Goal: Information Seeking & Learning: Learn about a topic

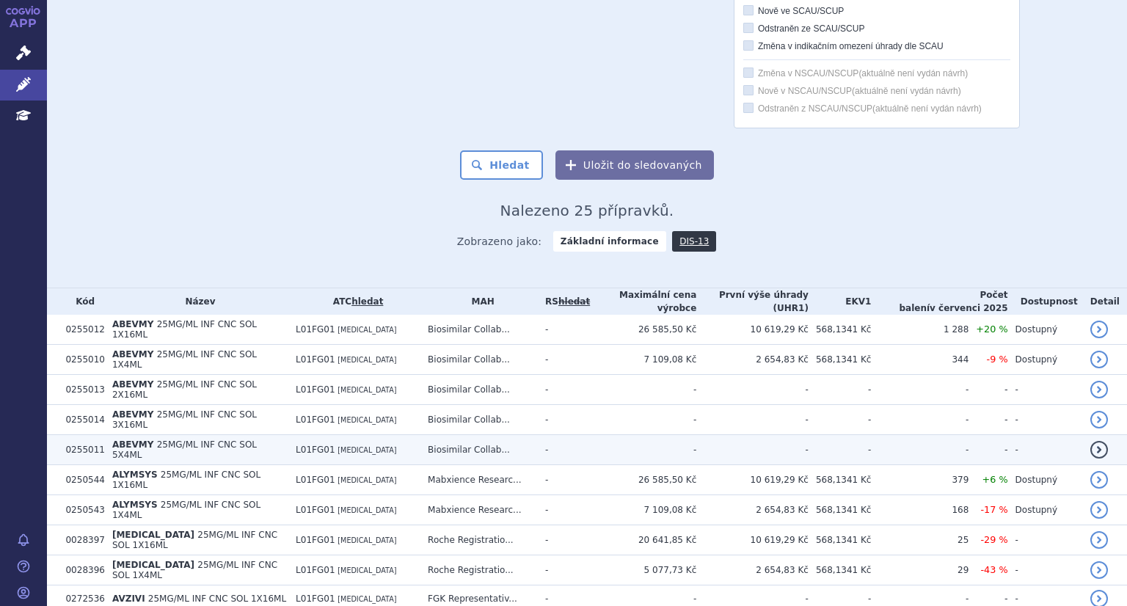
scroll to position [582, 0]
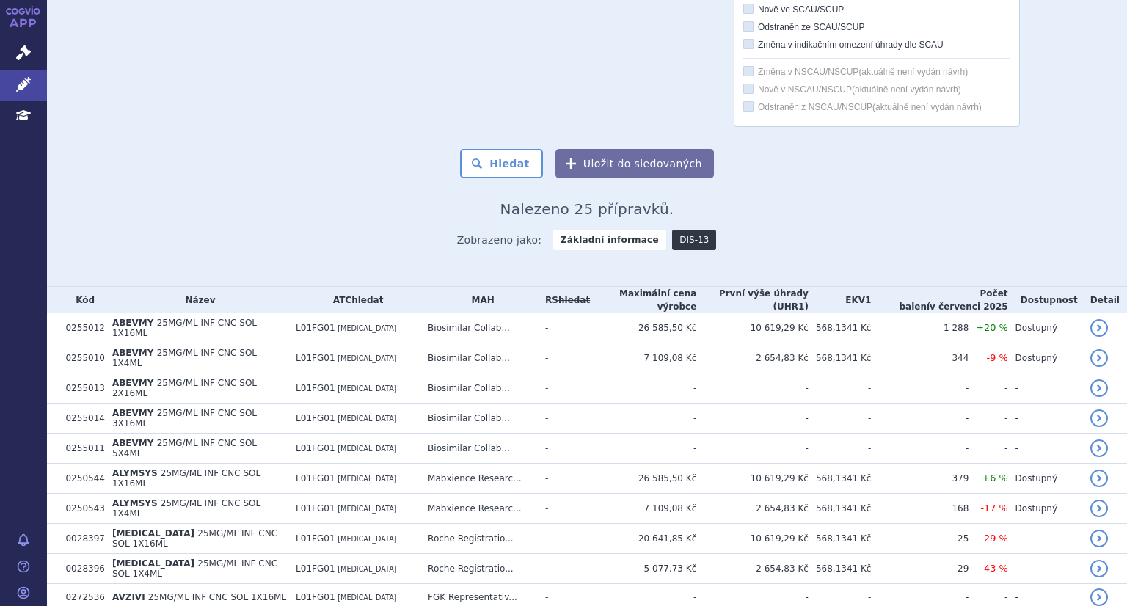
click at [591, 244] on strong "Základní informace" at bounding box center [609, 240] width 113 height 21
click at [611, 241] on strong "Základní informace" at bounding box center [609, 240] width 113 height 21
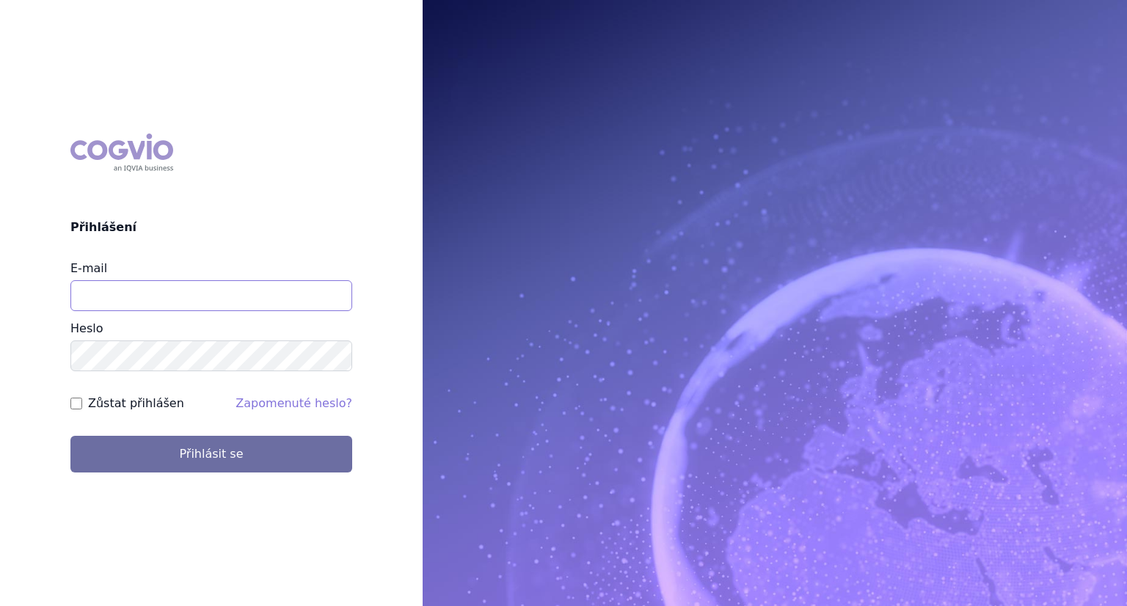
click at [100, 299] on input "E-mail" at bounding box center [211, 295] width 282 height 31
type input "katerina.chadimova@astrazeneca.com"
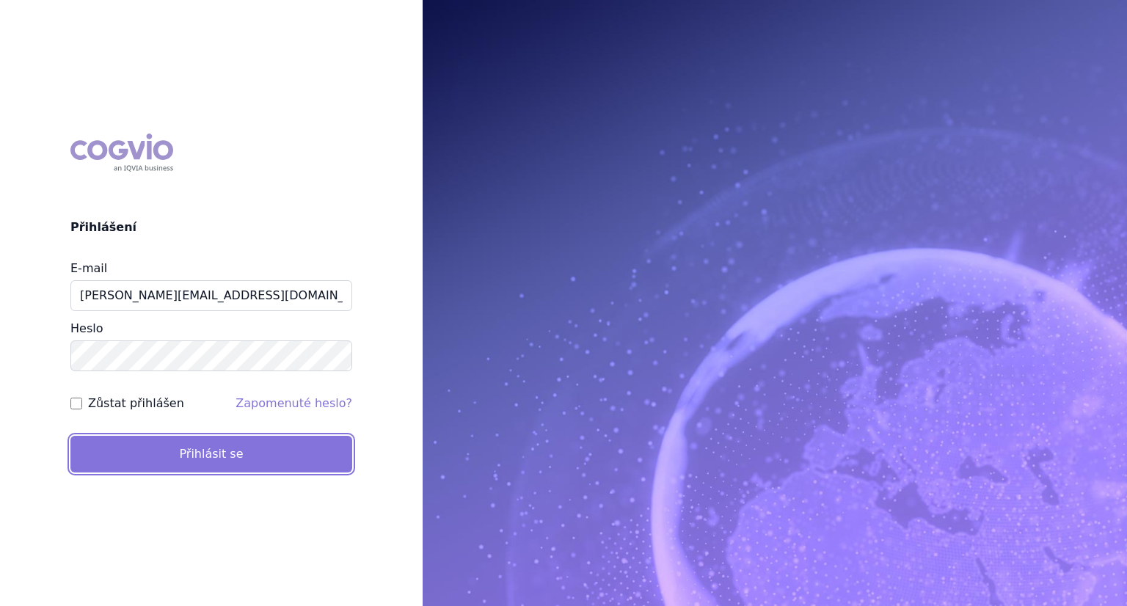
click at [200, 455] on button "Přihlásit se" at bounding box center [211, 454] width 282 height 37
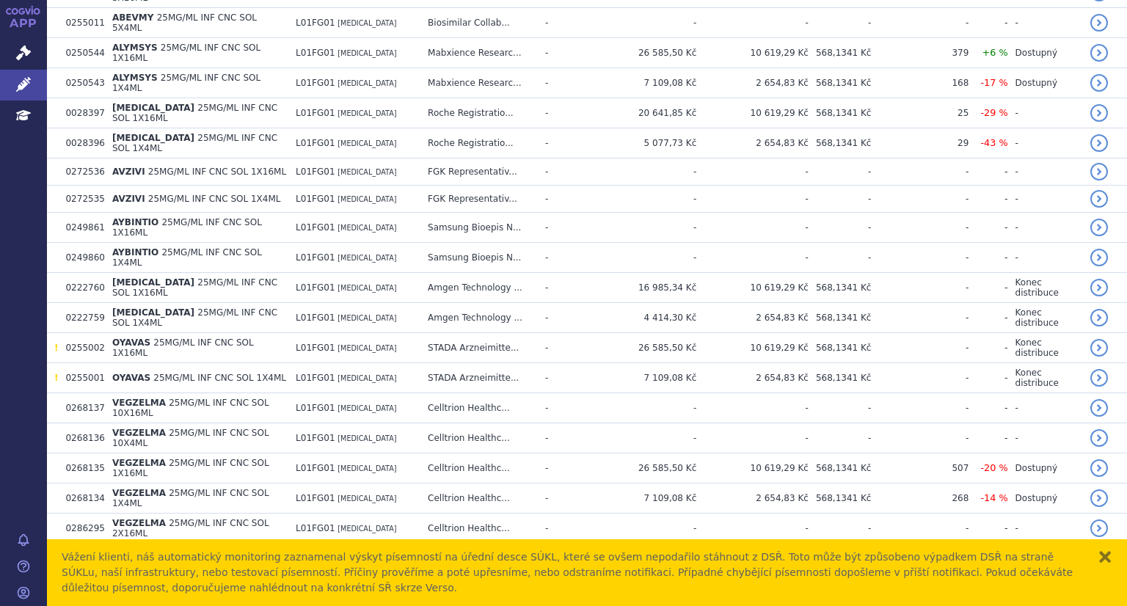
scroll to position [564, 0]
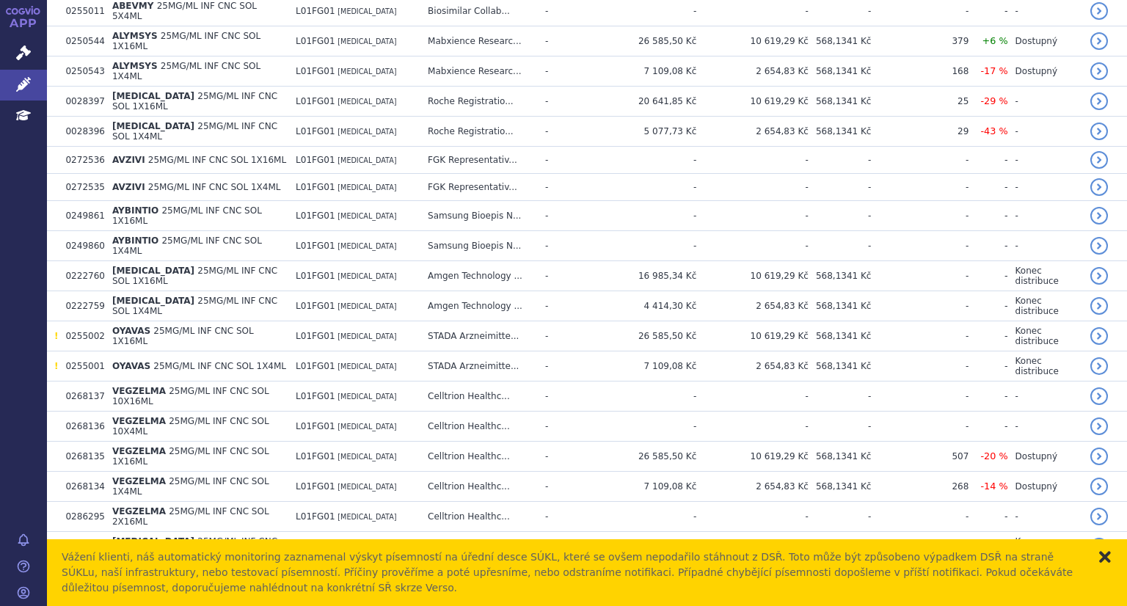
click at [1106, 558] on button "zavřít" at bounding box center [1104, 556] width 15 height 15
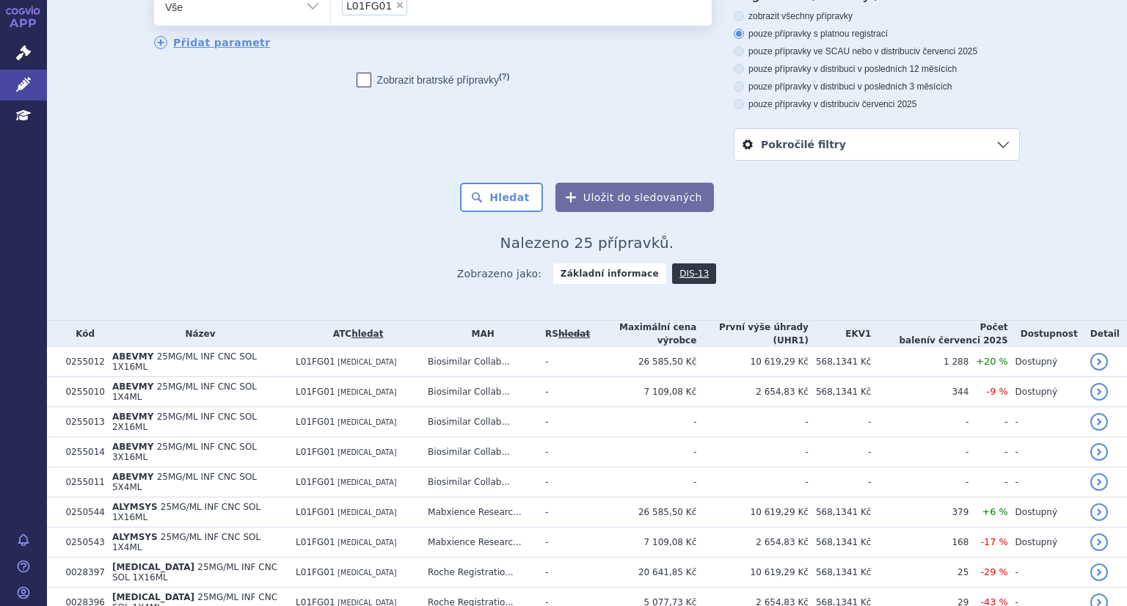
scroll to position [0, 0]
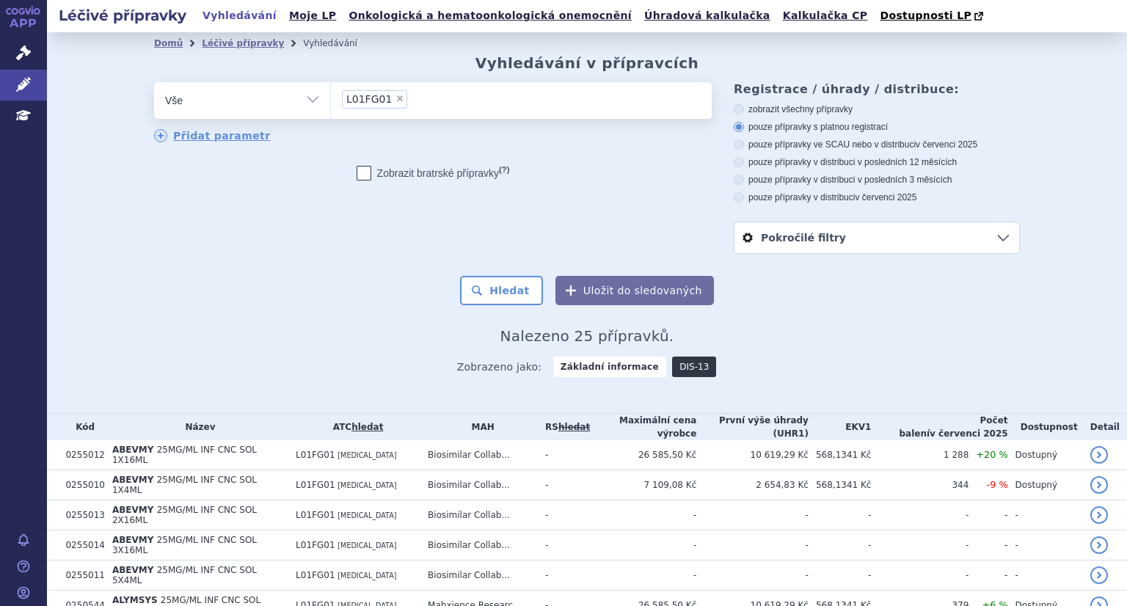
click at [672, 370] on link "DIS-13" at bounding box center [694, 366] width 44 height 21
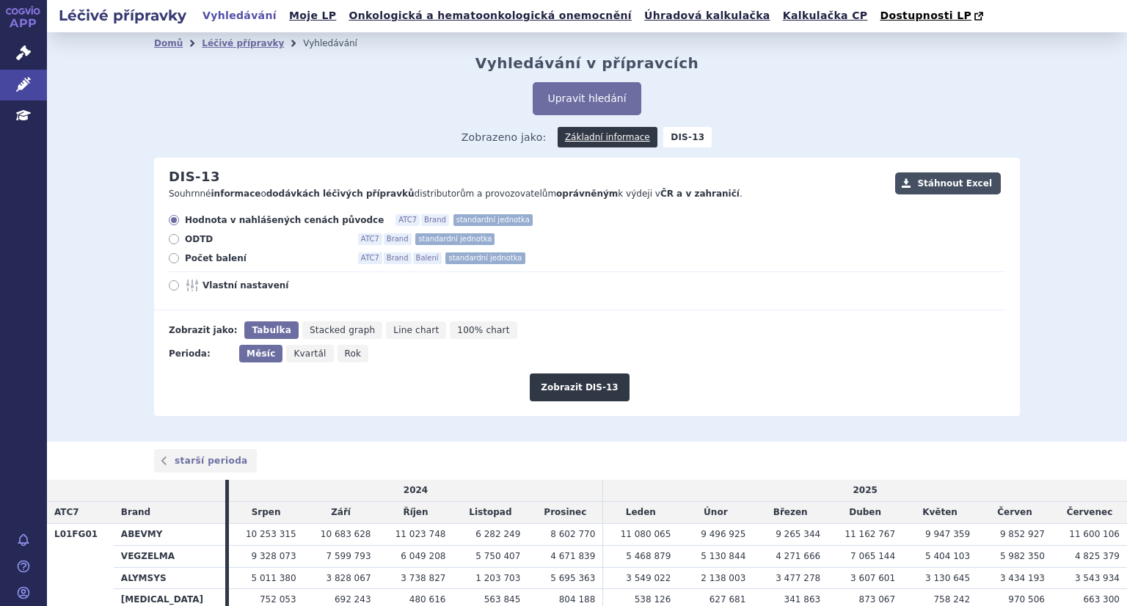
click at [944, 180] on button "Stáhnout Excel" at bounding box center [948, 183] width 106 height 22
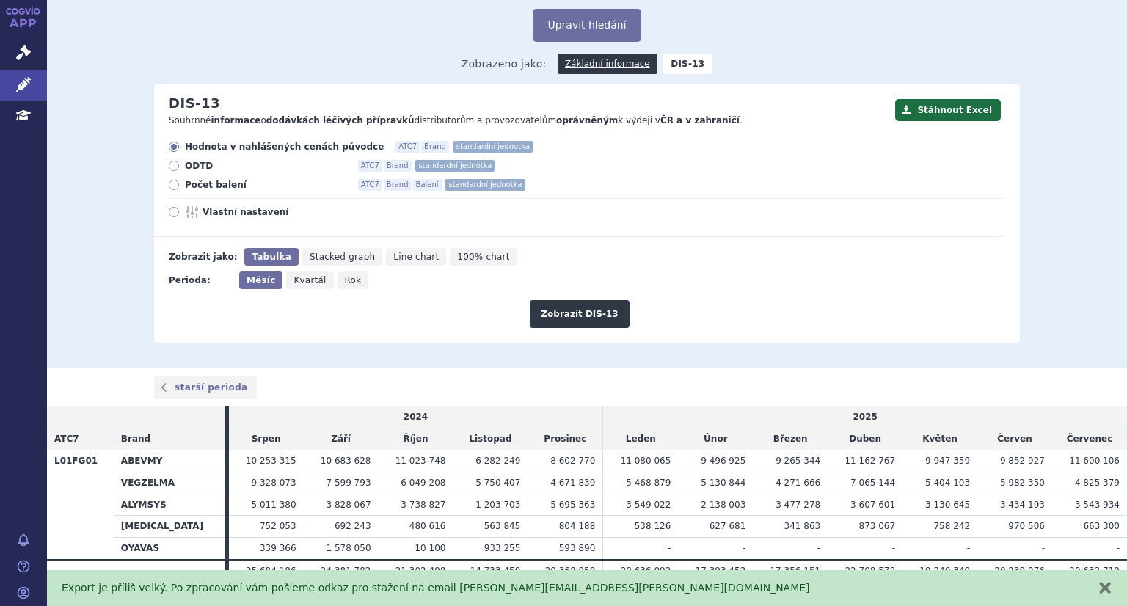
scroll to position [109, 0]
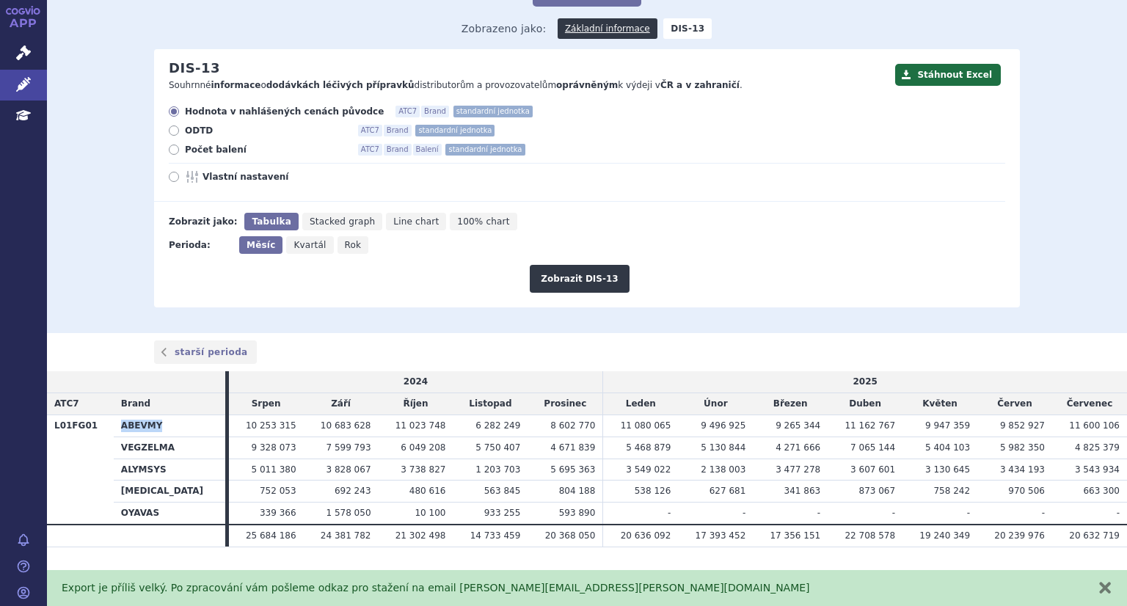
drag, startPoint x: 121, startPoint y: 425, endPoint x: 165, endPoint y: 433, distance: 44.7
click at [165, 433] on th "ABEVMY" at bounding box center [169, 425] width 111 height 22
click at [393, 226] on span "Line chart" at bounding box center [415, 221] width 45 height 10
click at [386, 222] on input "Line chart" at bounding box center [391, 218] width 10 height 10
radio input "true"
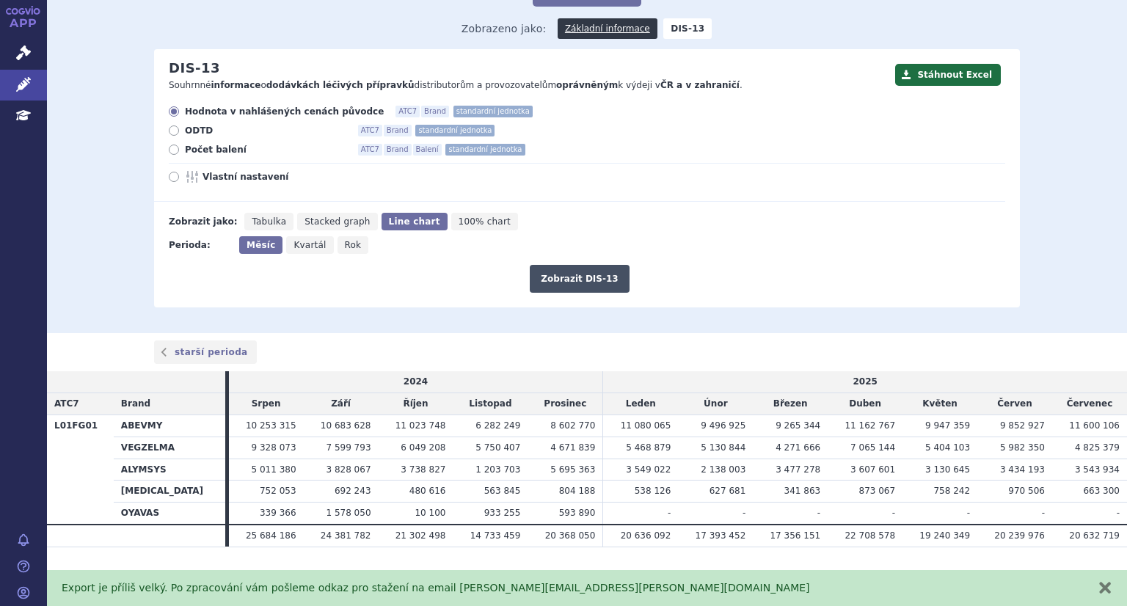
click at [610, 285] on button "Zobrazit DIS-13" at bounding box center [579, 279] width 99 height 28
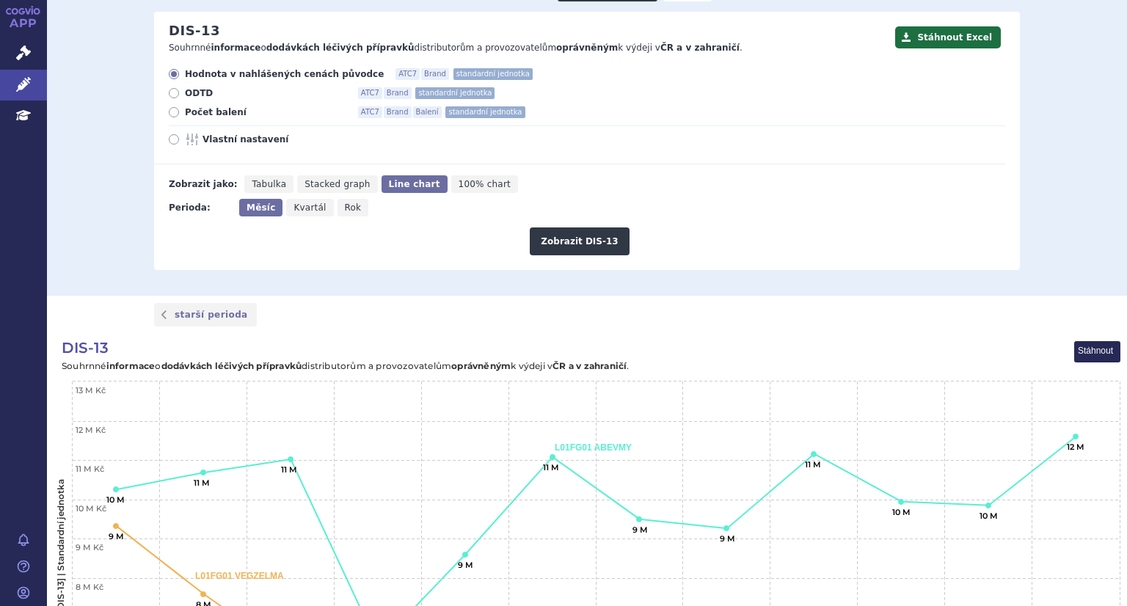
scroll to position [125, 0]
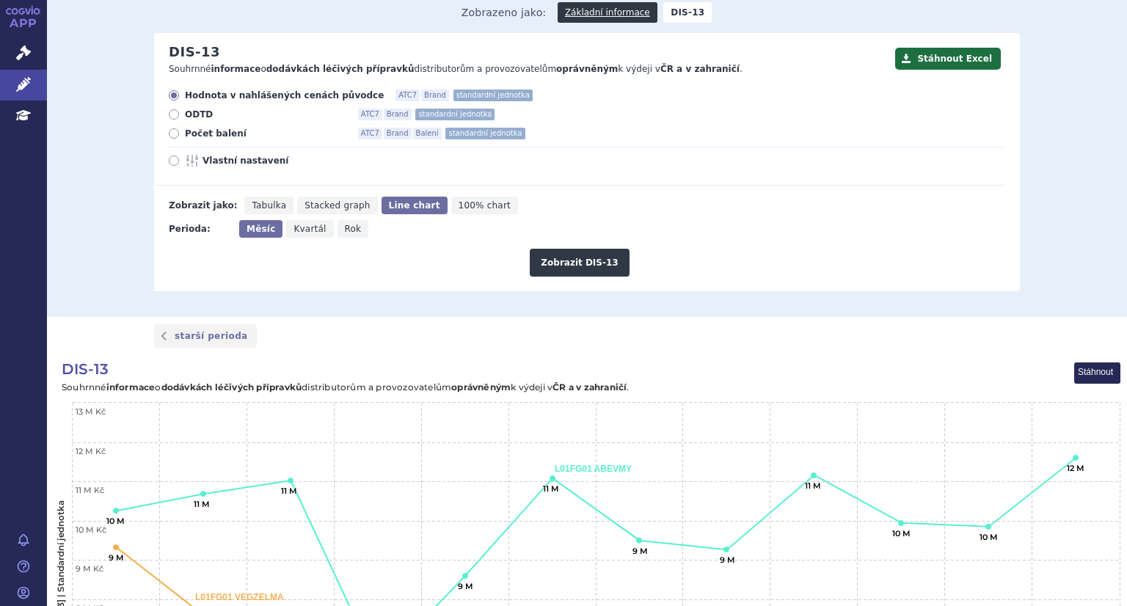
click at [265, 210] on span "Tabulka" at bounding box center [269, 205] width 34 height 10
click at [254, 206] on input "Tabulka" at bounding box center [249, 202] width 10 height 10
radio input "true"
click at [576, 272] on button "Zobrazit DIS-13" at bounding box center [579, 263] width 99 height 28
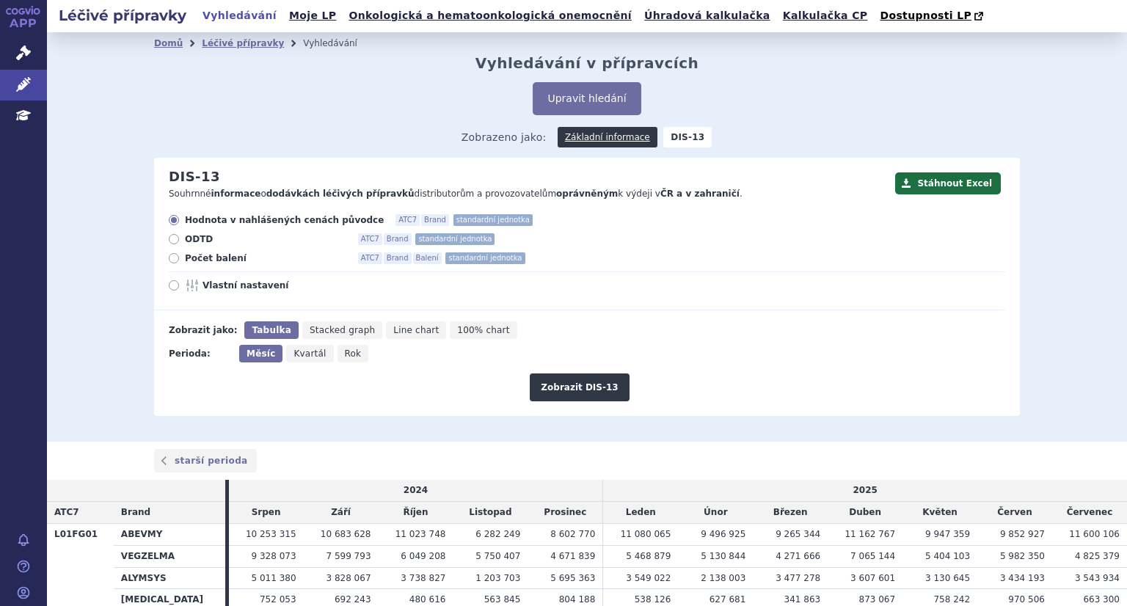
scroll to position [109, 0]
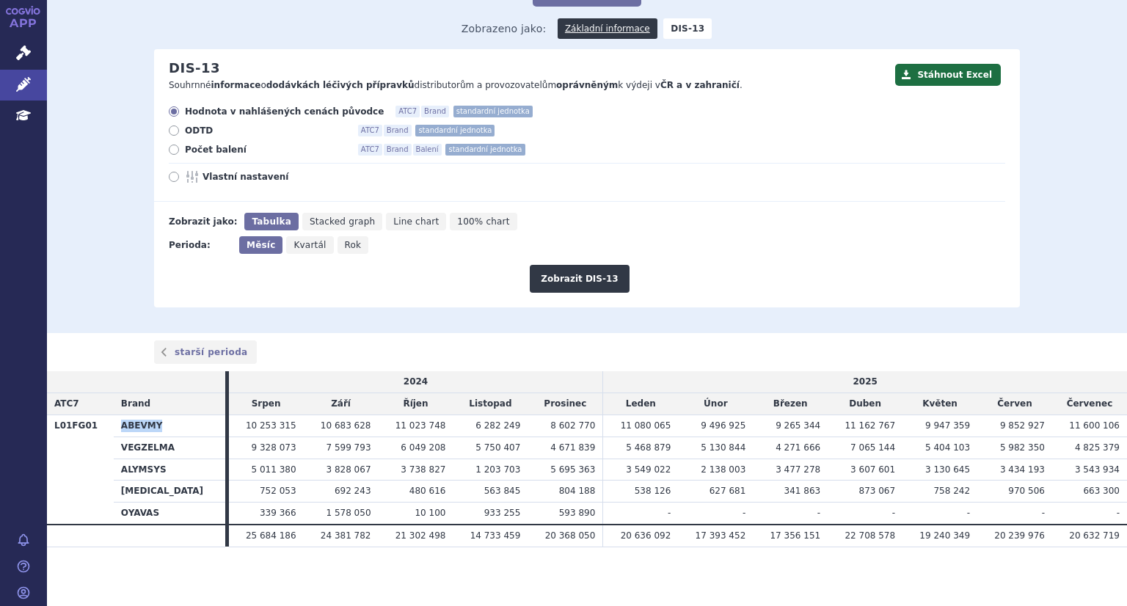
drag, startPoint x: 119, startPoint y: 425, endPoint x: 157, endPoint y: 427, distance: 38.2
click at [157, 427] on th "ABEVMY" at bounding box center [169, 425] width 111 height 22
copy th "ABEVMY"
drag, startPoint x: 117, startPoint y: 446, endPoint x: 173, endPoint y: 449, distance: 55.8
click at [173, 449] on th "VEGZELMA" at bounding box center [169, 447] width 111 height 22
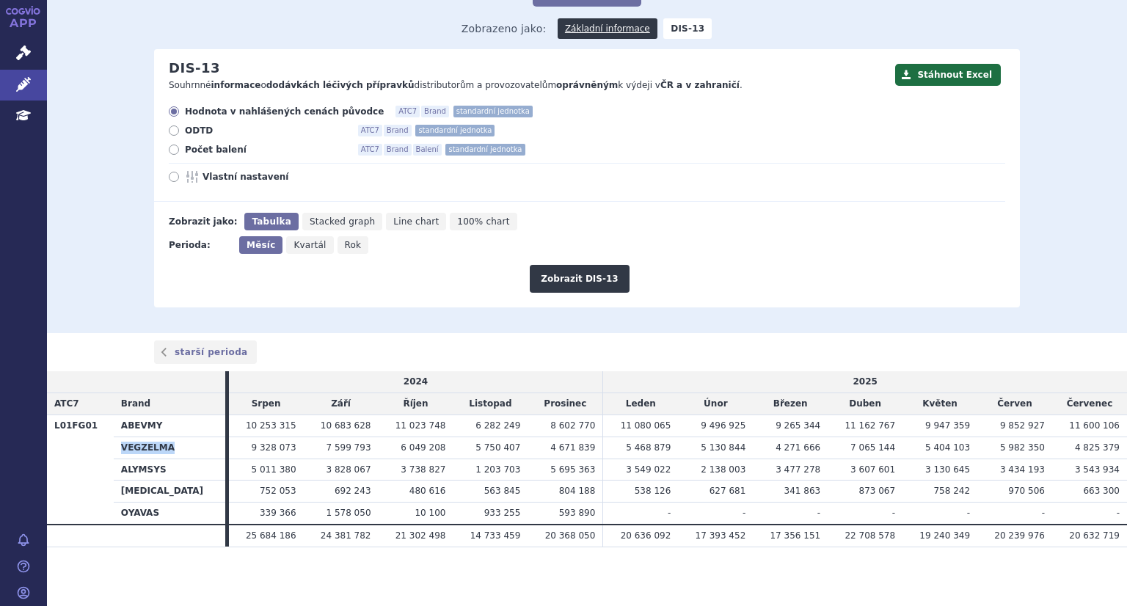
copy th "VEGZELMA"
drag, startPoint x: 120, startPoint y: 466, endPoint x: 163, endPoint y: 470, distance: 42.7
click at [163, 470] on th "ALYMSYS" at bounding box center [169, 469] width 111 height 22
copy th "ALYMSYS"
drag, startPoint x: 117, startPoint y: 488, endPoint x: 166, endPoint y: 490, distance: 49.9
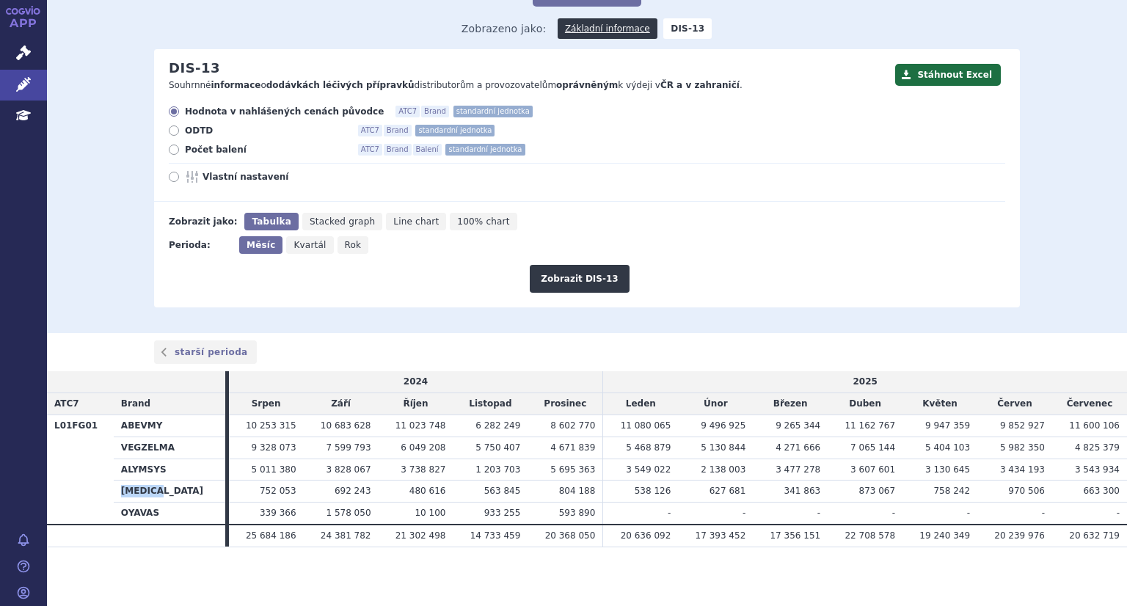
click at [166, 490] on th "AVASTIN" at bounding box center [169, 491] width 111 height 22
copy th "AVASTIN"
drag, startPoint x: 114, startPoint y: 510, endPoint x: 159, endPoint y: 516, distance: 45.0
click at [159, 516] on th "OYAVAS" at bounding box center [169, 513] width 111 height 22
copy th "OYAVAS"
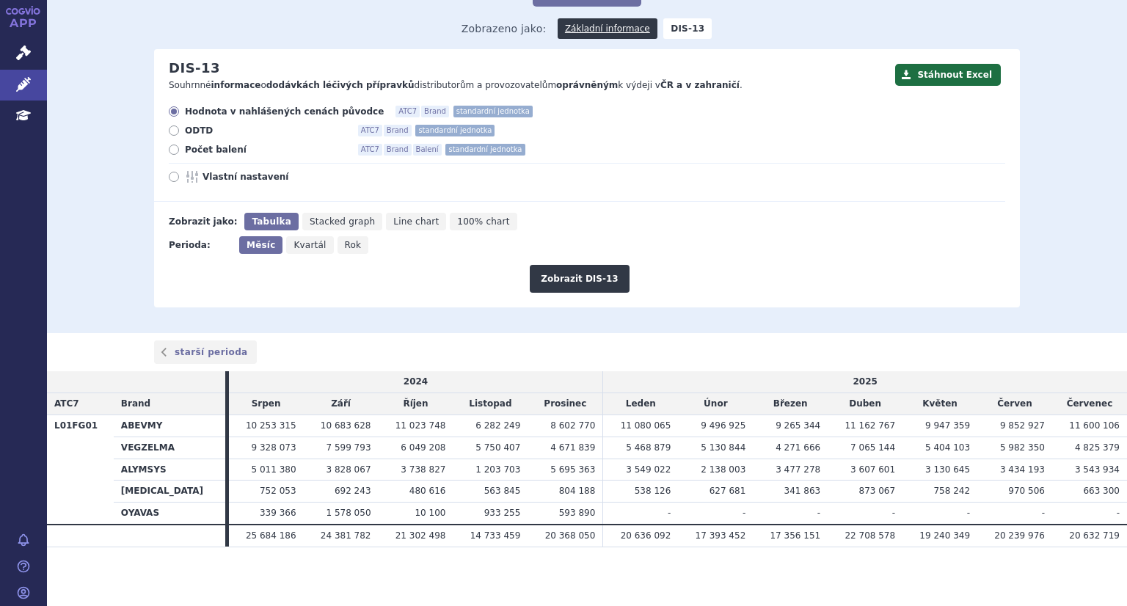
click icon
click input "ODTD ATC7 Brand standardní jednotka"
radio input "true"
click button "Zobrazit DIS-13"
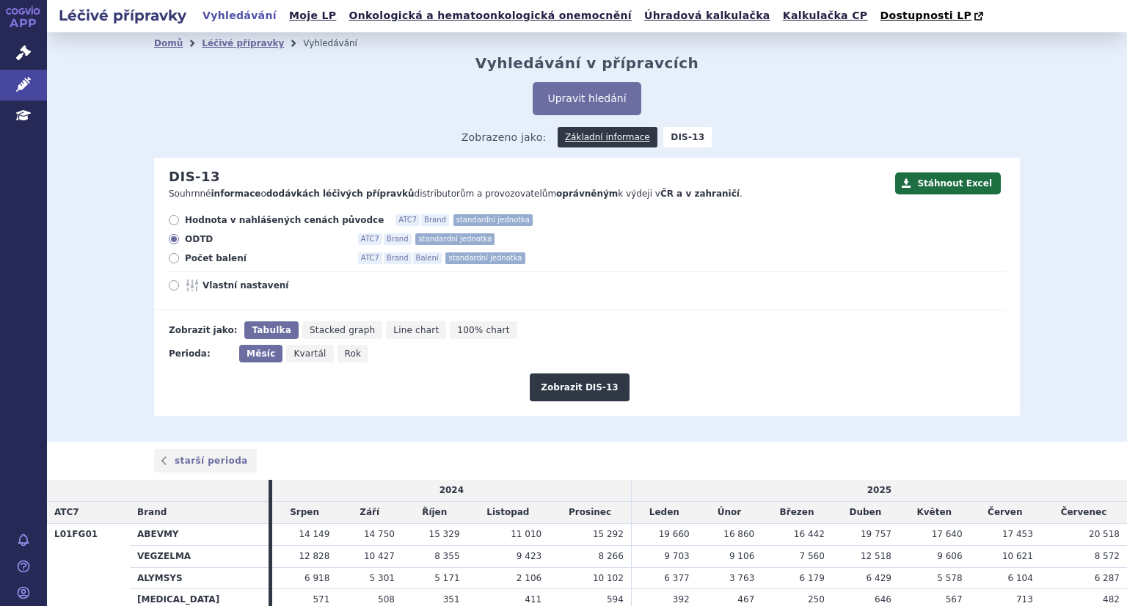
scroll to position [109, 0]
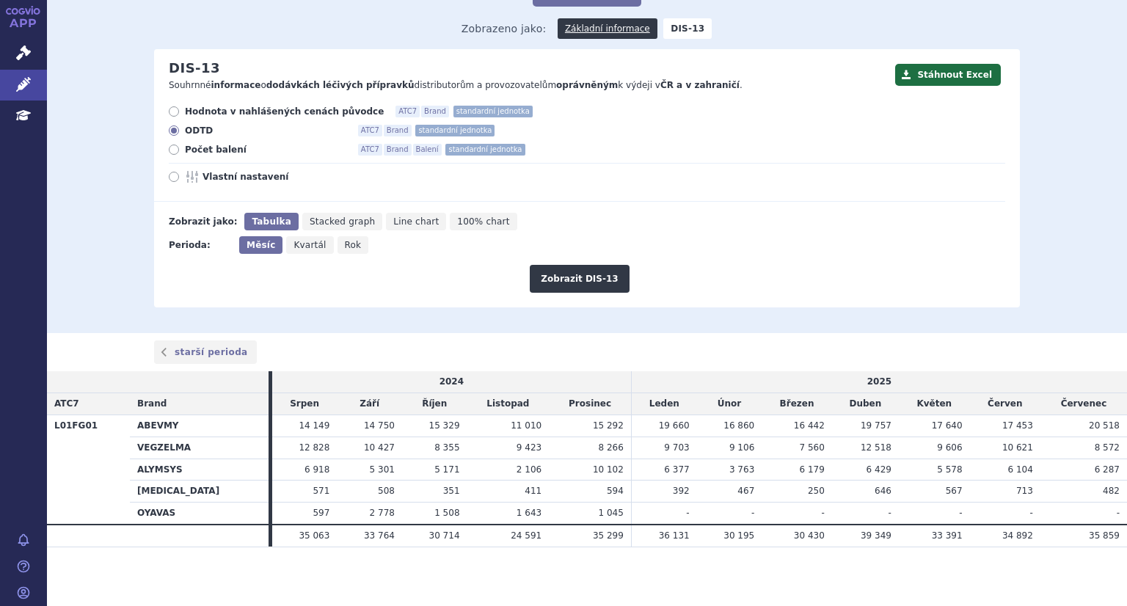
click at [1007, 244] on div "Stáhnout Excel DIS-13 Souhrnné informace o dodávkách léčivých přípravků distrib…" at bounding box center [586, 178] width 865 height 258
click at [1038, 268] on div "Domů Léčivé přípravky Vyhledávání Vyhledávání v přípravcích Upravit hledání ods…" at bounding box center [587, 127] width 924 height 362
click at [671, 32] on strong "DIS-13" at bounding box center [687, 28] width 48 height 21
click at [565, 30] on link "Základní informace" at bounding box center [607, 28] width 100 height 21
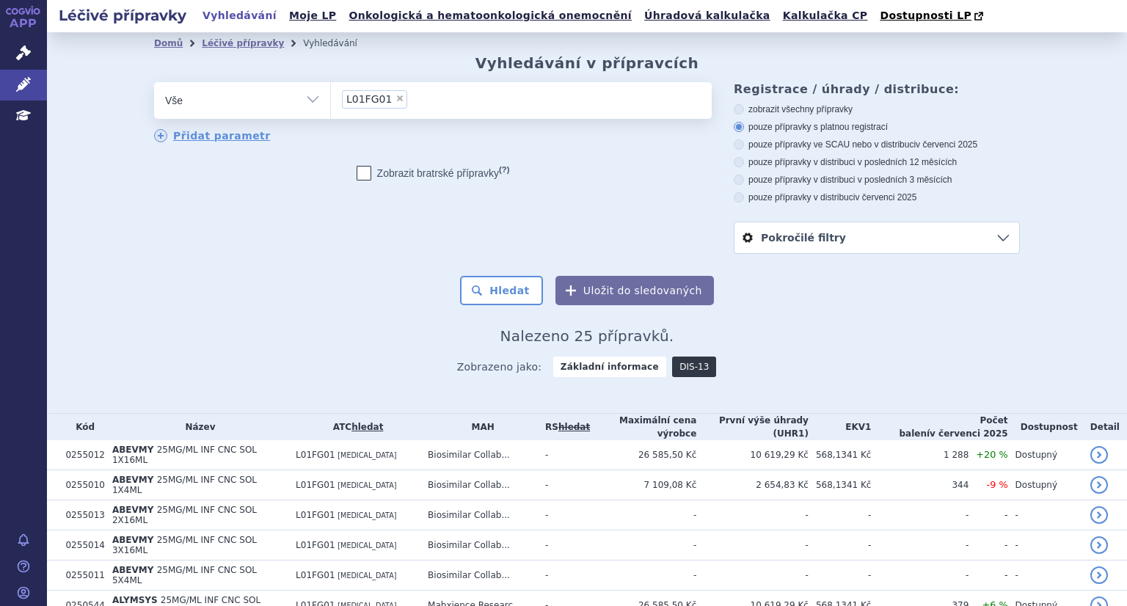
click at [683, 359] on link "DIS-13" at bounding box center [694, 366] width 44 height 21
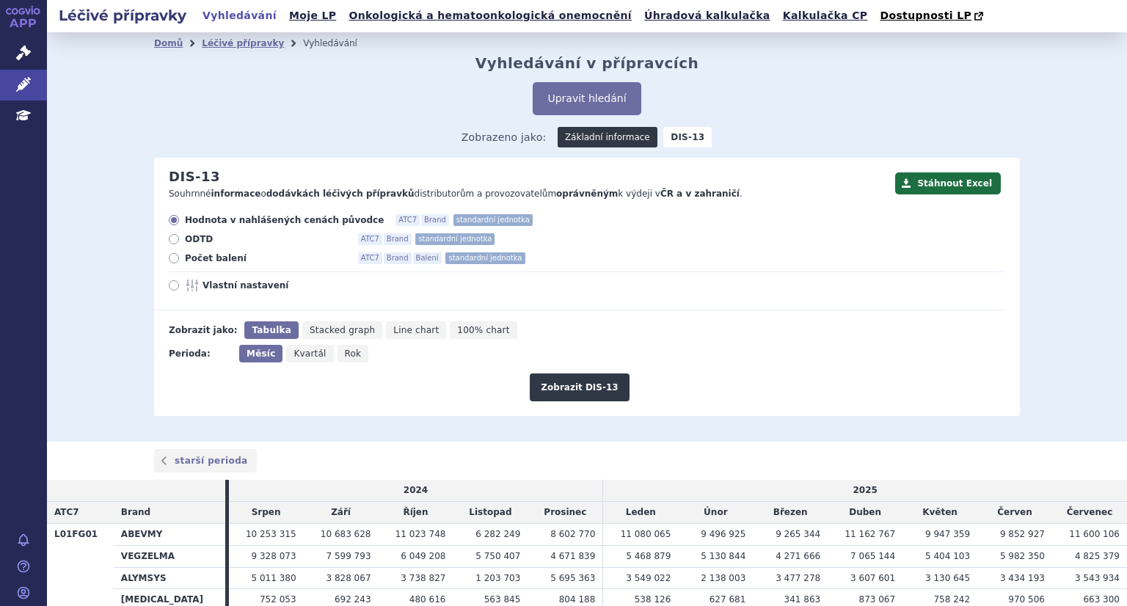
click at [631, 136] on link "Základní informace" at bounding box center [607, 137] width 100 height 21
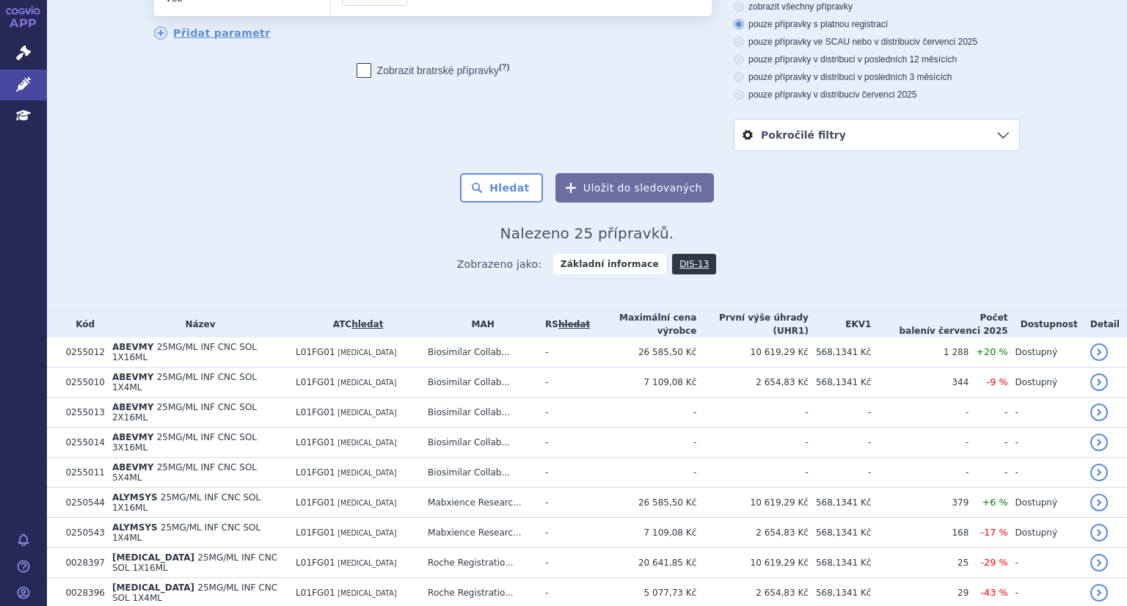
scroll to position [51, 0]
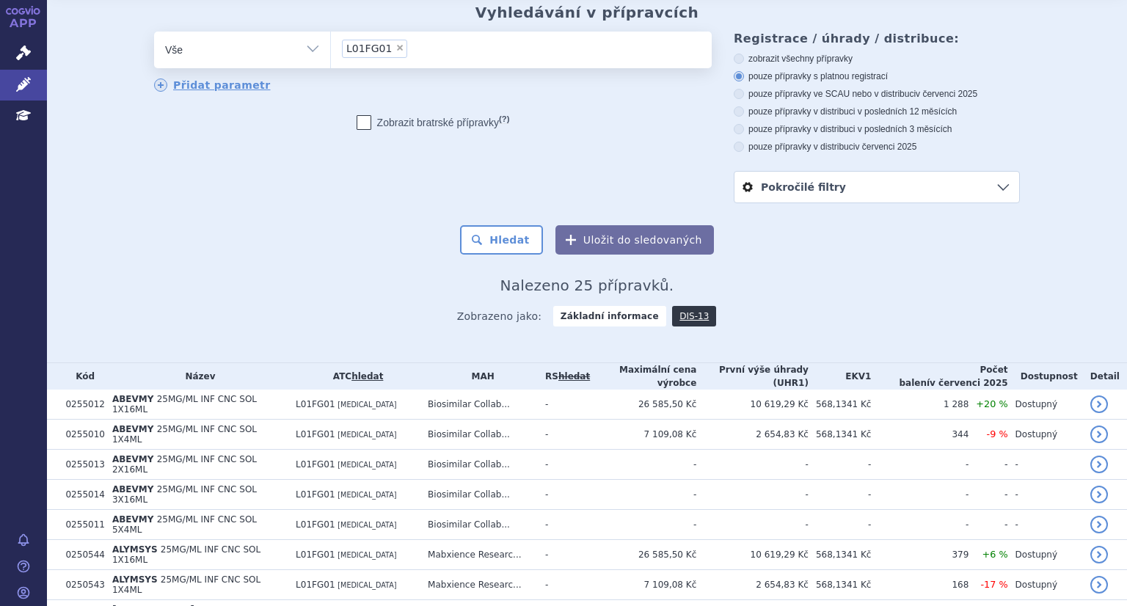
click at [569, 373] on del "hledat" at bounding box center [574, 376] width 32 height 10
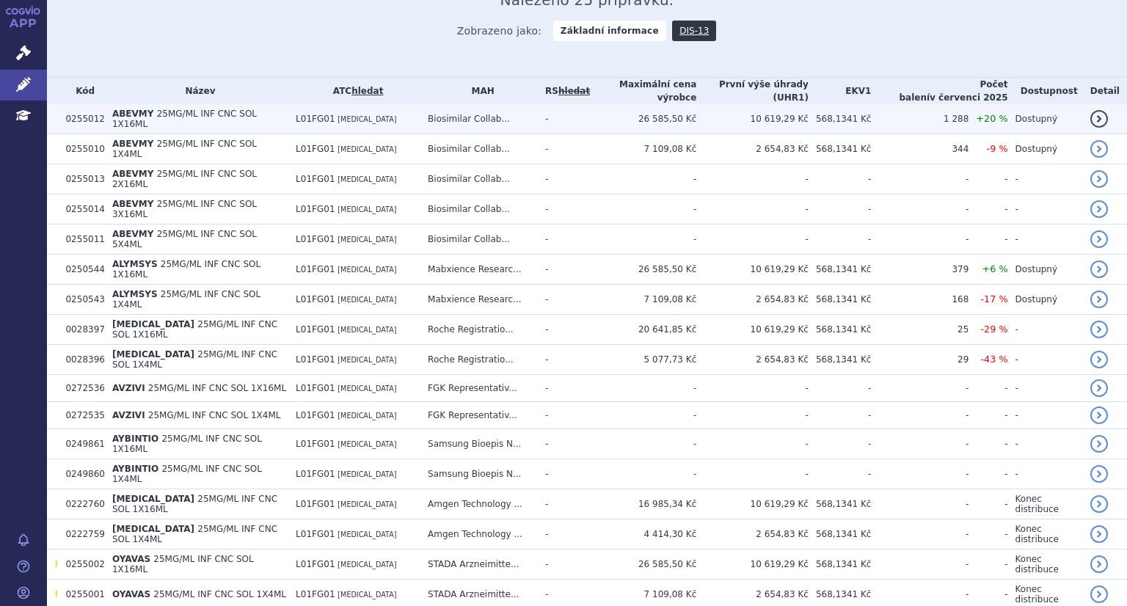
scroll to position [344, 0]
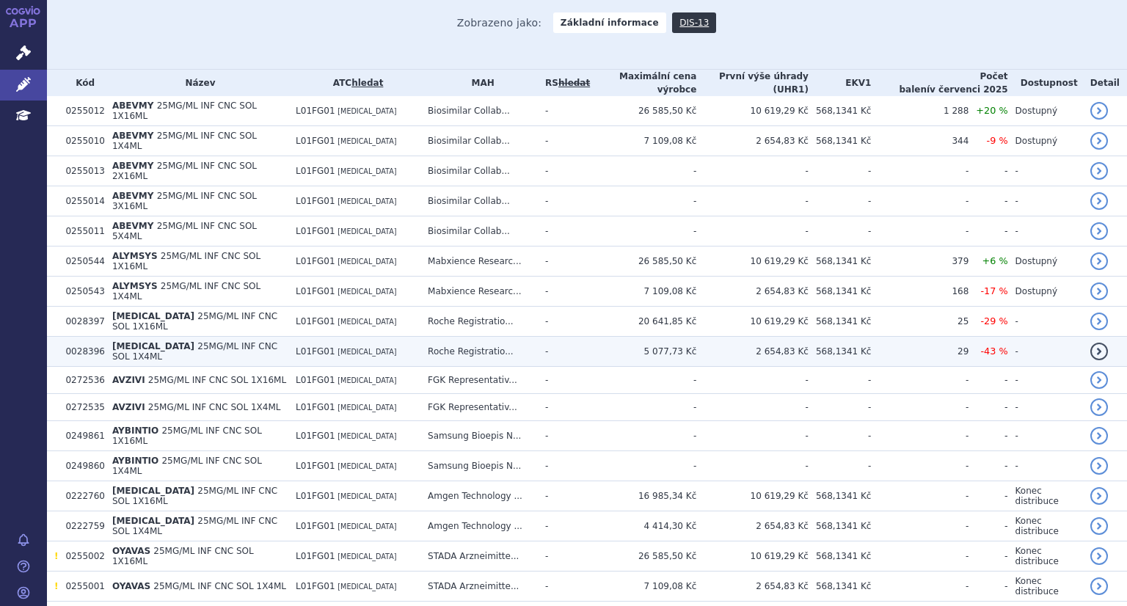
click at [131, 341] on span "[MEDICAL_DATA]" at bounding box center [153, 346] width 82 height 10
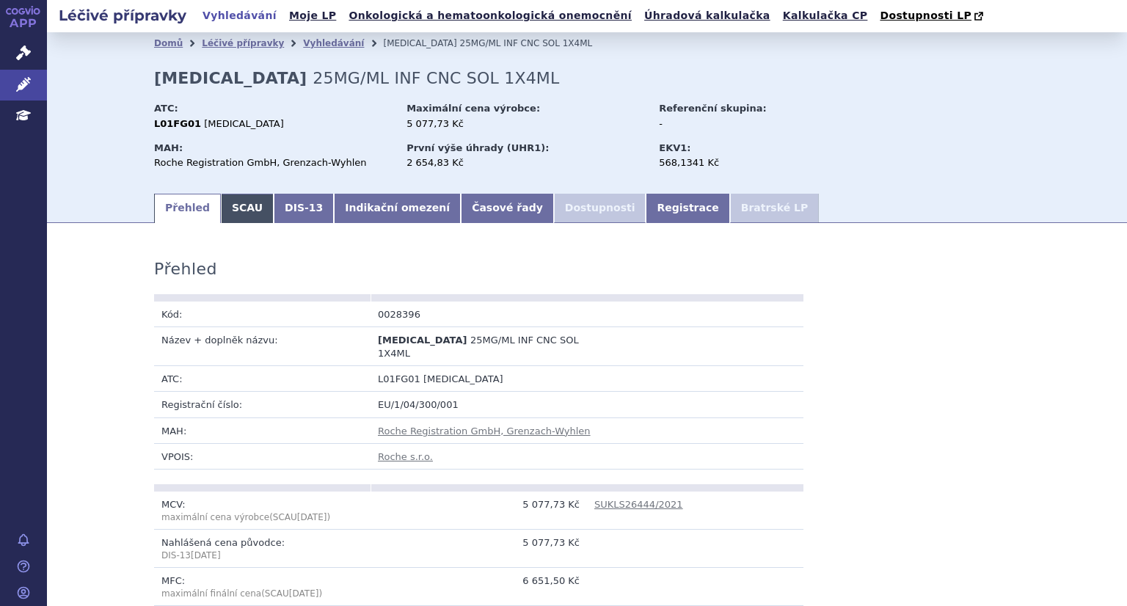
click at [244, 210] on link "SCAU" at bounding box center [247, 208] width 53 height 29
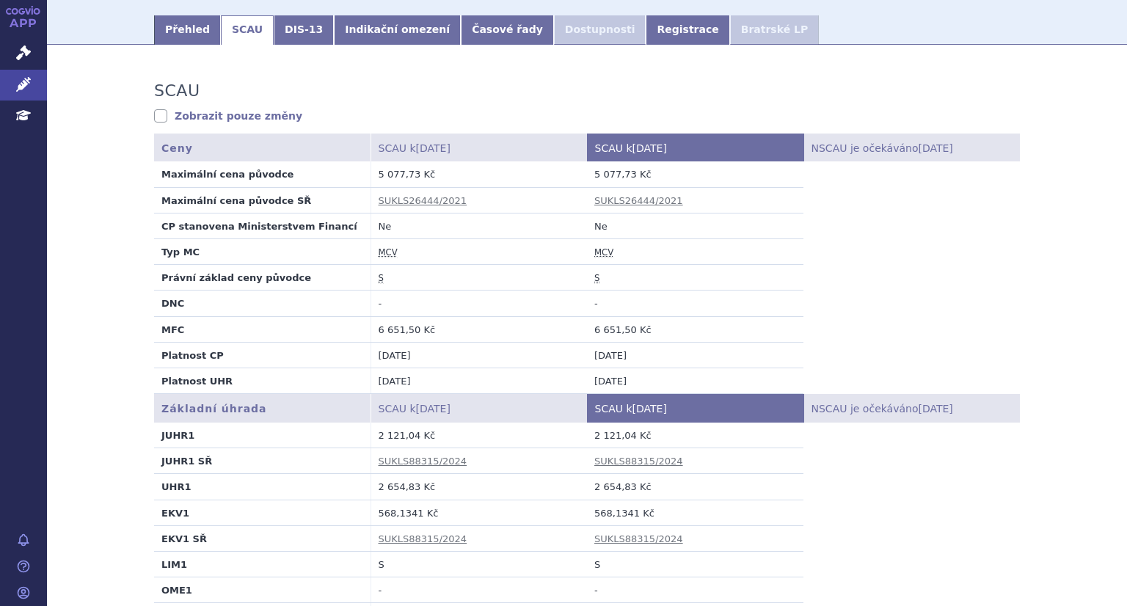
scroll to position [73, 0]
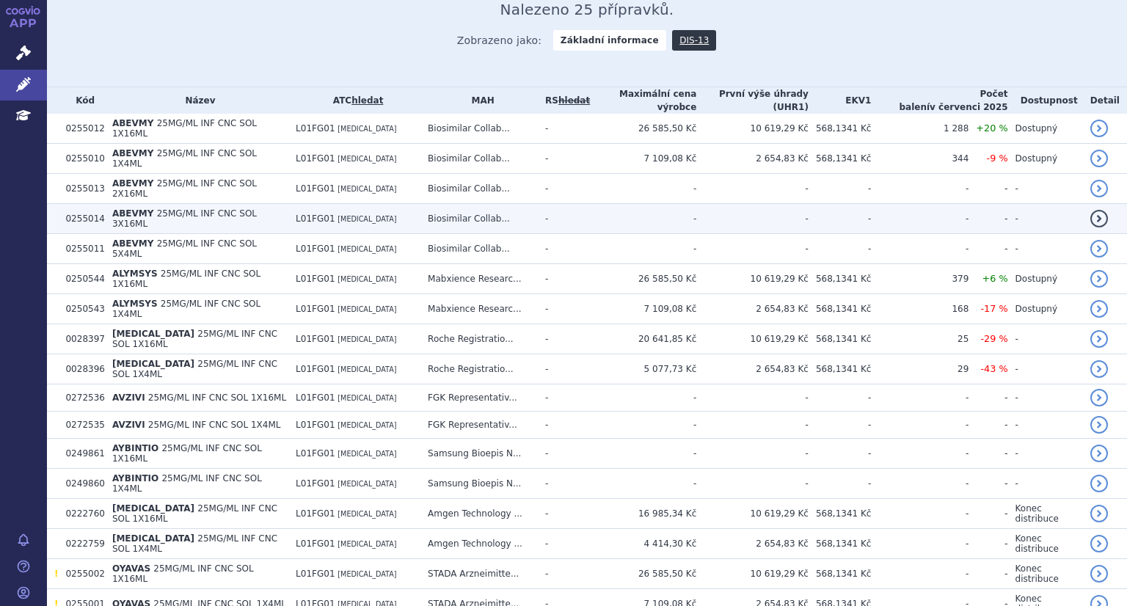
scroll to position [220, 0]
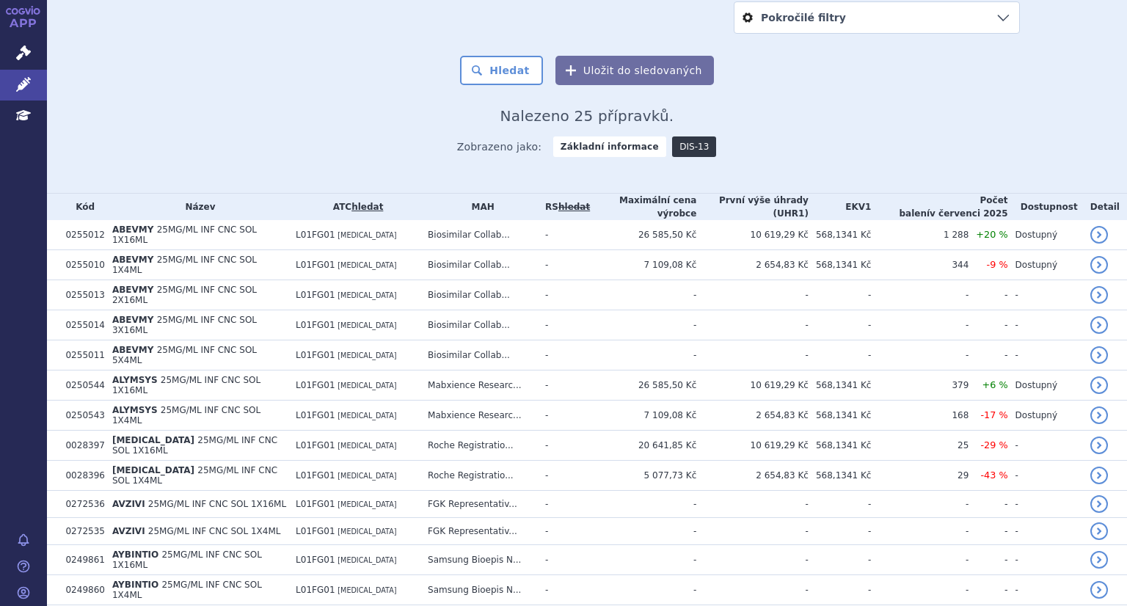
click at [678, 156] on link "DIS-13" at bounding box center [694, 146] width 44 height 21
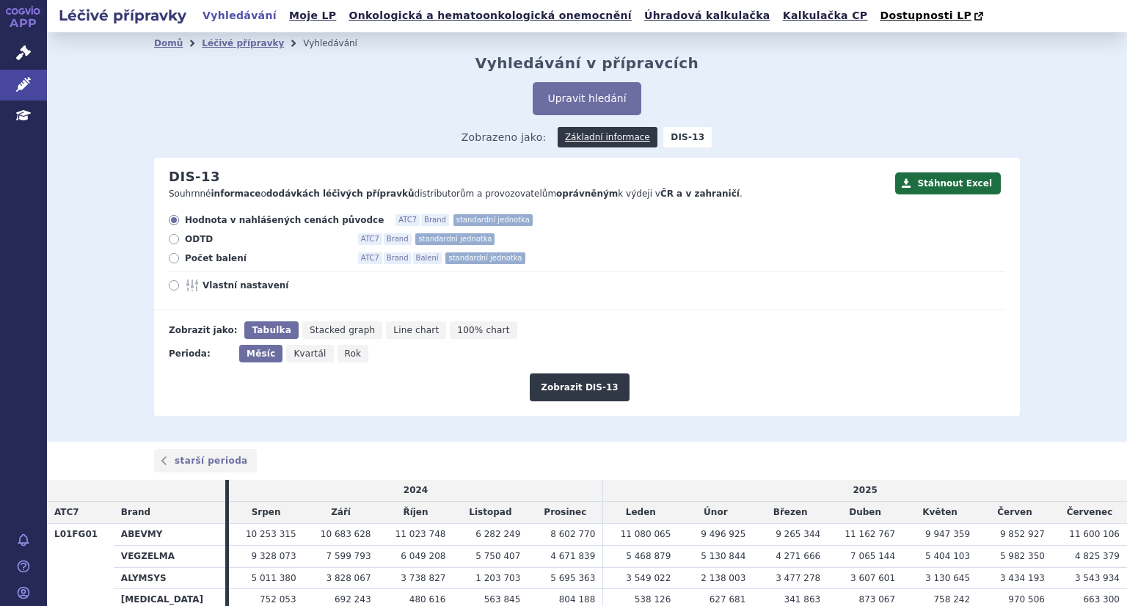
click at [169, 240] on icon at bounding box center [174, 239] width 10 height 10
click at [170, 240] on input "ODTD ATC7 Brand standardní jednotka" at bounding box center [175, 241] width 10 height 10
radio input "true"
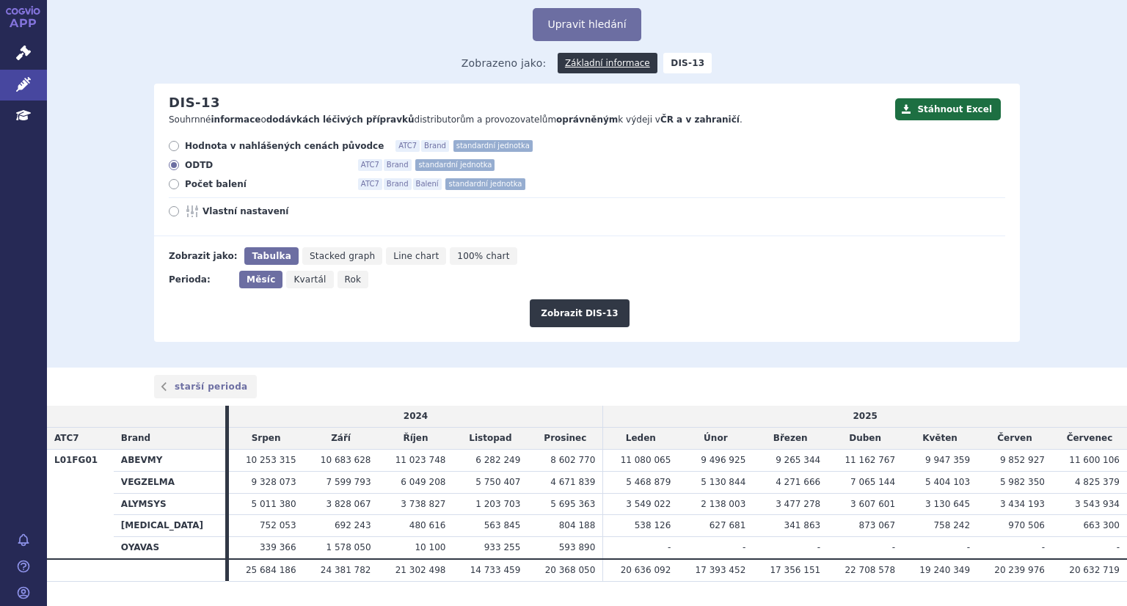
scroll to position [109, 0]
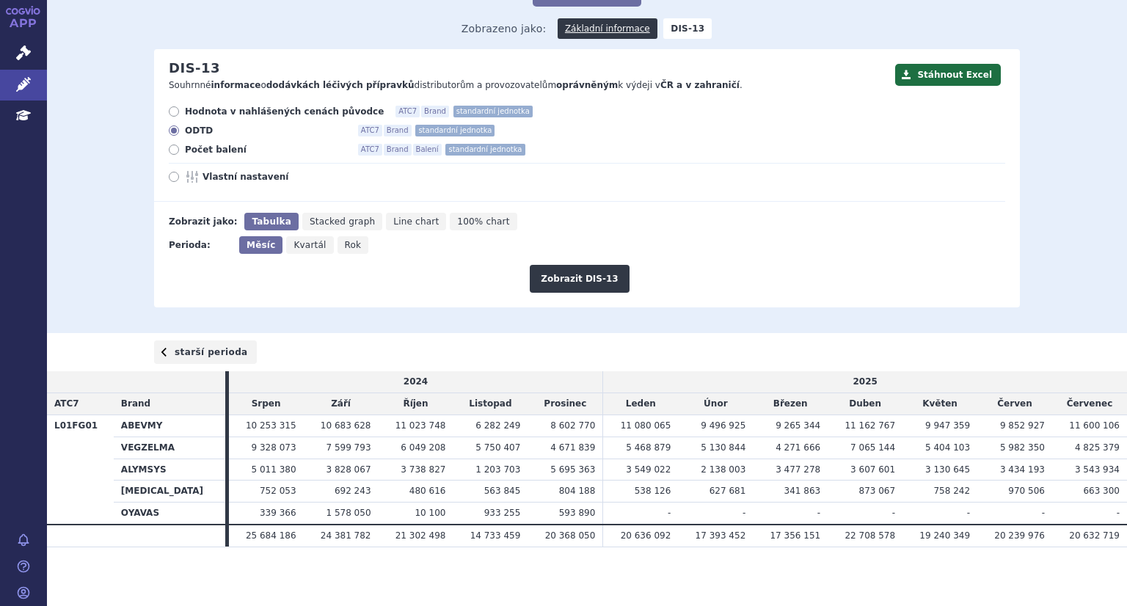
click at [177, 353] on link "starší perioda" at bounding box center [205, 351] width 103 height 23
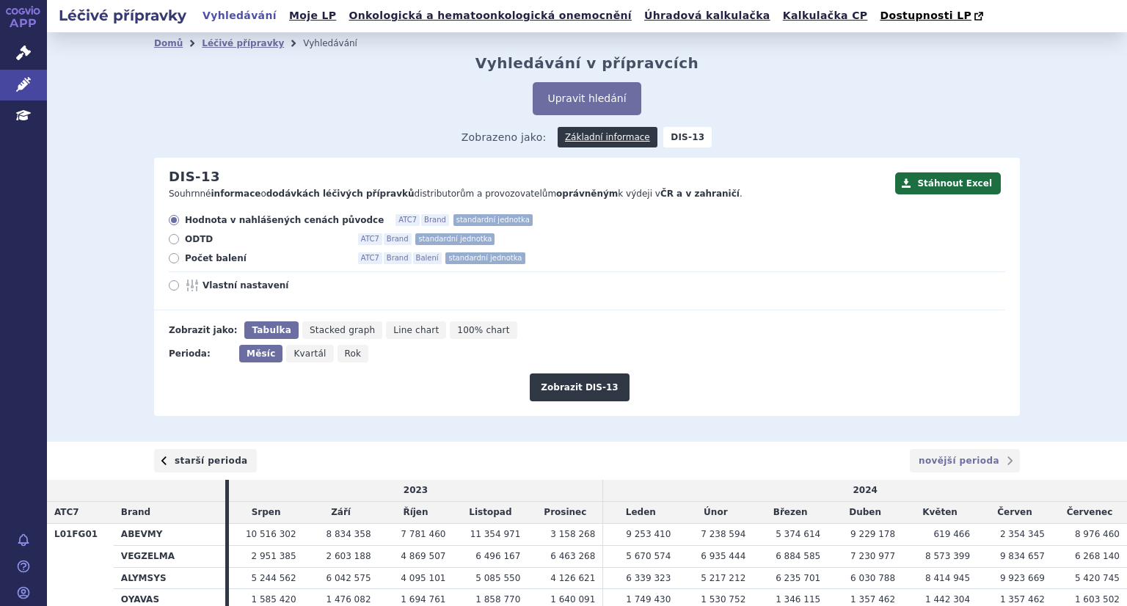
scroll to position [109, 0]
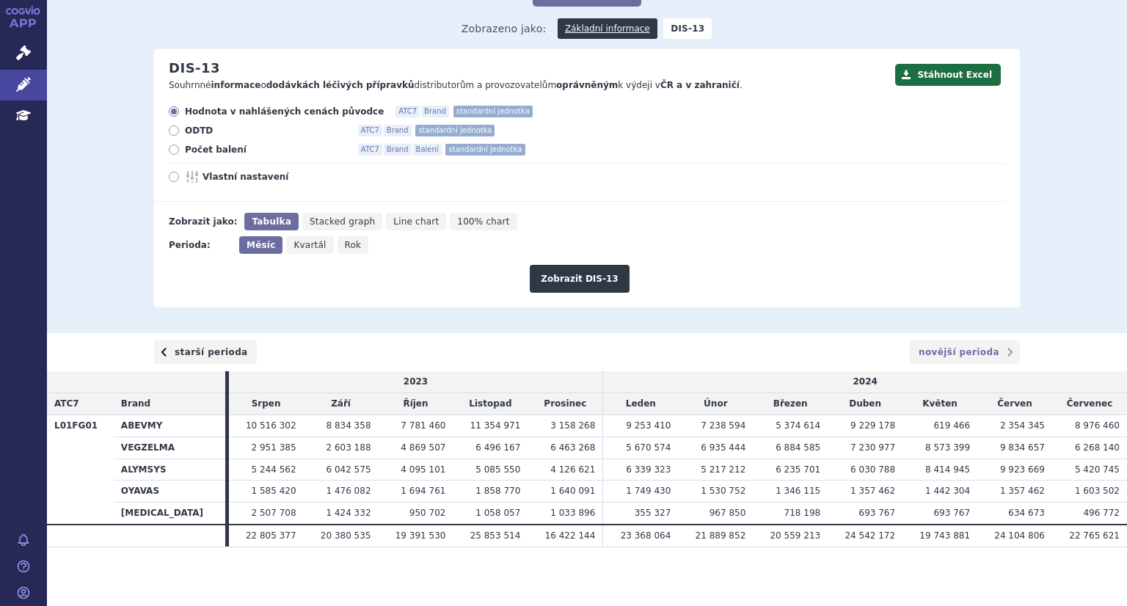
click at [191, 465] on th "ALYMSYS" at bounding box center [169, 469] width 111 height 22
click at [185, 363] on link "starší perioda" at bounding box center [205, 351] width 103 height 23
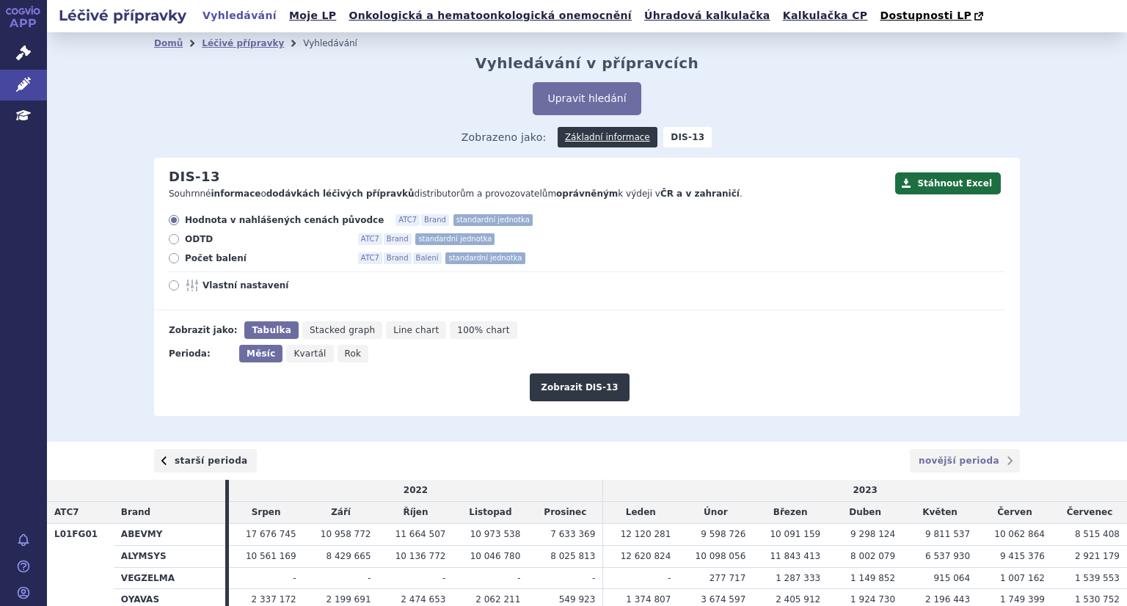
scroll to position [130, 0]
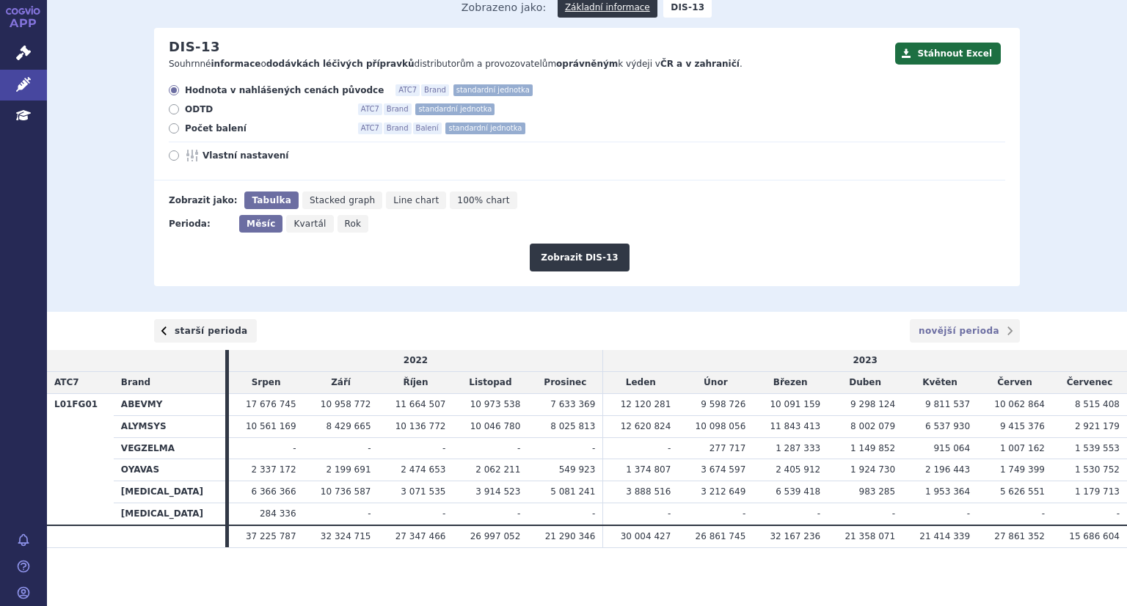
click at [229, 459] on td "2 337 172" at bounding box center [266, 470] width 75 height 22
click at [187, 335] on link "starší perioda" at bounding box center [205, 330] width 103 height 23
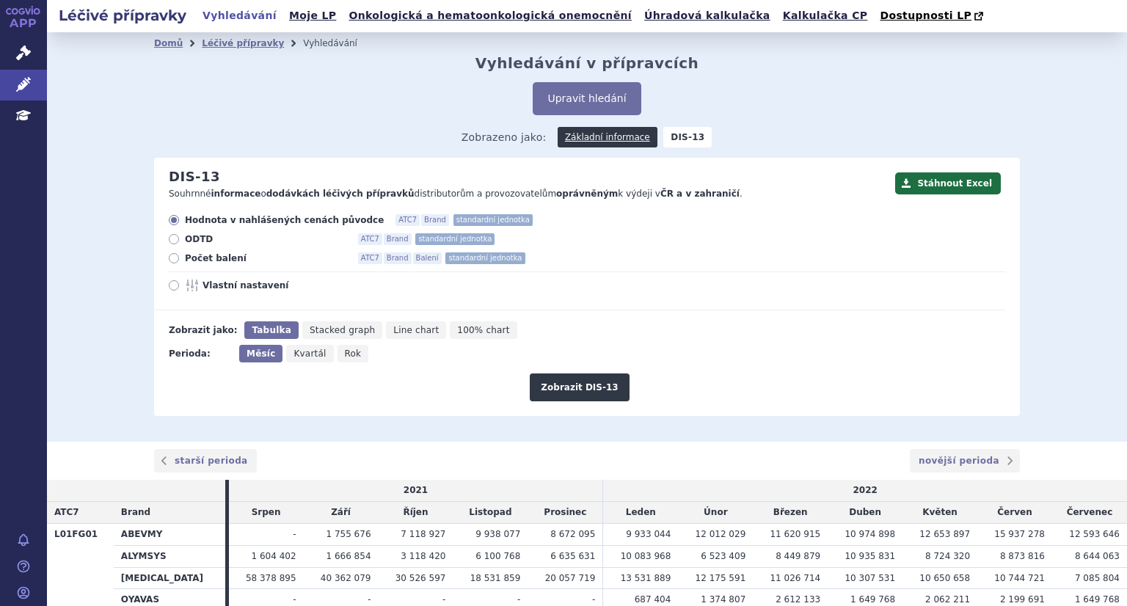
scroll to position [109, 0]
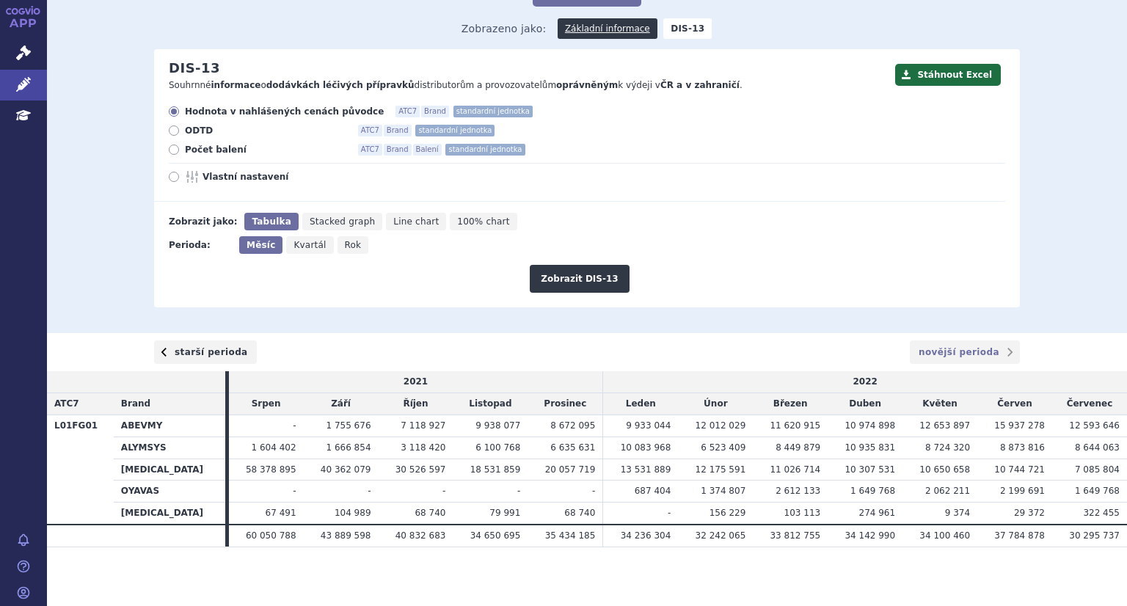
click at [191, 350] on link "starší perioda" at bounding box center [205, 351] width 103 height 23
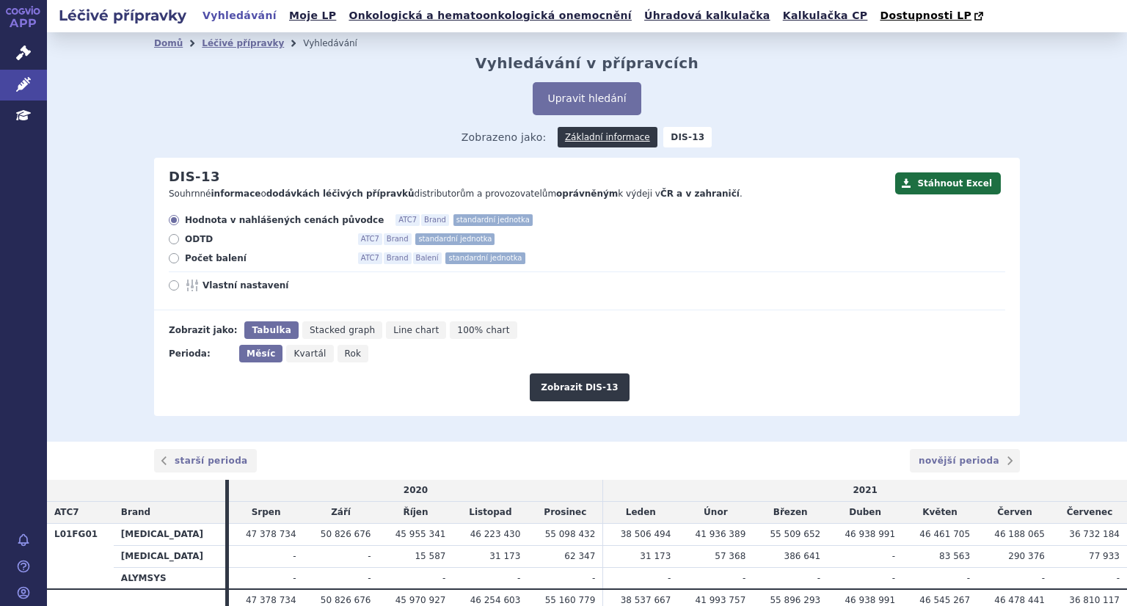
scroll to position [65, 0]
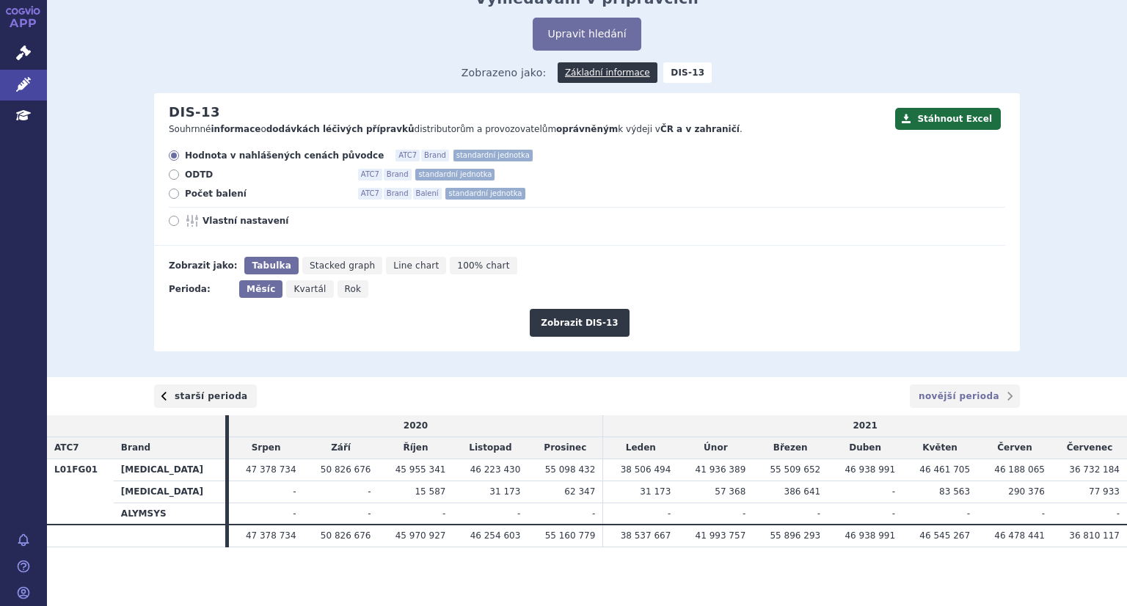
click at [193, 393] on link "starší perioda" at bounding box center [205, 395] width 103 height 23
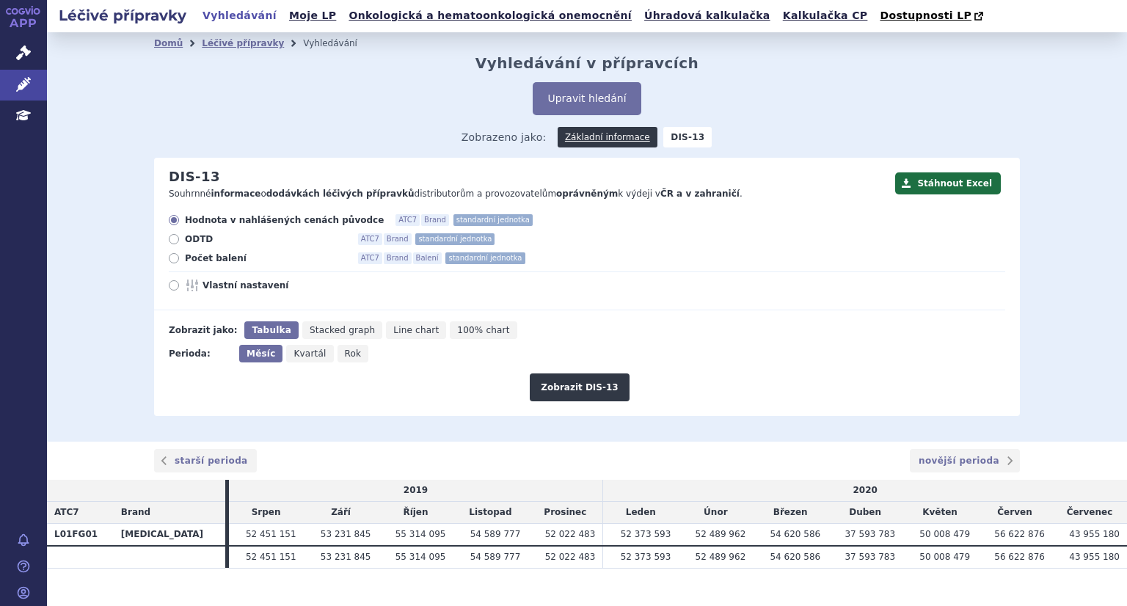
scroll to position [21, 0]
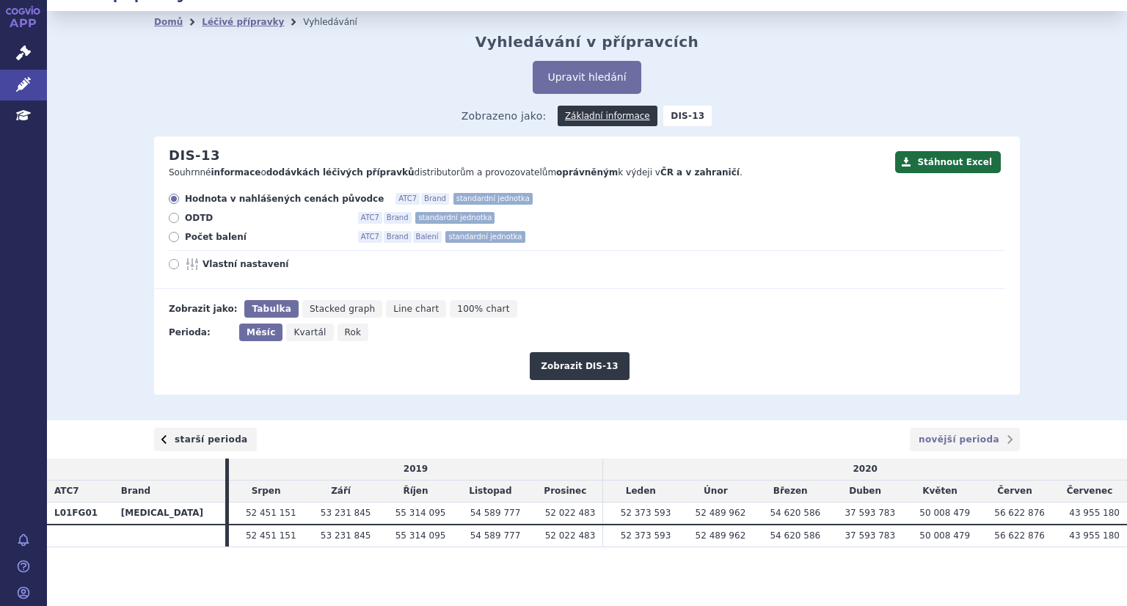
click at [191, 445] on link "starší perioda" at bounding box center [205, 439] width 103 height 23
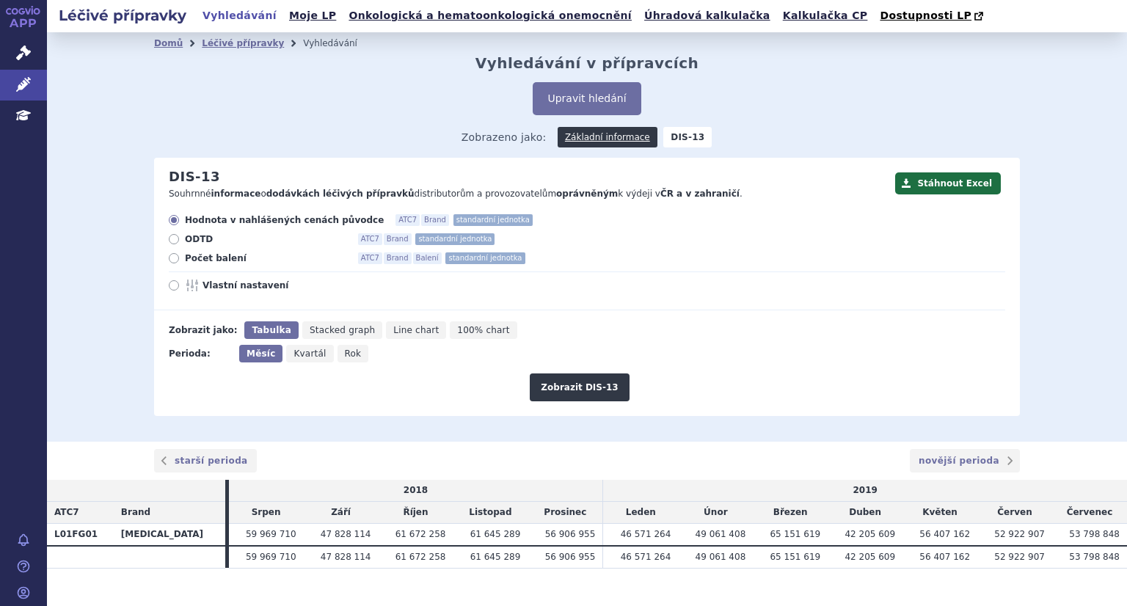
click at [198, 461] on link "starší perioda" at bounding box center [205, 460] width 103 height 23
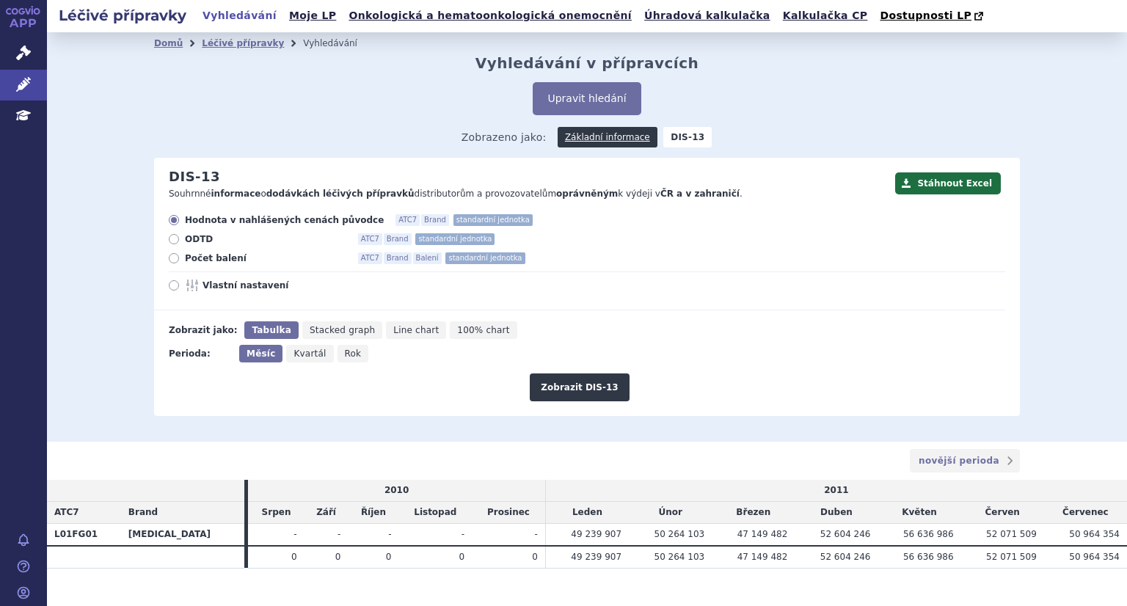
click at [172, 244] on icon at bounding box center [174, 239] width 10 height 10
click at [172, 244] on input "ODTD ATC7 Brand standardní jednotka" at bounding box center [175, 241] width 10 height 10
radio input "true"
click at [573, 390] on button "Zobrazit DIS-13" at bounding box center [579, 387] width 99 height 28
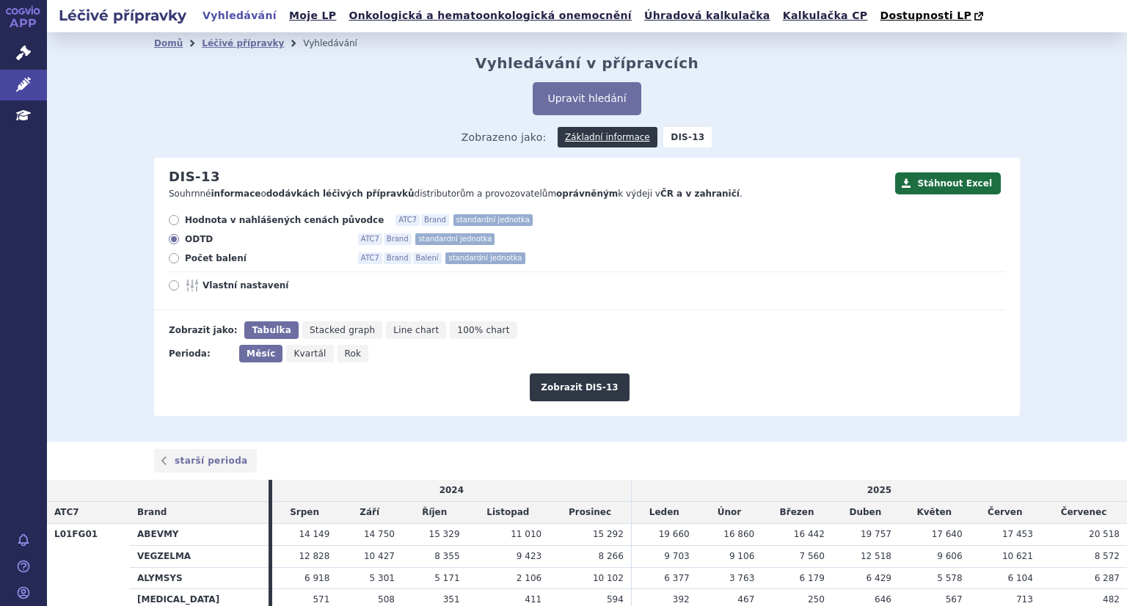
scroll to position [73, 0]
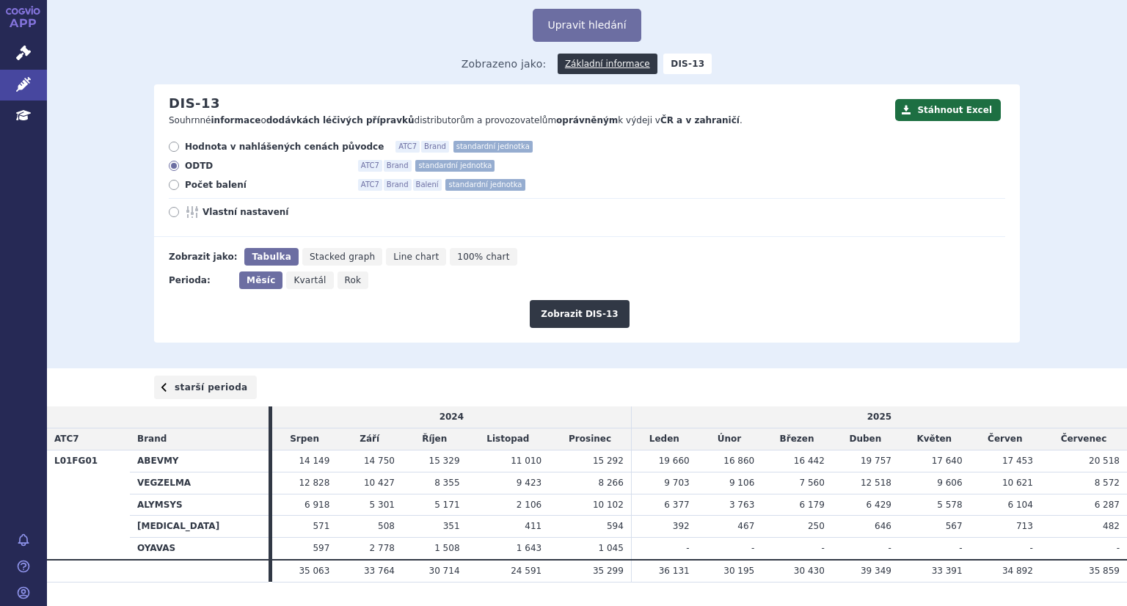
click at [196, 387] on link "starší perioda" at bounding box center [205, 387] width 103 height 23
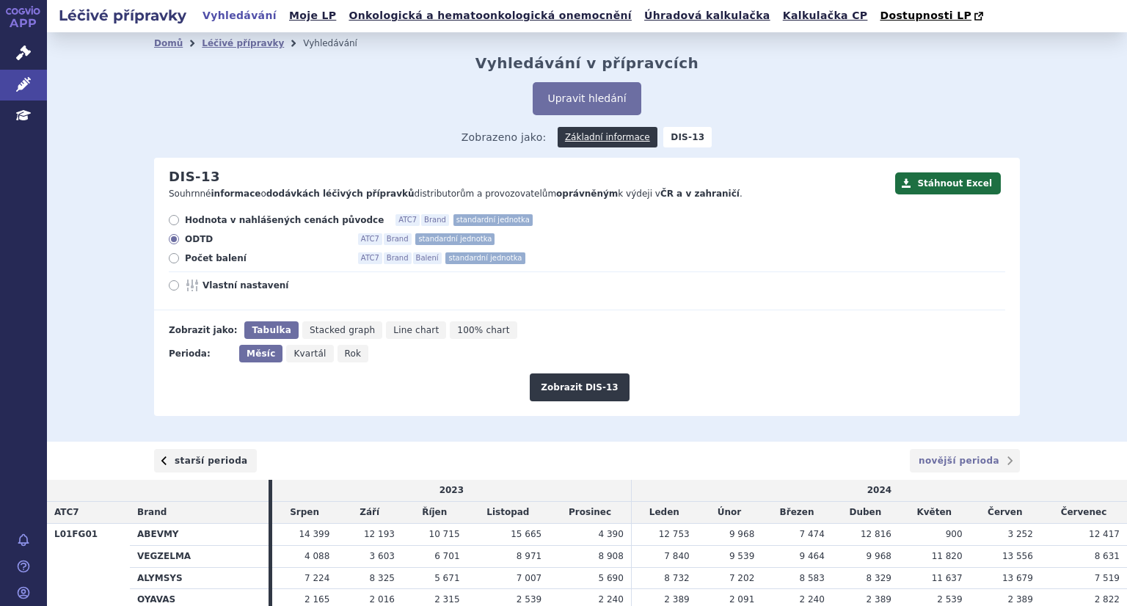
click at [202, 459] on link "starší perioda" at bounding box center [205, 460] width 103 height 23
click at [201, 463] on link "starší perioda" at bounding box center [205, 460] width 103 height 23
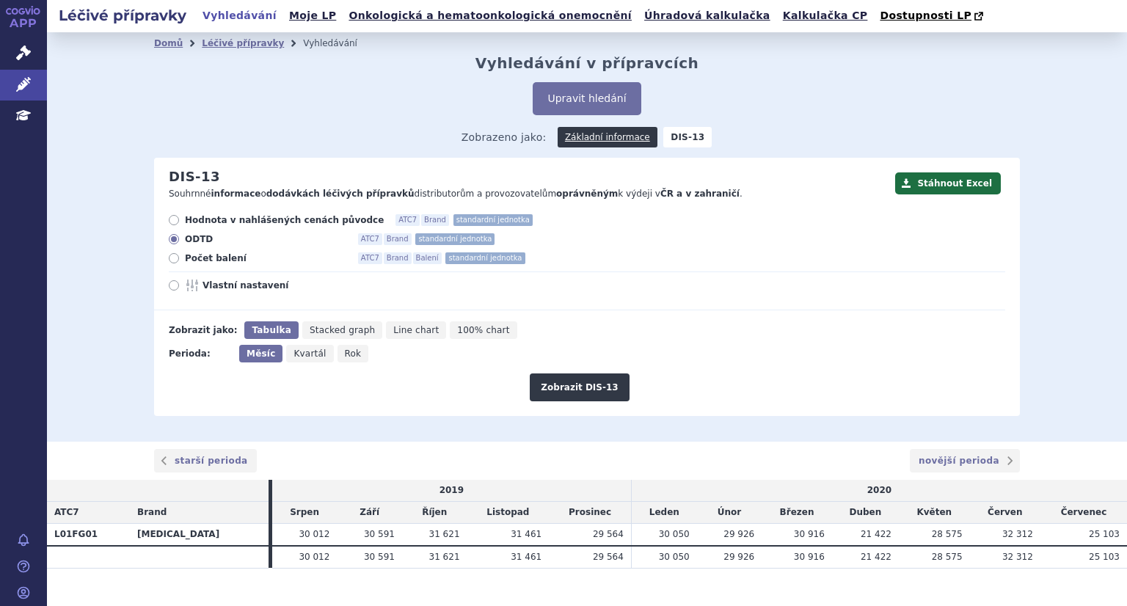
click at [201, 463] on link "starší perioda" at bounding box center [205, 460] width 103 height 23
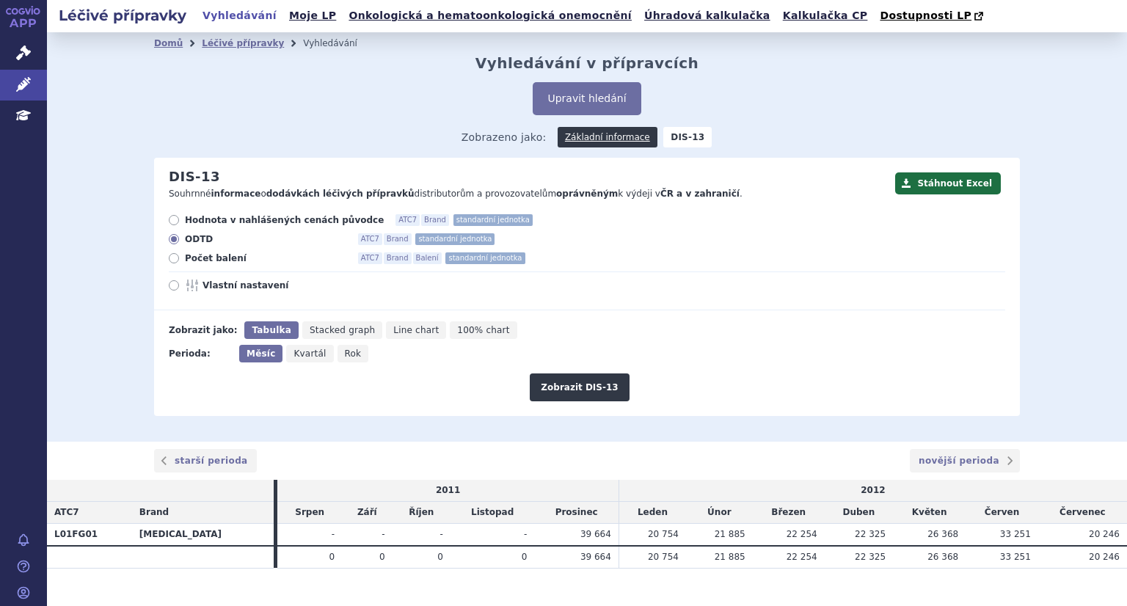
click at [201, 463] on link "starší perioda" at bounding box center [205, 460] width 103 height 23
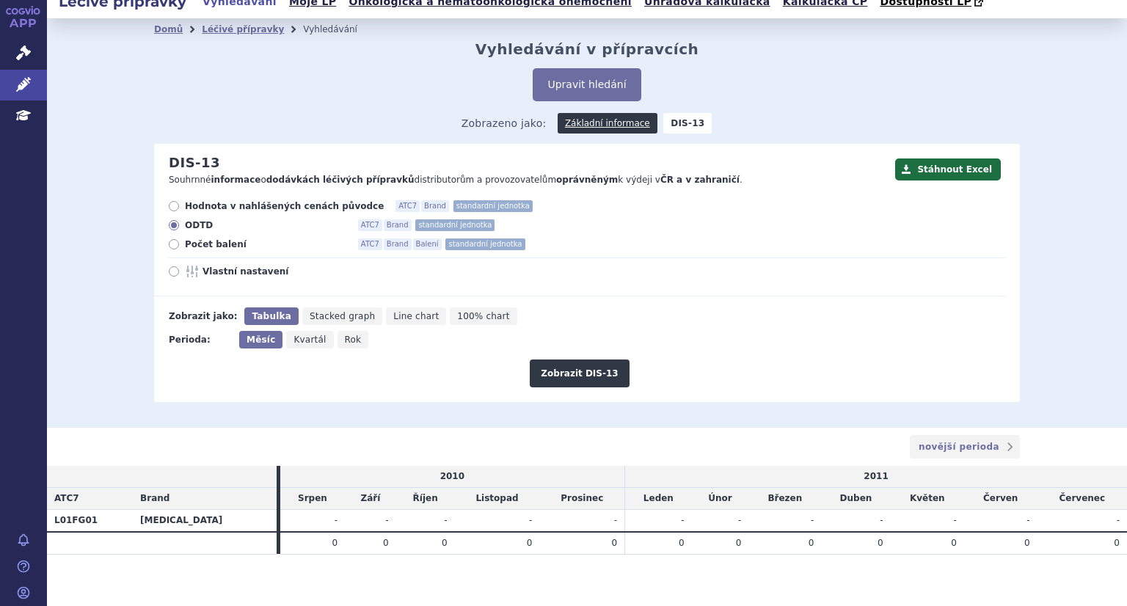
scroll to position [21, 0]
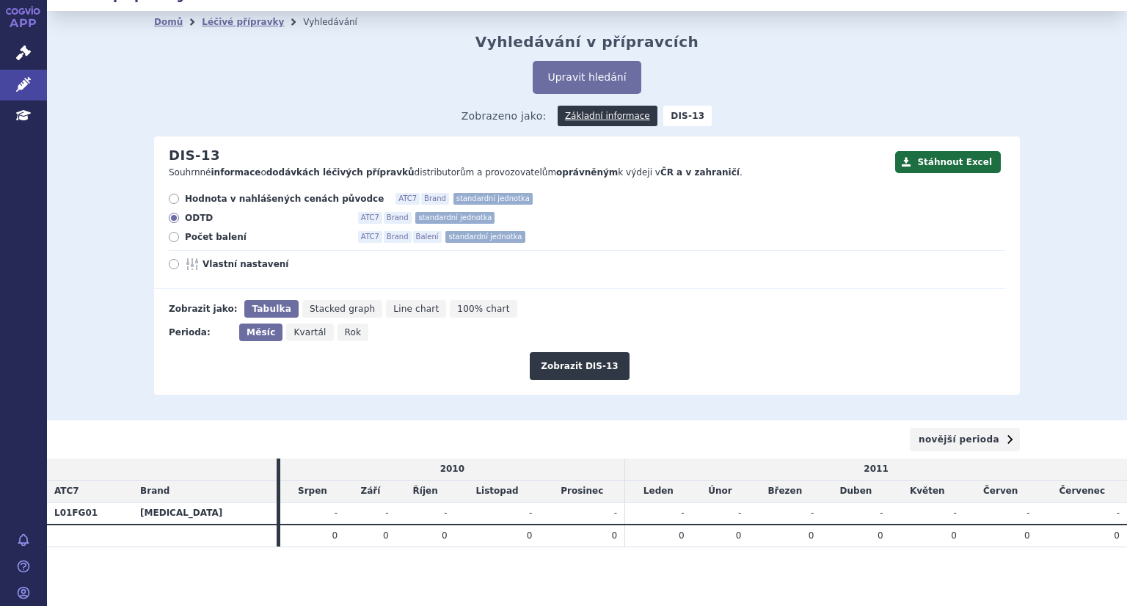
click at [956, 442] on link "novější perioda" at bounding box center [964, 439] width 110 height 23
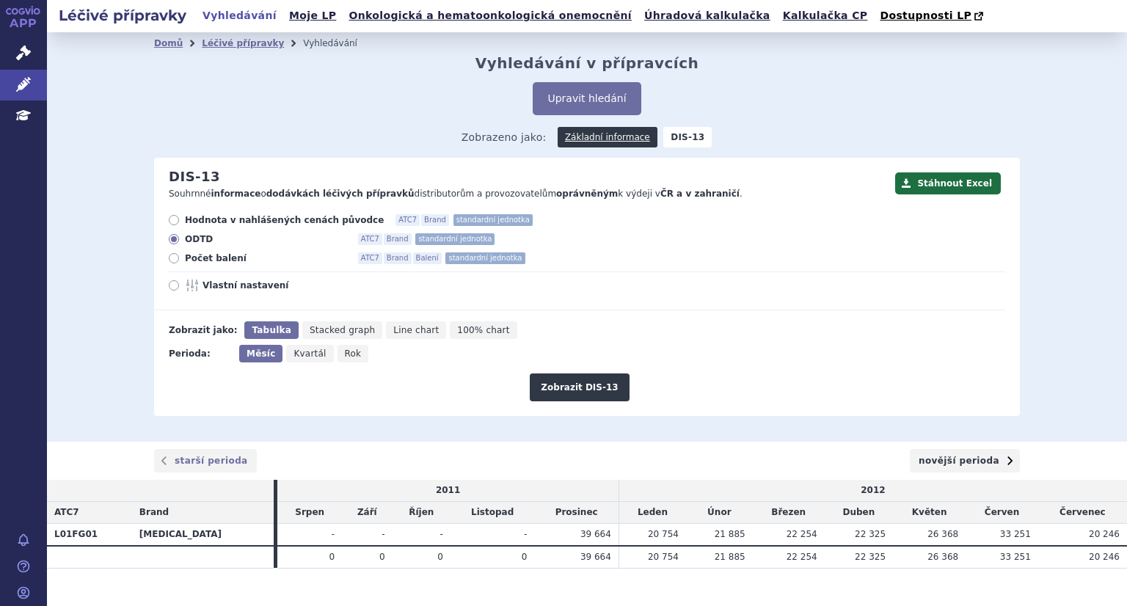
click at [954, 464] on link "novější perioda" at bounding box center [964, 460] width 110 height 23
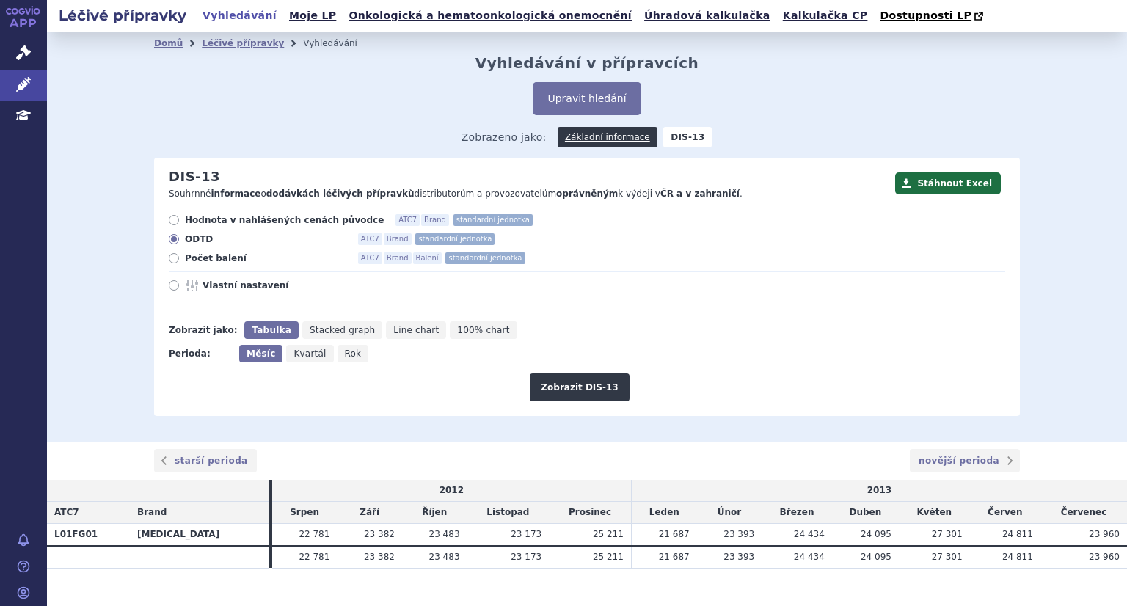
click at [954, 464] on link "novější perioda" at bounding box center [964, 460] width 110 height 23
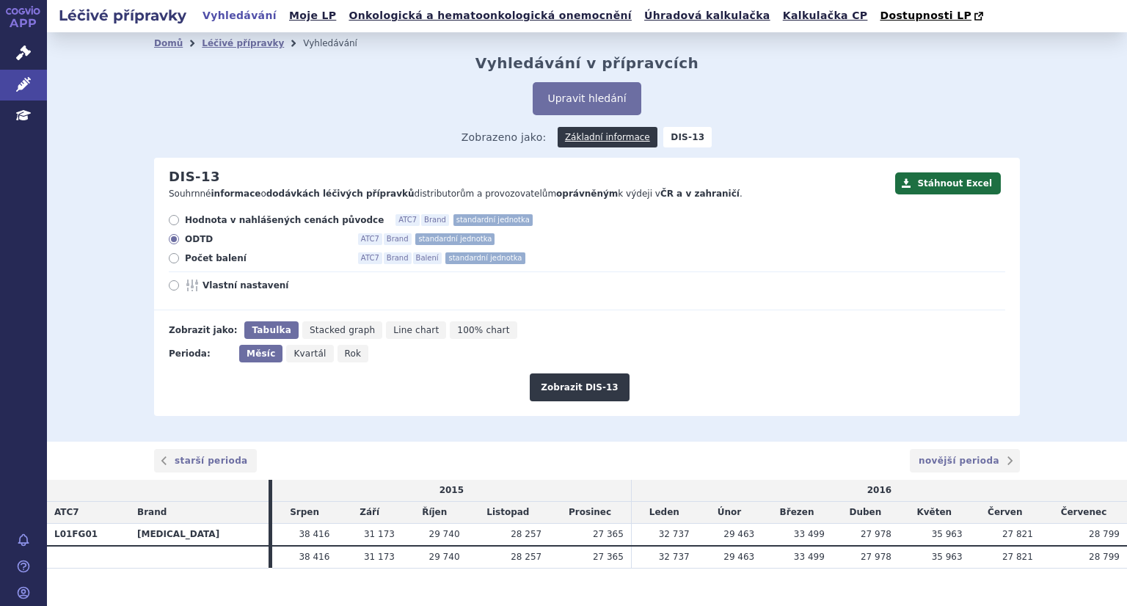
click at [954, 464] on link "novější perioda" at bounding box center [964, 460] width 110 height 23
click at [742, 370] on div "Zobrazit DIS-13" at bounding box center [579, 381] width 851 height 39
click at [947, 189] on button "Stáhnout Excel" at bounding box center [948, 183] width 106 height 22
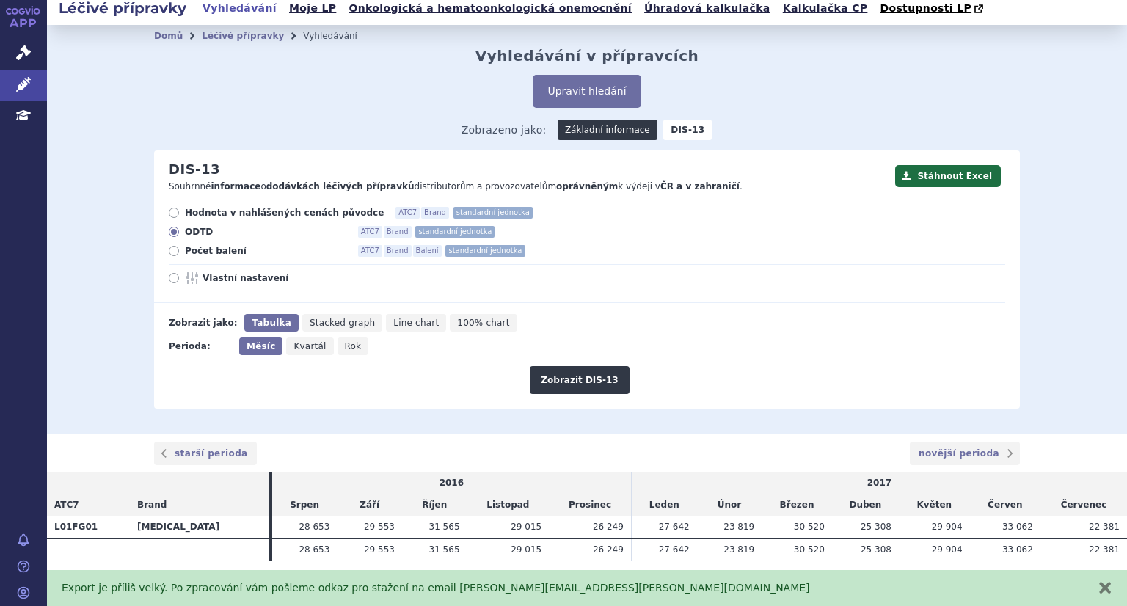
scroll to position [21, 0]
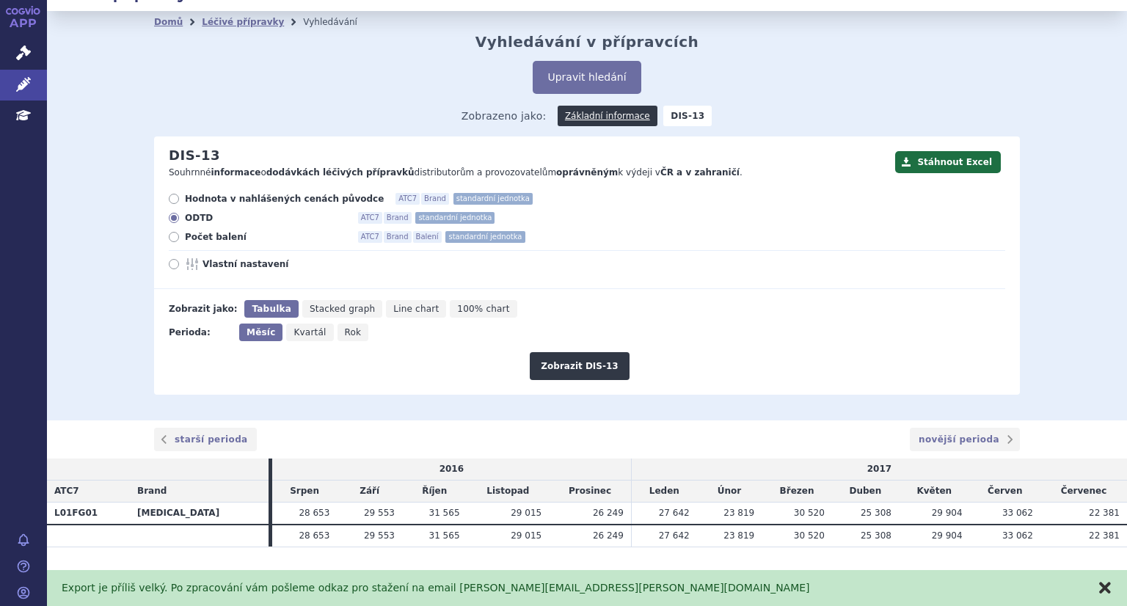
click at [1105, 588] on button "zavřít" at bounding box center [1104, 587] width 15 height 15
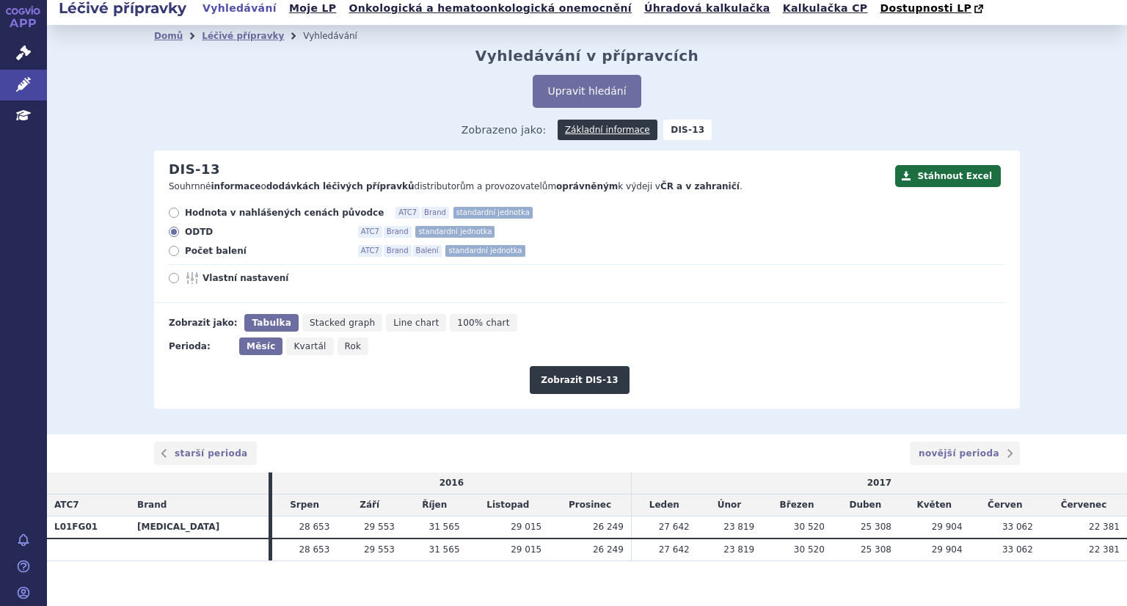
scroll to position [0, 0]
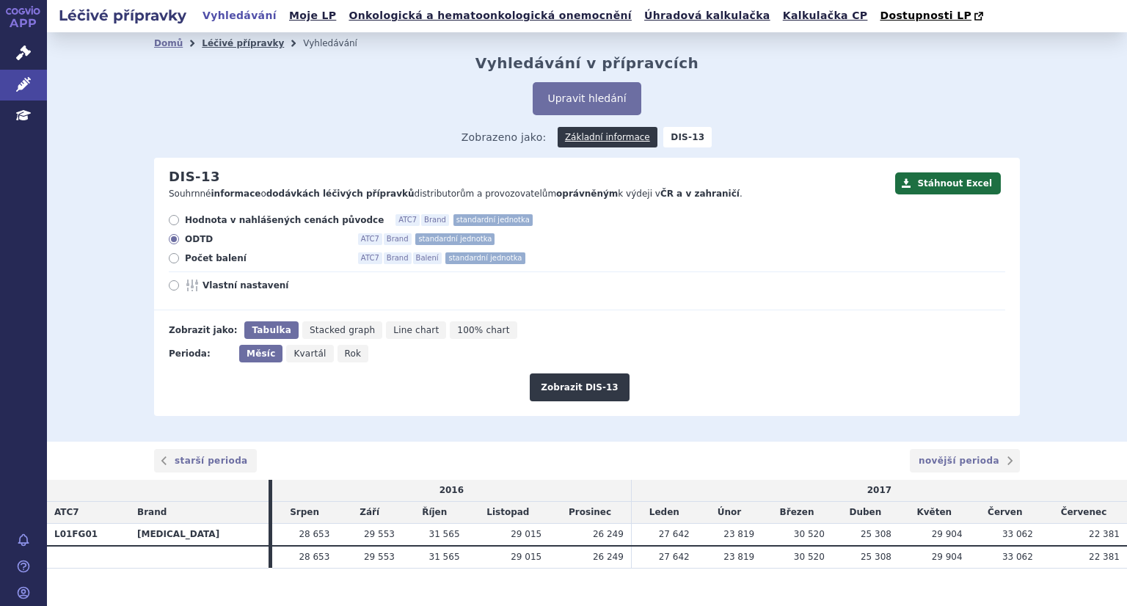
click at [236, 45] on link "Léčivé přípravky" at bounding box center [243, 43] width 82 height 10
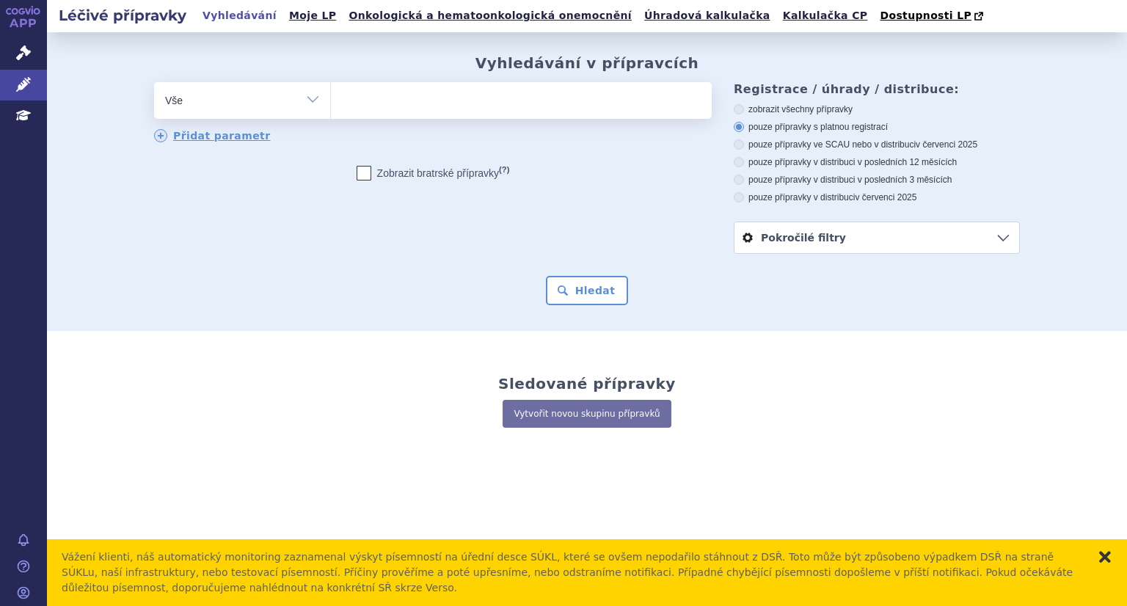
click at [1107, 555] on button "zavřít" at bounding box center [1104, 556] width 15 height 15
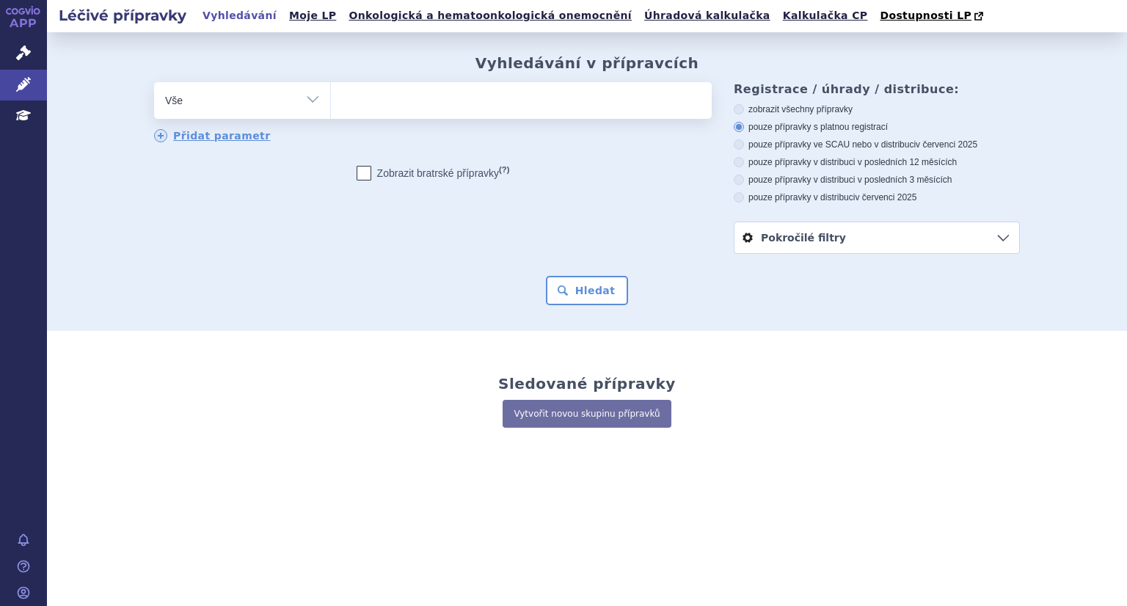
click at [377, 102] on ul at bounding box center [521, 97] width 381 height 31
click at [331, 102] on select at bounding box center [330, 99] width 1 height 37
paste input "L04AB04"
type input "L04AB04"
select select "L04AB04"
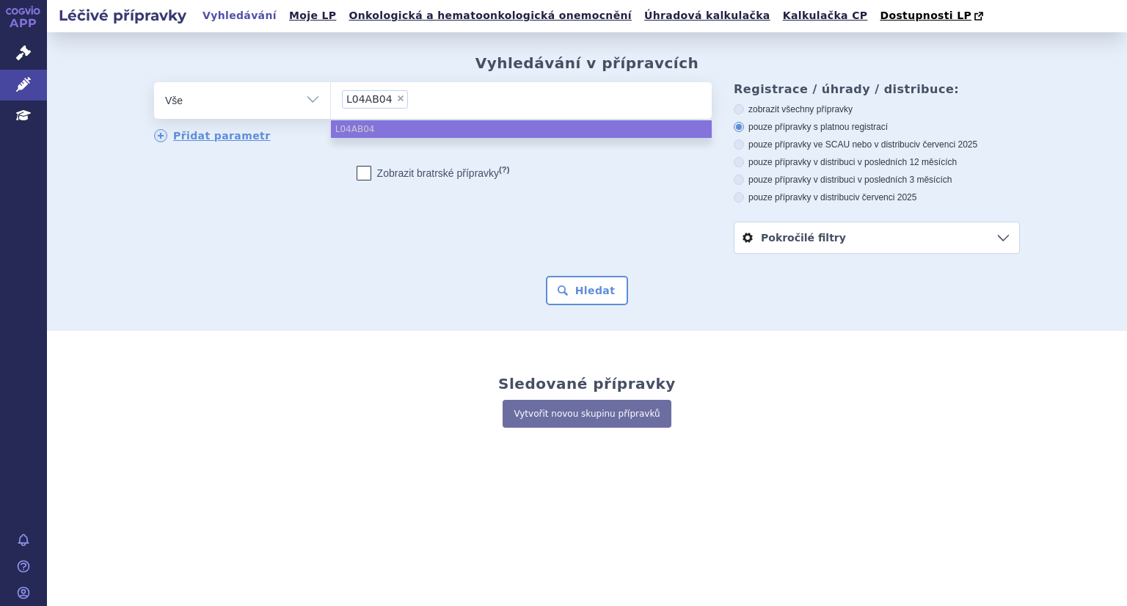
click at [388, 129] on ul "L04AB04" at bounding box center [521, 129] width 381 height 18
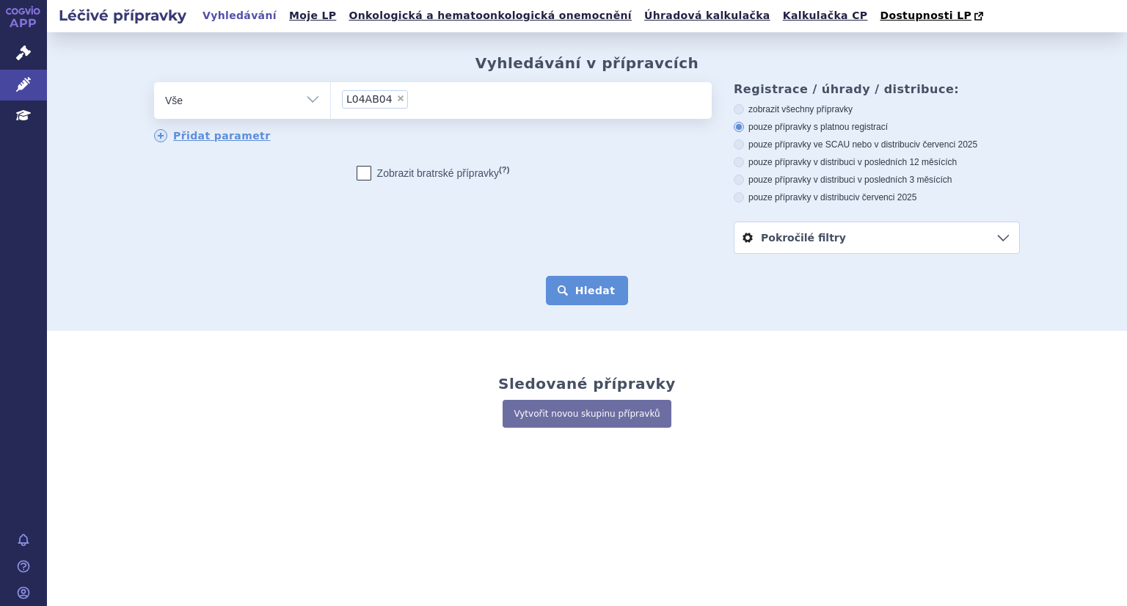
click at [588, 299] on button "Hledat" at bounding box center [587, 290] width 83 height 29
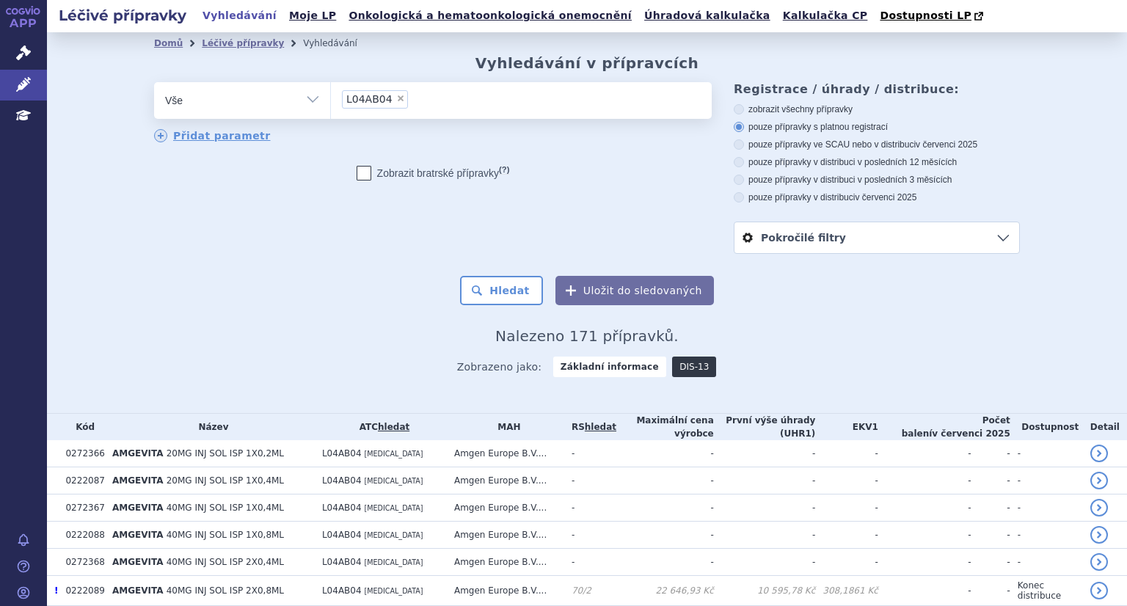
click at [679, 365] on link "DIS-13" at bounding box center [694, 366] width 44 height 21
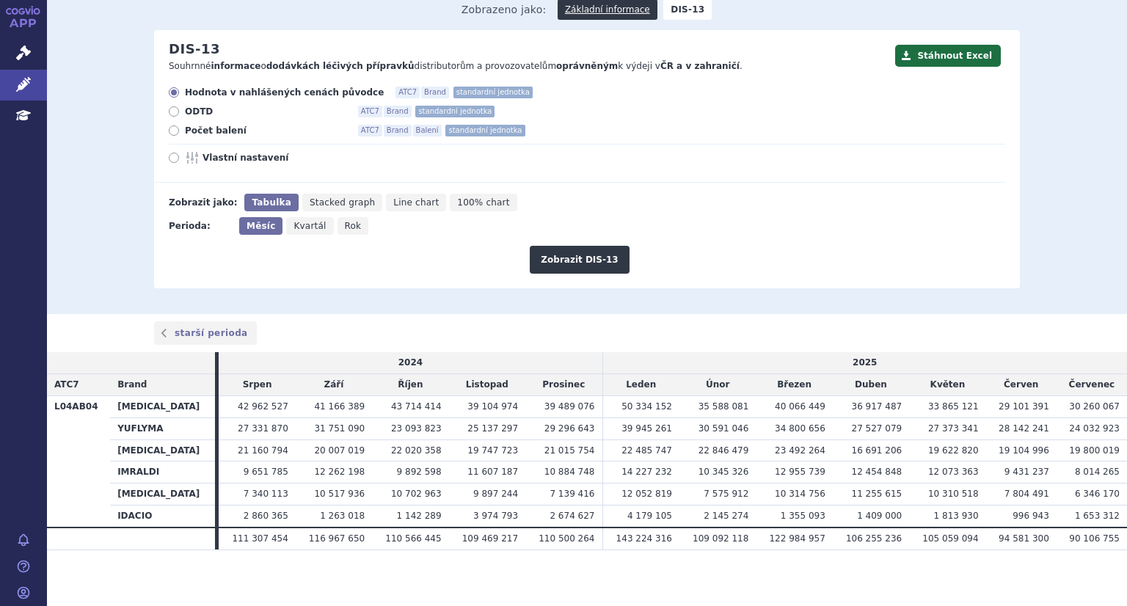
scroll to position [130, 0]
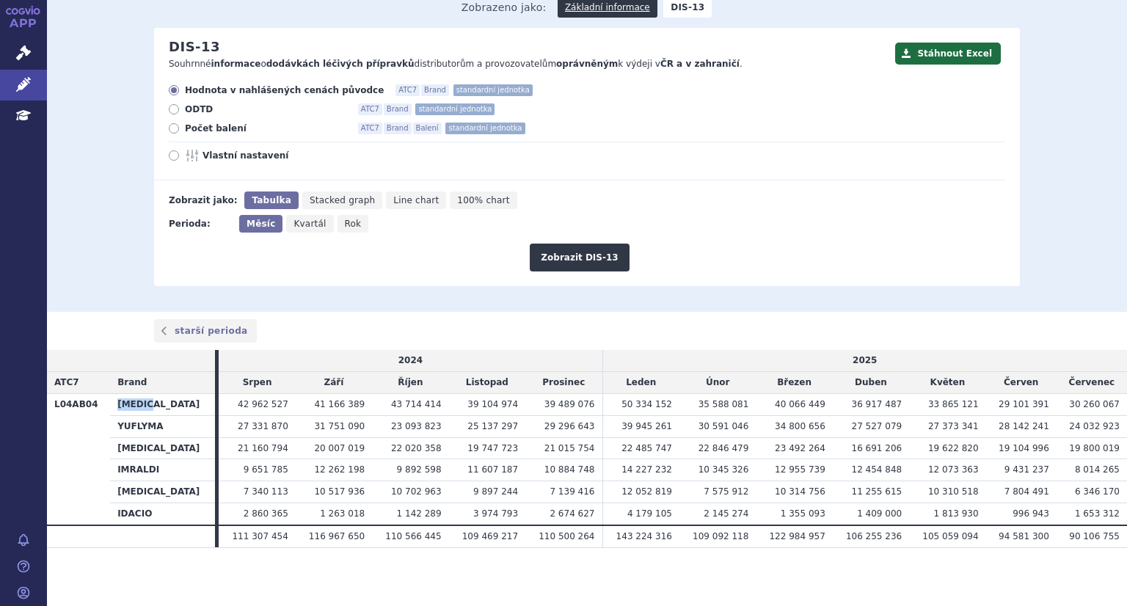
drag, startPoint x: 118, startPoint y: 406, endPoint x: 158, endPoint y: 408, distance: 40.4
click at [158, 408] on th "[MEDICAL_DATA]" at bounding box center [162, 404] width 105 height 22
copy th "[MEDICAL_DATA]"
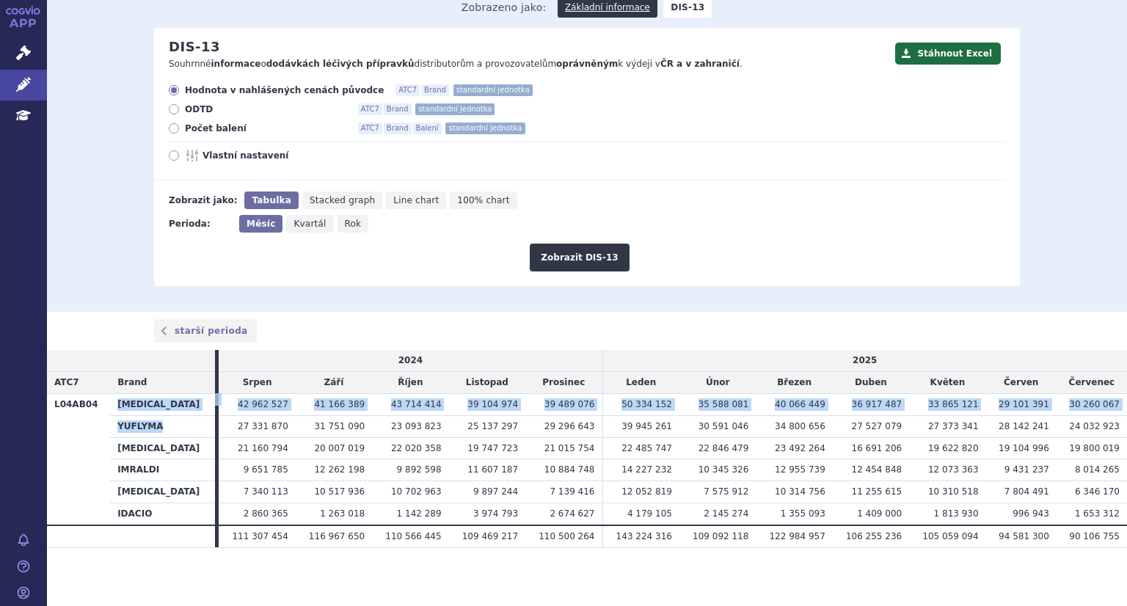
drag, startPoint x: 109, startPoint y: 428, endPoint x: 158, endPoint y: 428, distance: 48.4
click at [158, 428] on tbody "L04AB04 HUMIRA 42 962 527 41 166 389 43 714 414 39 104 974 39 489 076 YUFLYMA" at bounding box center [587, 458] width 1080 height 131
click at [119, 436] on th "YUFLYMA" at bounding box center [162, 426] width 105 height 22
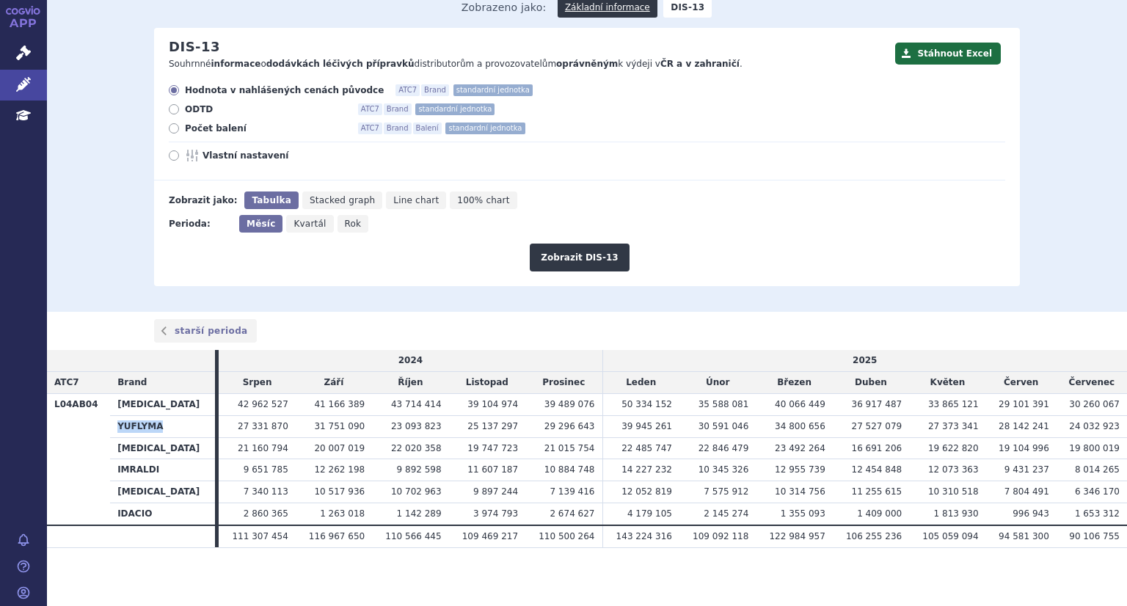
drag, startPoint x: 115, startPoint y: 425, endPoint x: 159, endPoint y: 425, distance: 44.0
click at [159, 425] on th "YUFLYMA" at bounding box center [162, 426] width 105 height 22
copy th "YUFLYMA"
drag, startPoint x: 114, startPoint y: 448, endPoint x: 178, endPoint y: 450, distance: 63.8
click at [178, 450] on th "[MEDICAL_DATA]" at bounding box center [162, 448] width 105 height 22
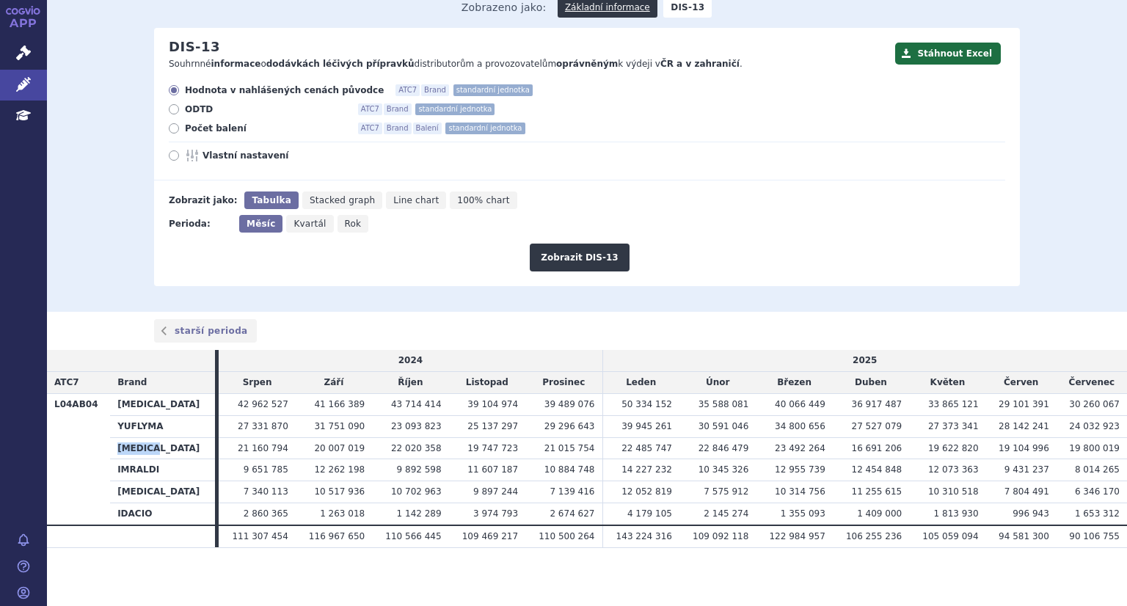
copy th "[MEDICAL_DATA]"
drag, startPoint x: 113, startPoint y: 469, endPoint x: 175, endPoint y: 472, distance: 61.7
click at [175, 472] on th "IMRALDI" at bounding box center [162, 470] width 105 height 22
copy th "IMRALDI"
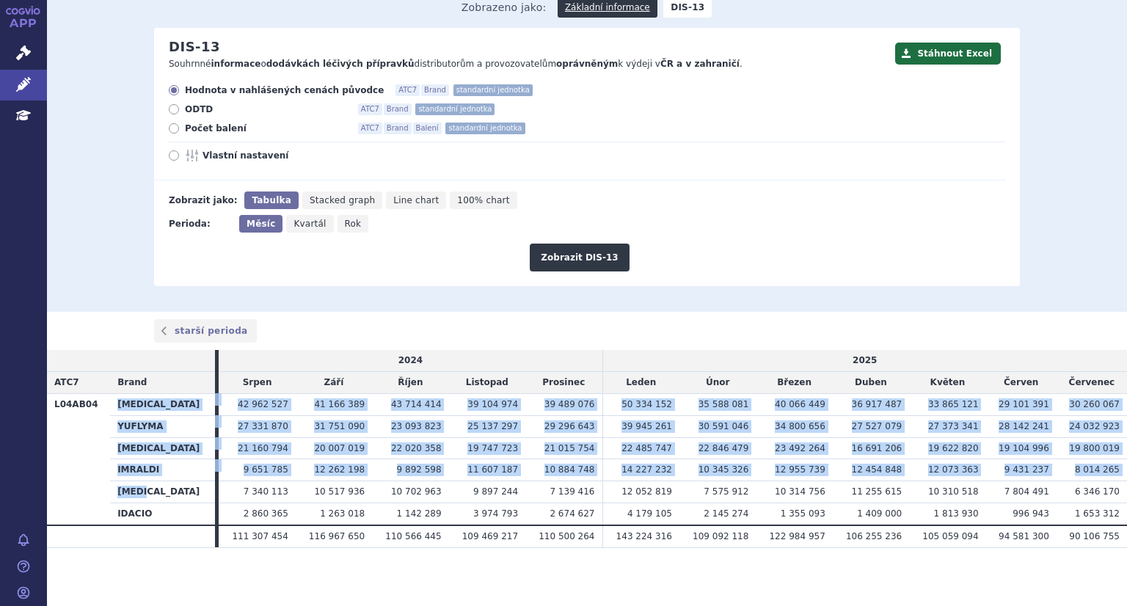
drag, startPoint x: 106, startPoint y: 496, endPoint x: 153, endPoint y: 496, distance: 46.9
click at [153, 496] on tbody "L04AB04 HUMIRA 42 962 527 41 166 389 43 714 414 39 104 974 39 489 076 YUFLYMA" at bounding box center [587, 458] width 1080 height 131
click at [134, 502] on th "[MEDICAL_DATA]" at bounding box center [162, 492] width 105 height 22
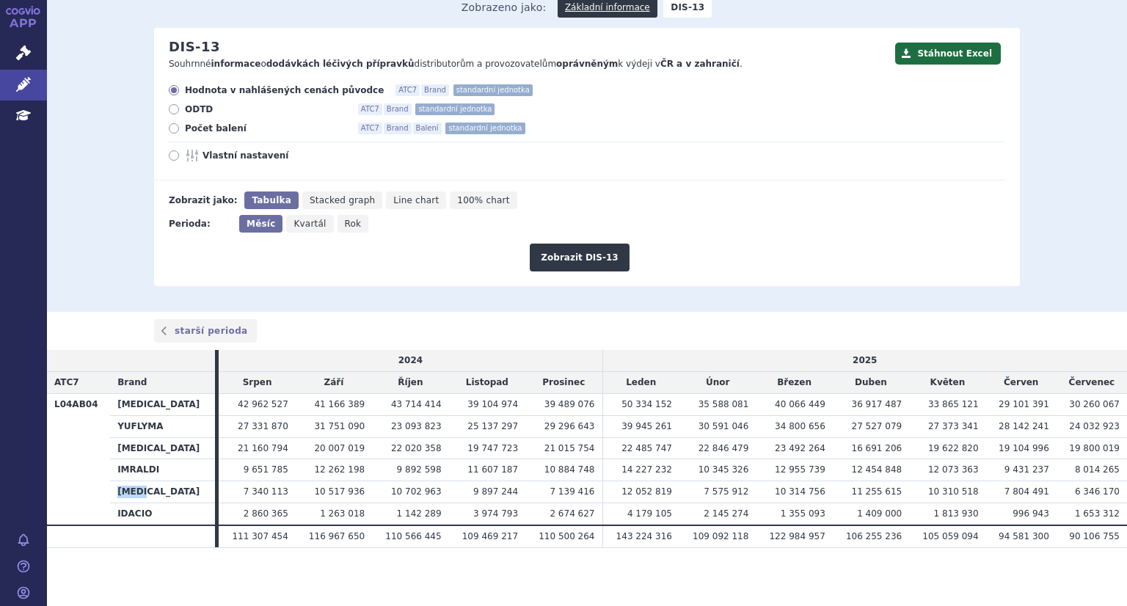
drag, startPoint x: 113, startPoint y: 491, endPoint x: 148, endPoint y: 491, distance: 35.2
click at [148, 491] on th "[MEDICAL_DATA]" at bounding box center [162, 492] width 105 height 22
copy th "[MEDICAL_DATA]"
drag, startPoint x: 114, startPoint y: 513, endPoint x: 153, endPoint y: 514, distance: 39.6
click at [153, 514] on th "IDACIO" at bounding box center [162, 513] width 105 height 22
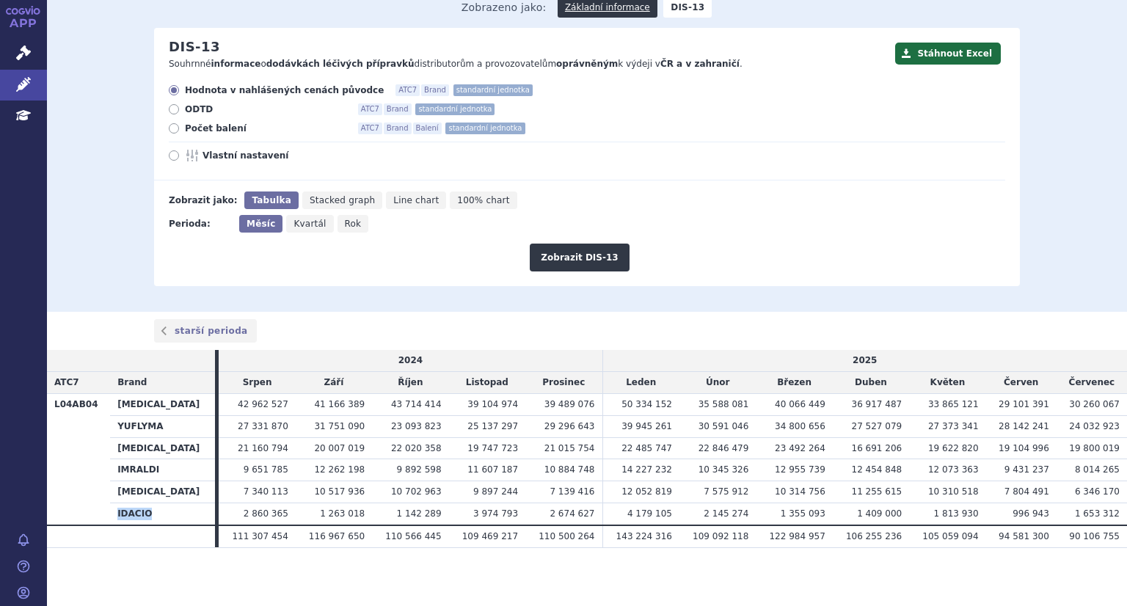
copy th "IDACIO"
click at [951, 60] on button "Stáhnout Excel" at bounding box center [948, 54] width 106 height 22
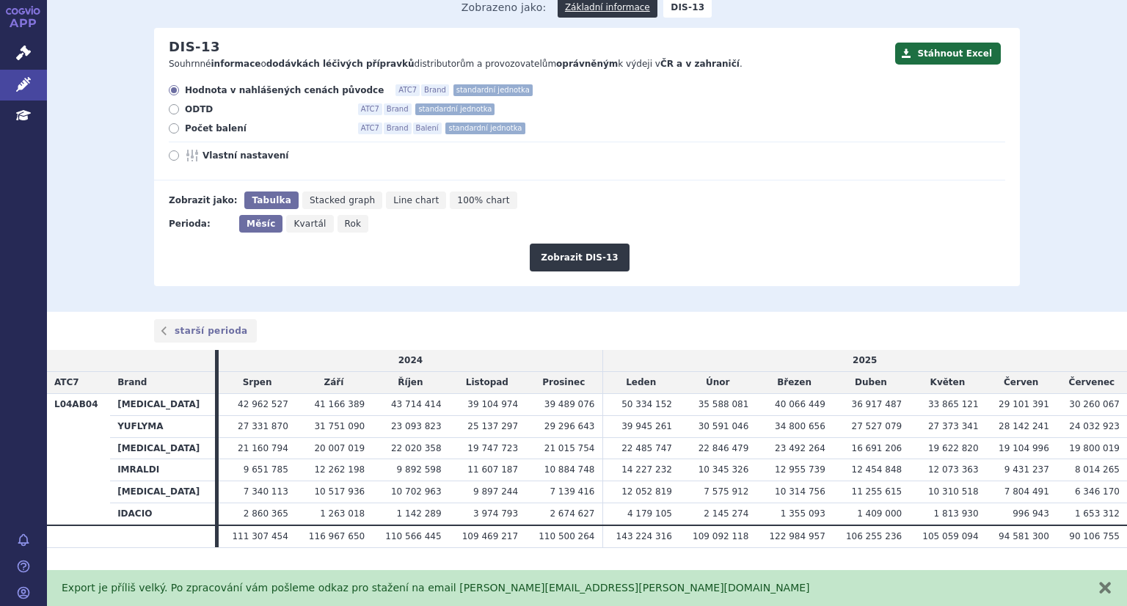
click at [170, 112] on icon at bounding box center [174, 109] width 10 height 10
click at [170, 112] on input "ODTD ATC7 Brand standardní jednotka" at bounding box center [175, 111] width 10 height 10
radio input "true"
click at [544, 266] on button "Zobrazit DIS-13" at bounding box center [579, 258] width 99 height 28
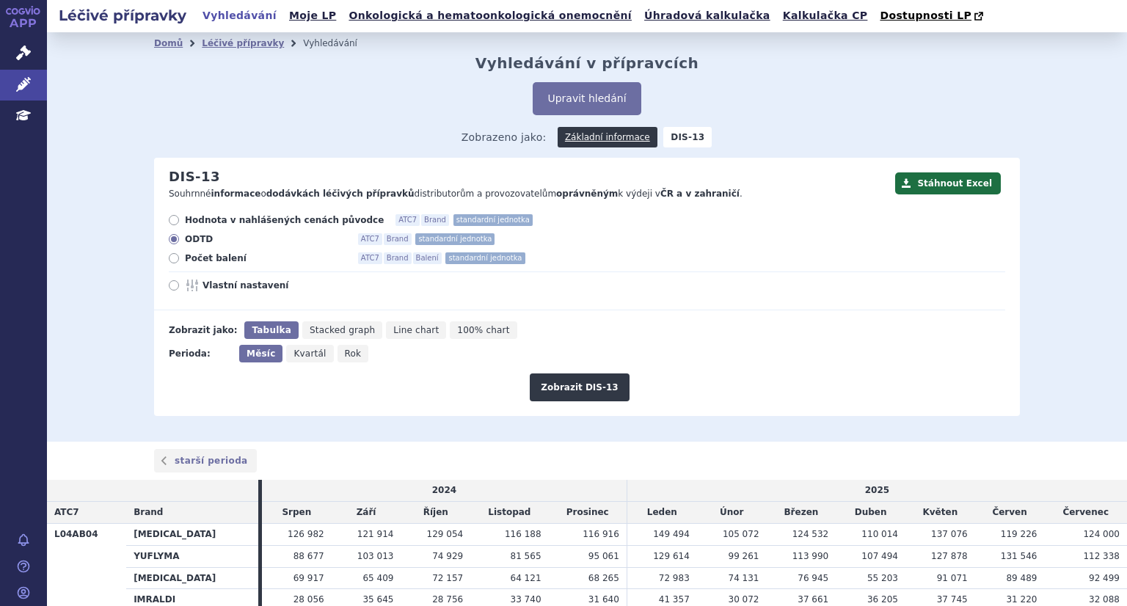
scroll to position [130, 0]
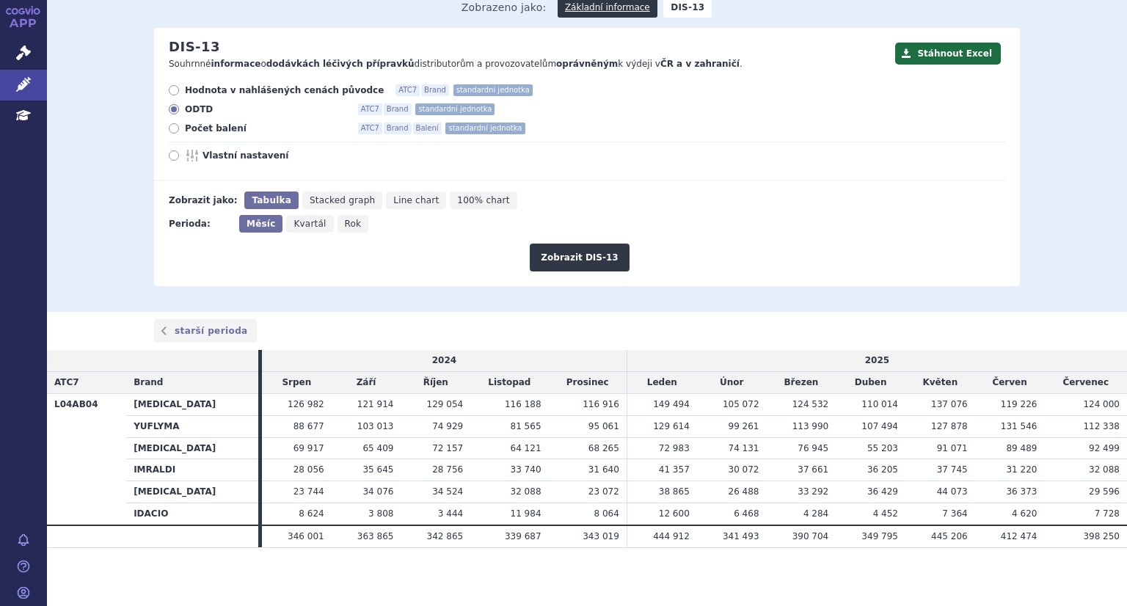
click at [203, 156] on span "Vlastní nastavení" at bounding box center [282, 156] width 161 height 12
click at [180, 156] on input "Vlastní nastavení" at bounding box center [175, 158] width 10 height 10
radio input "true"
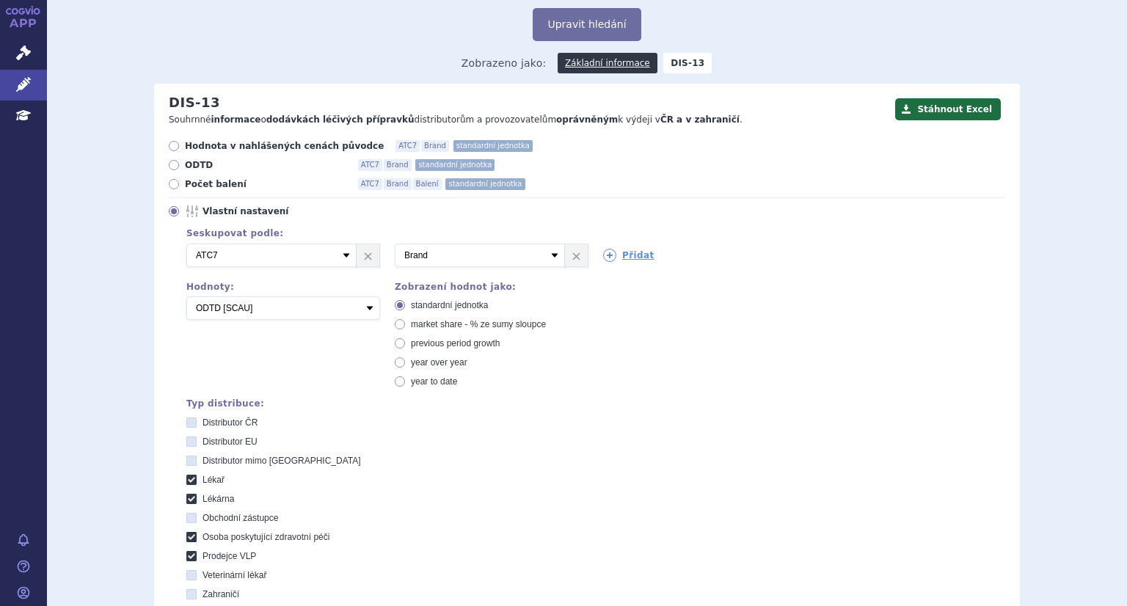
scroll to position [56, 0]
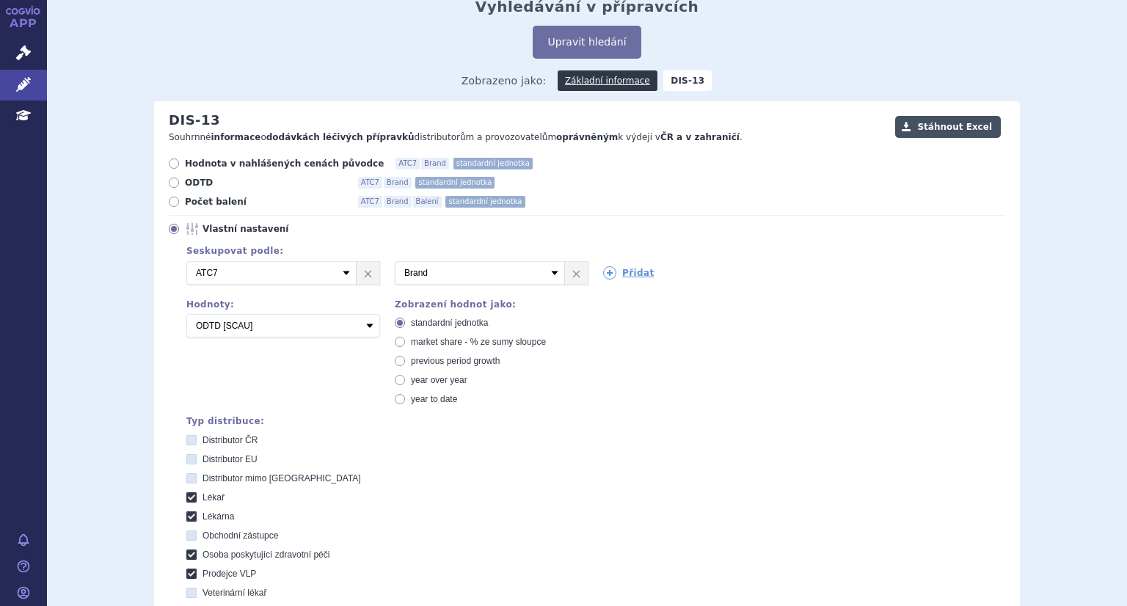
click at [943, 122] on button "Stáhnout Excel" at bounding box center [948, 127] width 106 height 22
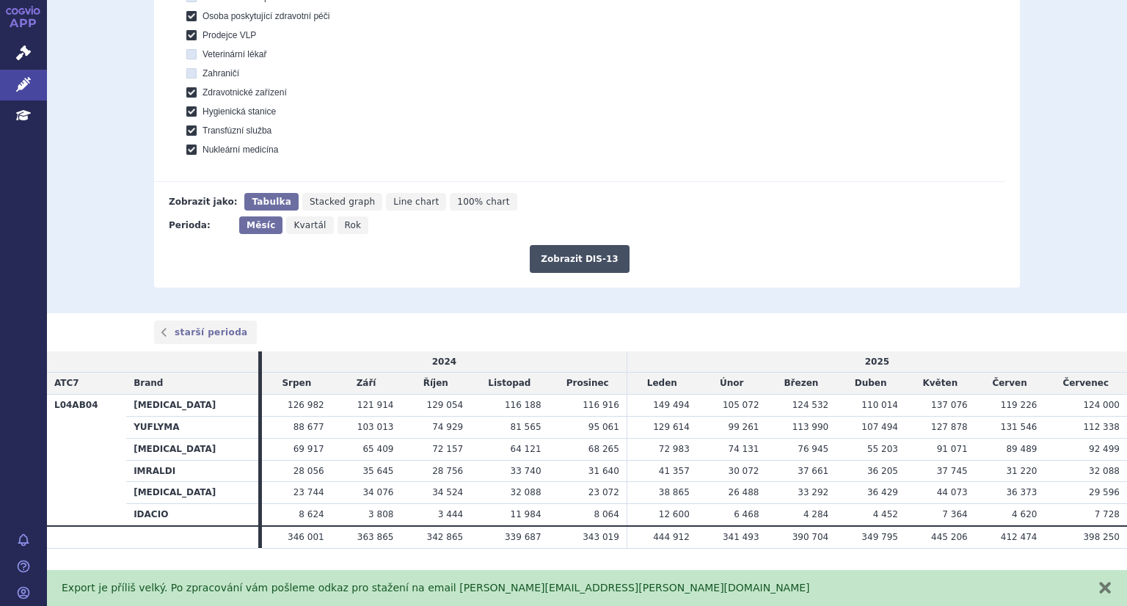
scroll to position [596, 0]
click at [1122, 585] on div "Export je příliš velký. Po zpracování vám pošleme odkaz pro stažení na email [P…" at bounding box center [587, 588] width 1080 height 36
click at [1103, 588] on button "zavřít" at bounding box center [1104, 587] width 15 height 15
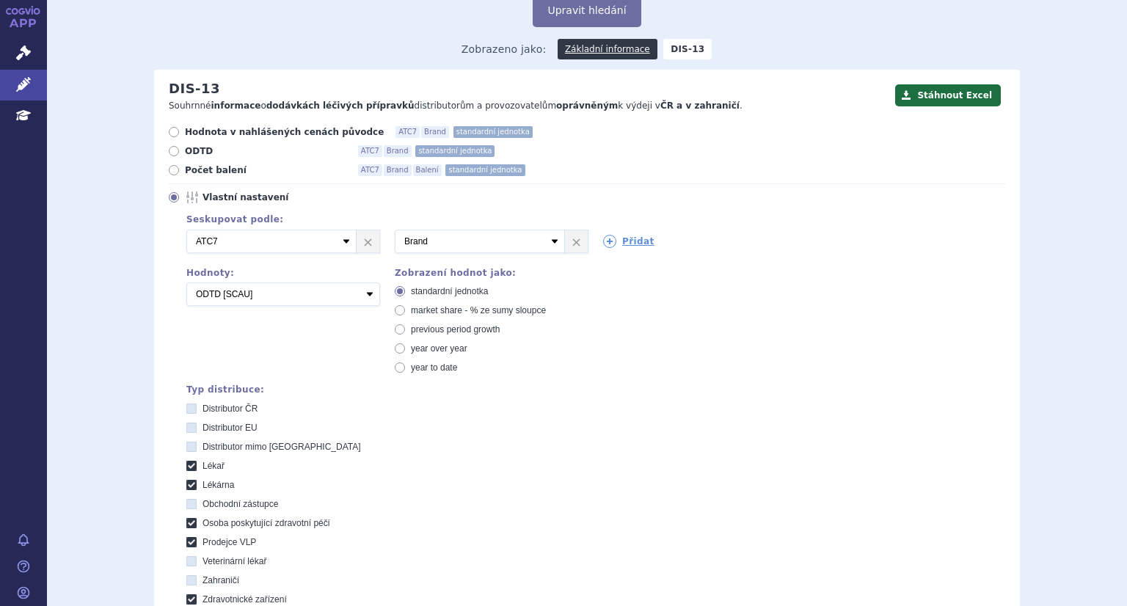
scroll to position [82, 0]
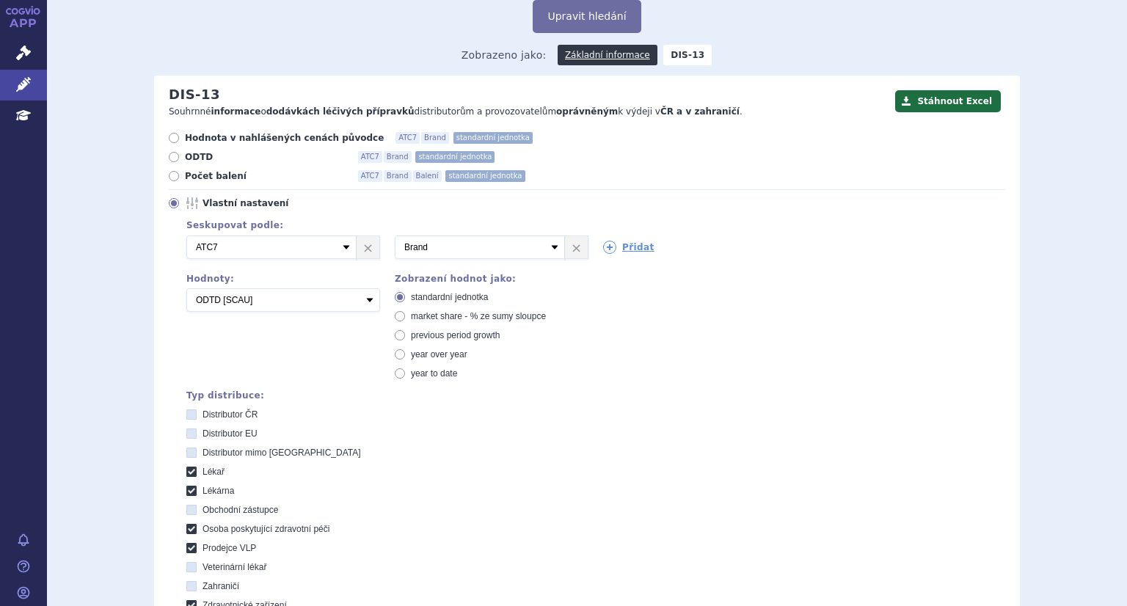
click at [172, 205] on icon at bounding box center [174, 203] width 10 height 10
click at [172, 205] on input "Vlastní nastavení" at bounding box center [175, 205] width 10 height 10
click at [125, 277] on div "Domů Léčivé přípravky Vyhledávání Vyhledávání v přípravcích Upravit hledání ods…" at bounding box center [587, 386] width 924 height 828
click at [169, 161] on icon at bounding box center [174, 157] width 10 height 10
click at [170, 161] on input "ODTD ATC7 Brand standardní jednotka" at bounding box center [175, 159] width 10 height 10
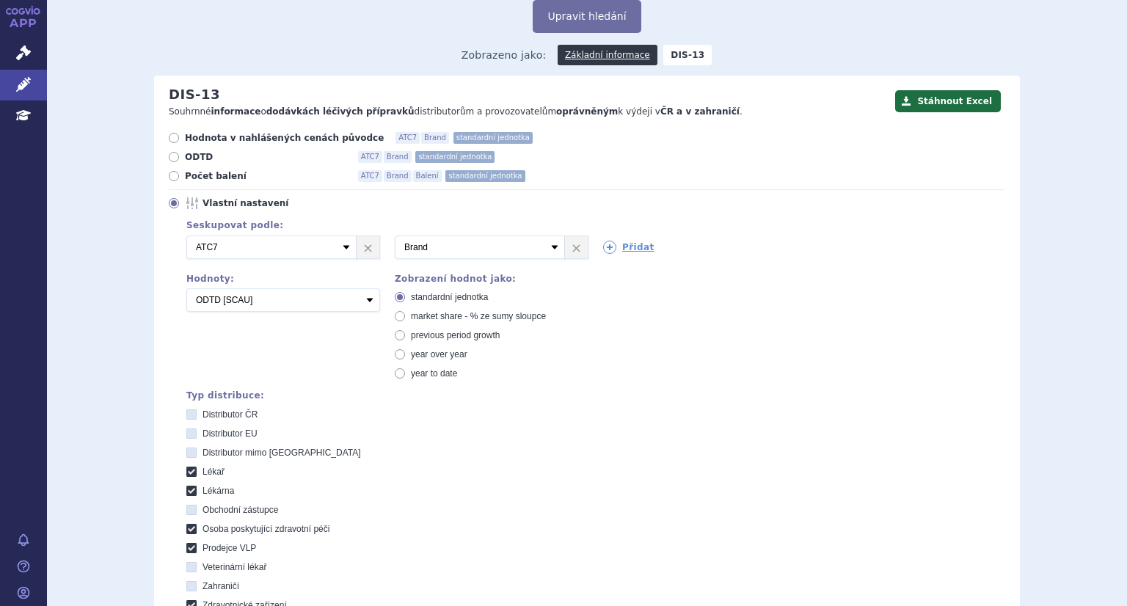
radio input "true"
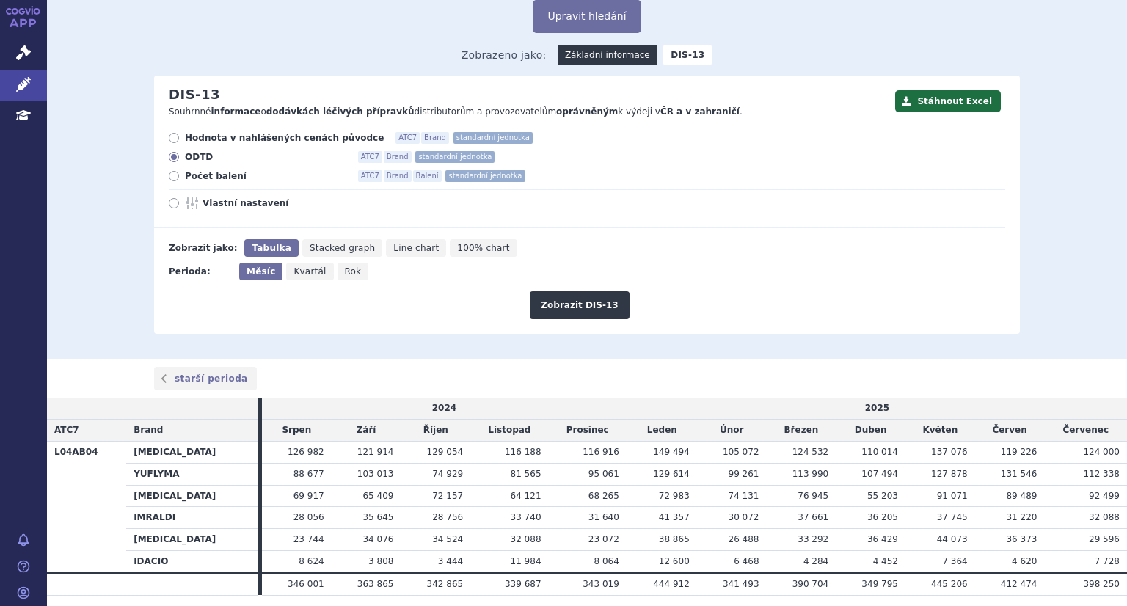
scroll to position [130, 0]
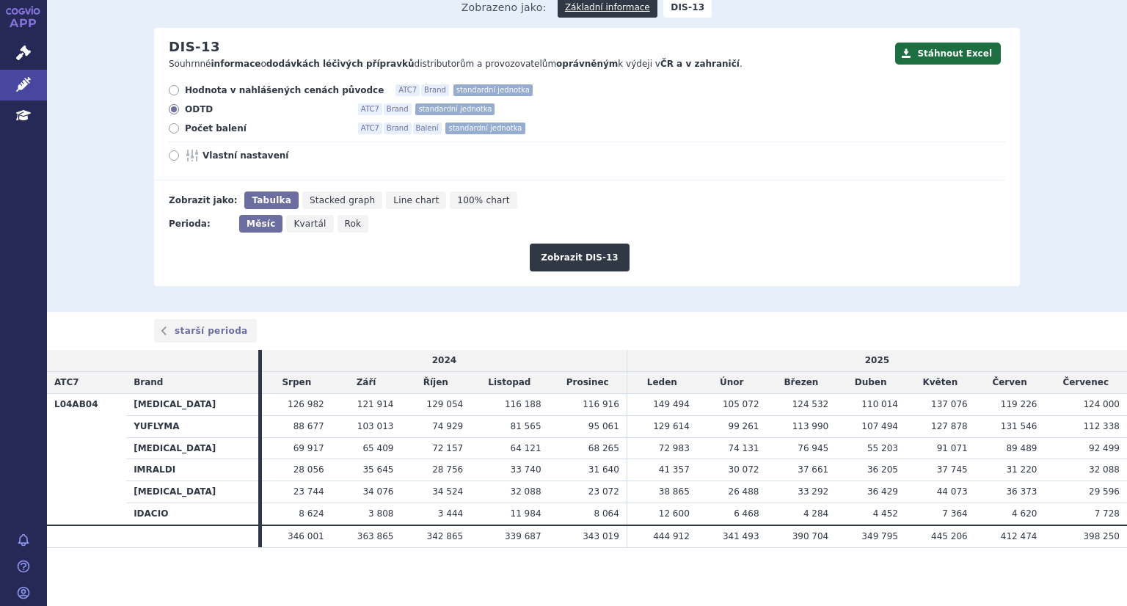
click at [171, 92] on icon at bounding box center [174, 90] width 10 height 10
click at [171, 92] on input "Hodnota v nahlášených cenách původce ATC7 Brand standardní jednotka" at bounding box center [175, 92] width 10 height 10
radio input "true"
click at [596, 254] on button "Zobrazit DIS-13" at bounding box center [579, 258] width 99 height 28
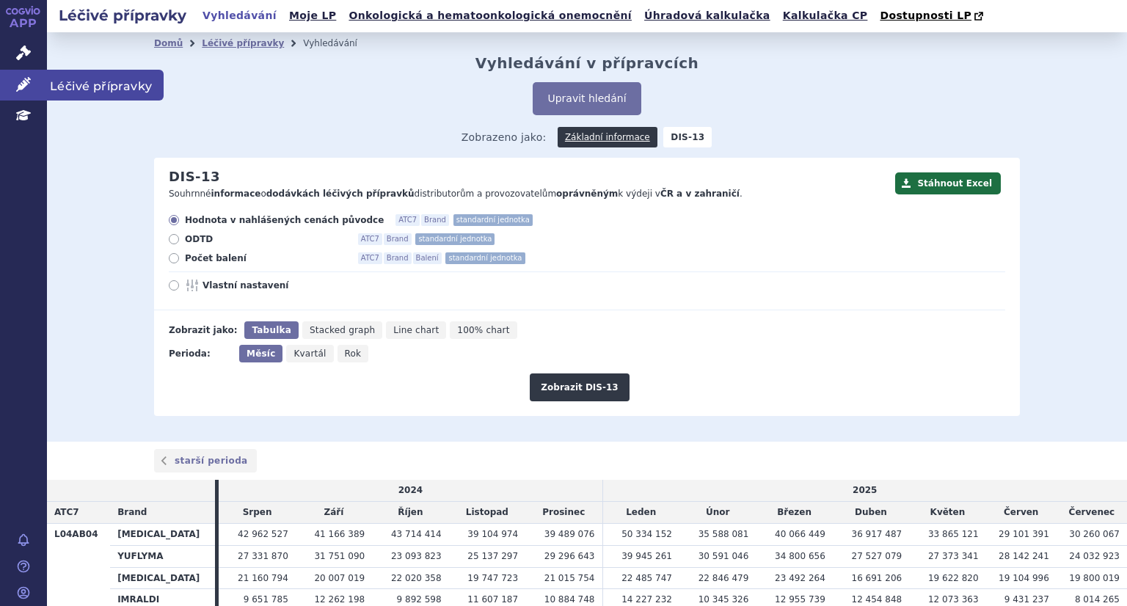
click at [28, 86] on icon at bounding box center [23, 84] width 15 height 15
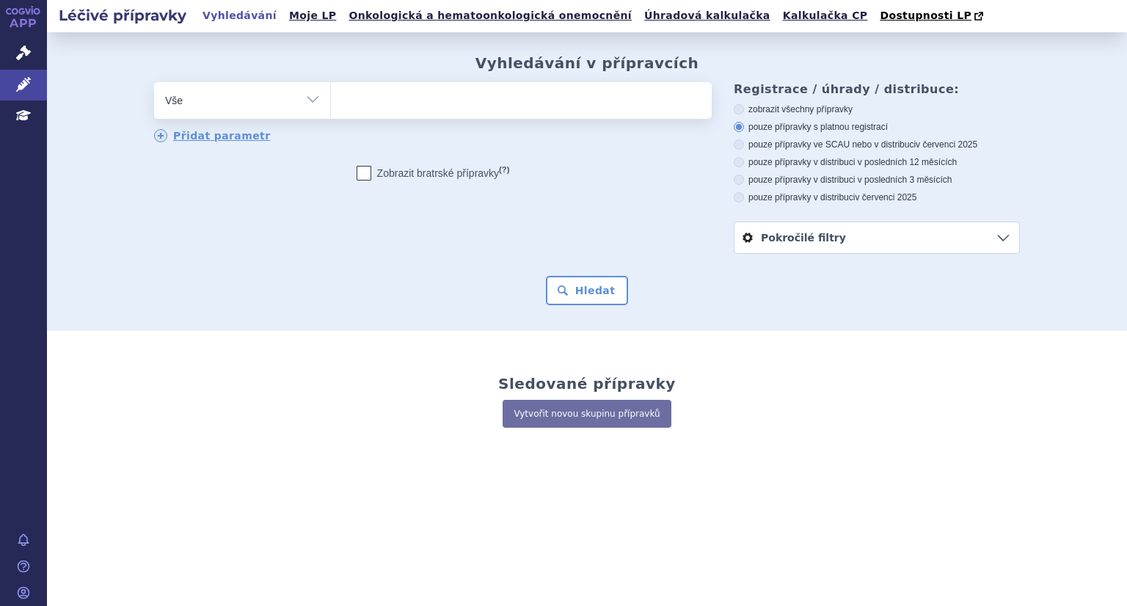
click at [384, 111] on ul at bounding box center [521, 97] width 381 height 31
click at [331, 111] on select at bounding box center [330, 99] width 1 height 37
click at [383, 102] on ul at bounding box center [521, 97] width 381 height 31
click at [331, 102] on select at bounding box center [330, 99] width 1 height 37
click at [343, 107] on input "search" at bounding box center [346, 98] width 8 height 18
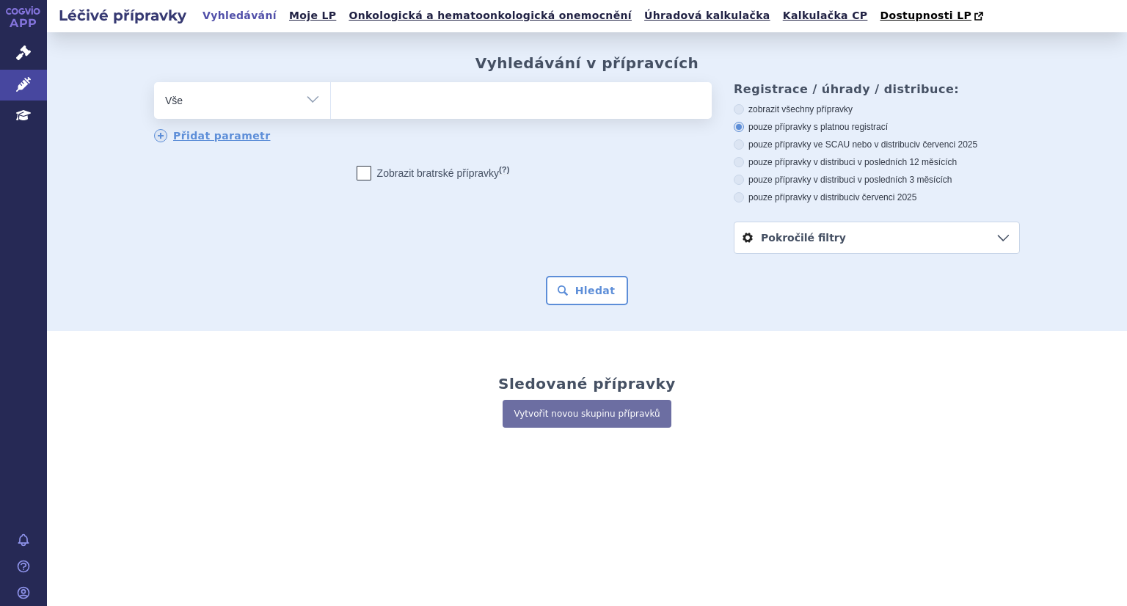
paste input "L04AB02"
type input "L04AB02"
select select "L04AB02"
click at [575, 279] on button "Hledat" at bounding box center [587, 290] width 83 height 29
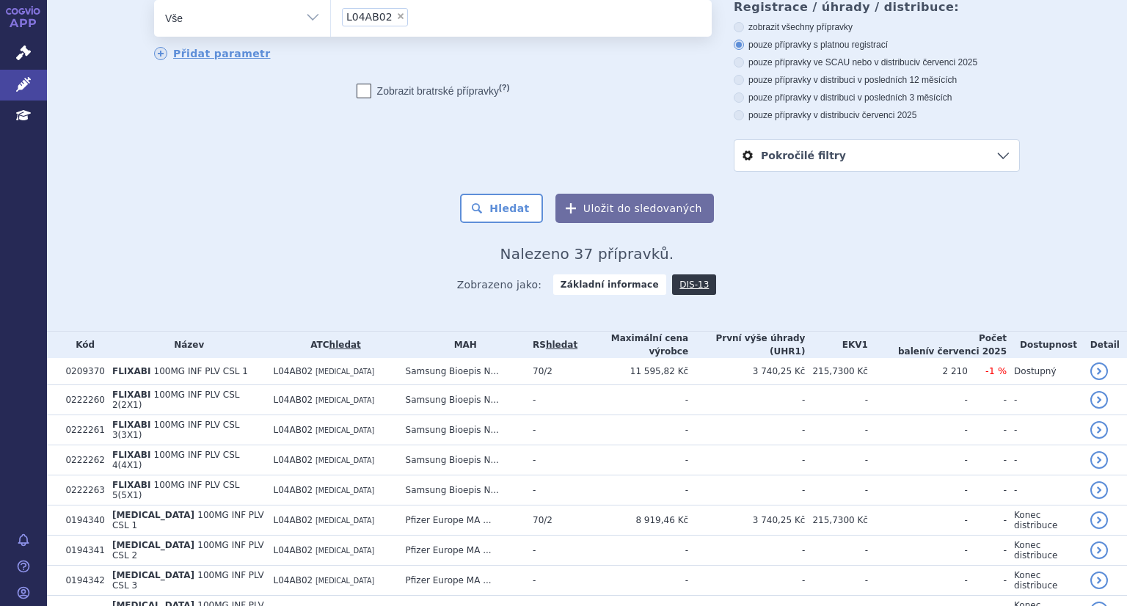
scroll to position [81, 0]
click at [681, 285] on link "DIS-13" at bounding box center [694, 285] width 44 height 21
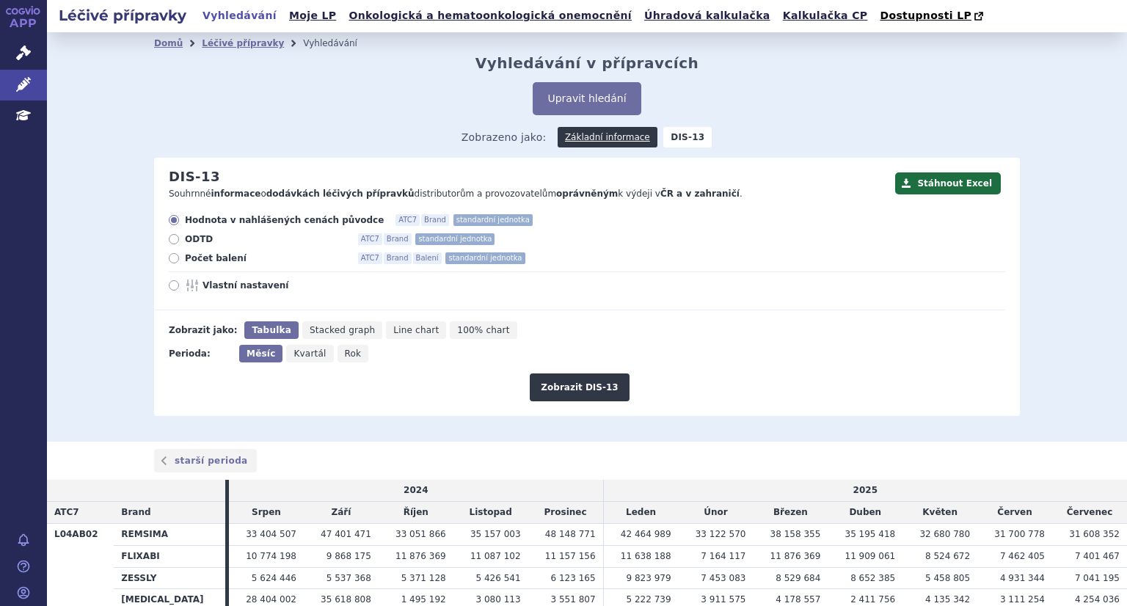
scroll to position [87, 0]
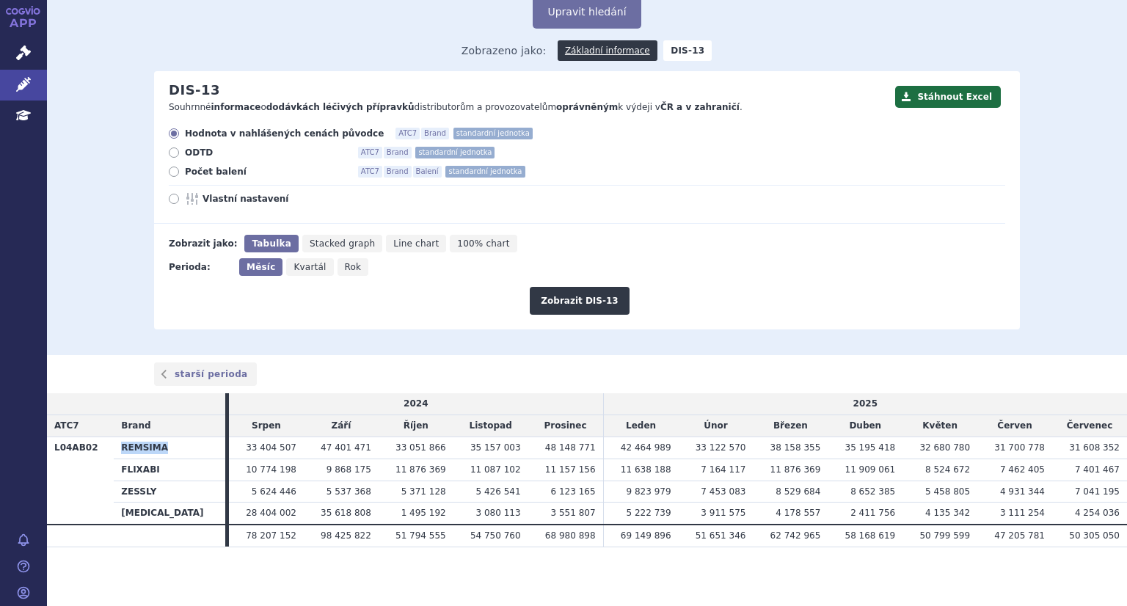
drag, startPoint x: 121, startPoint y: 448, endPoint x: 170, endPoint y: 448, distance: 49.1
click at [170, 448] on th "REMSIMA" at bounding box center [169, 447] width 111 height 22
copy th "REMSIMA"
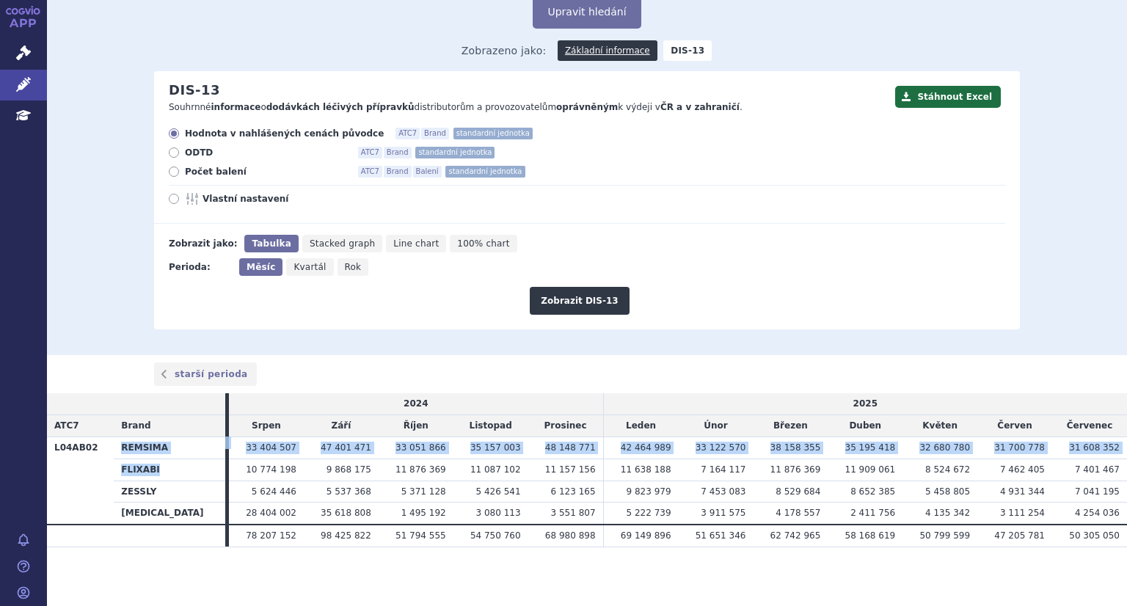
drag, startPoint x: 109, startPoint y: 466, endPoint x: 162, endPoint y: 466, distance: 53.5
click at [162, 466] on tbody "L04AB02 REMSIMA 33 404 507 47 401 471 33 051 866 35 157 003 48 148 771 FLIXABI" at bounding box center [587, 480] width 1080 height 88
click at [162, 466] on th "FLIXABI" at bounding box center [169, 469] width 111 height 22
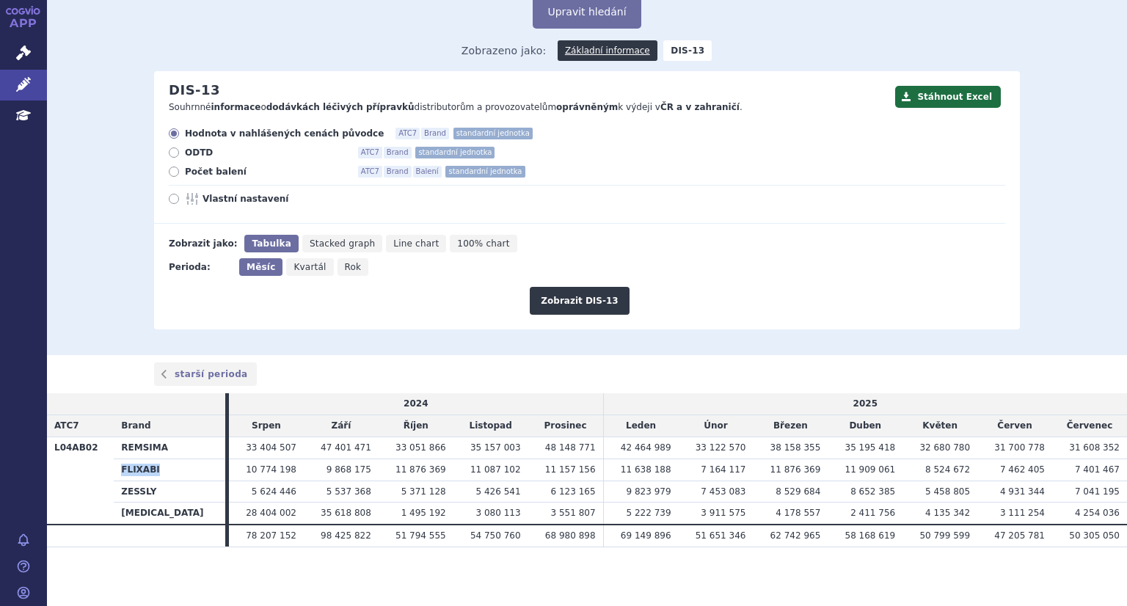
drag, startPoint x: 120, startPoint y: 469, endPoint x: 158, endPoint y: 469, distance: 38.1
click at [158, 469] on th "FLIXABI" at bounding box center [169, 469] width 111 height 22
copy th "FLIXABI"
drag, startPoint x: 122, startPoint y: 491, endPoint x: 154, endPoint y: 490, distance: 31.6
click at [154, 490] on th "ZESSLY" at bounding box center [169, 491] width 111 height 22
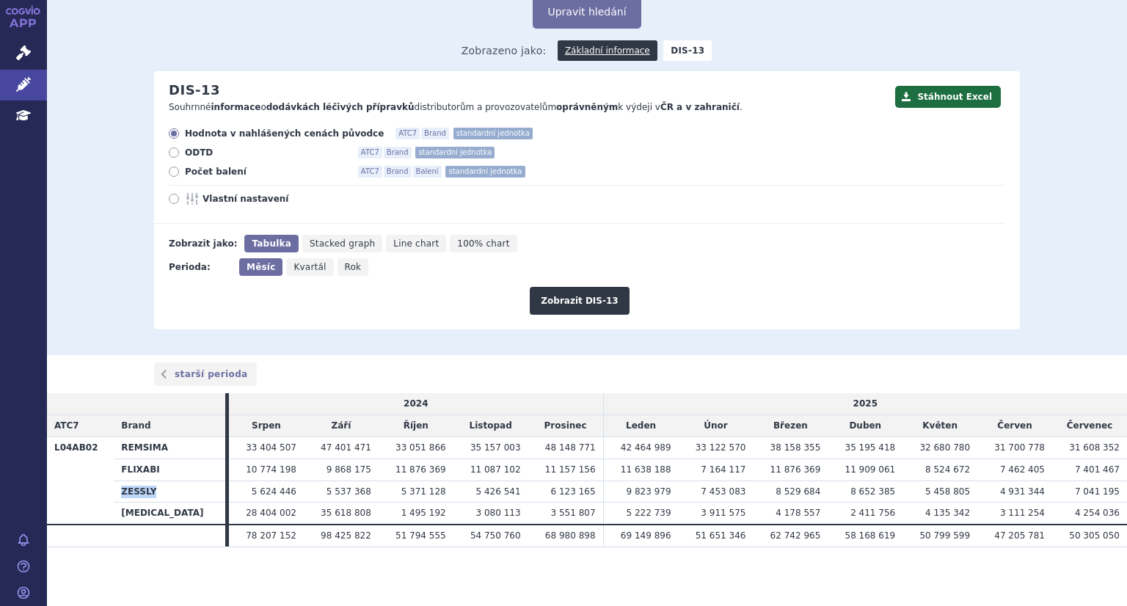
copy th "ZESSLY"
drag, startPoint x: 123, startPoint y: 511, endPoint x: 178, endPoint y: 515, distance: 55.1
click at [178, 515] on th "[MEDICAL_DATA]" at bounding box center [169, 513] width 111 height 22
copy th "[MEDICAL_DATA]"
click at [585, 54] on link "Základní informace" at bounding box center [607, 50] width 100 height 21
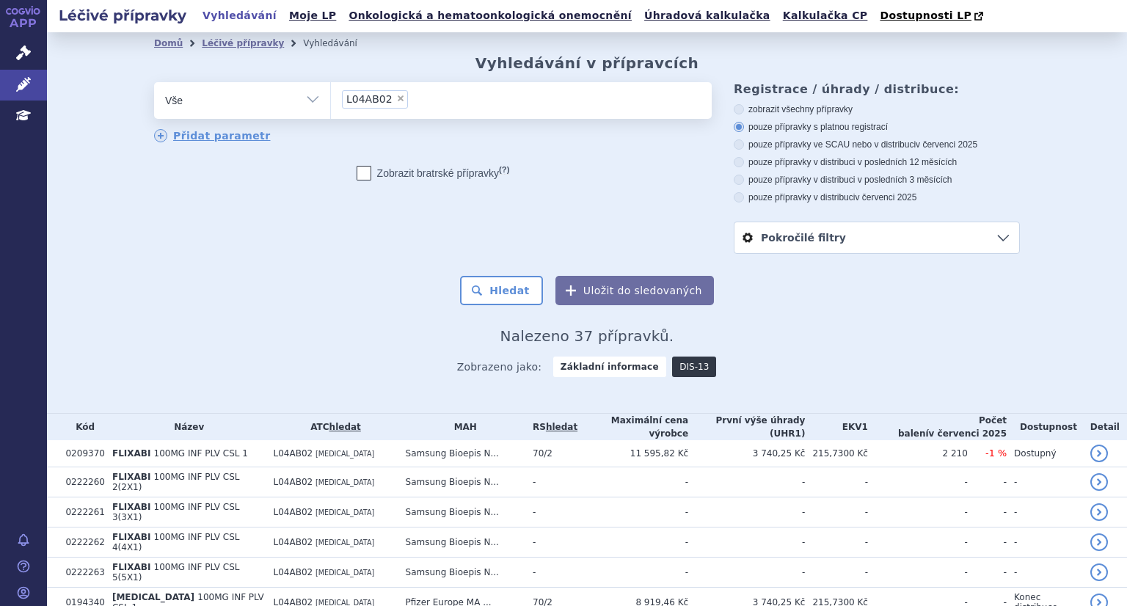
click at [694, 365] on link "DIS-13" at bounding box center [694, 366] width 44 height 21
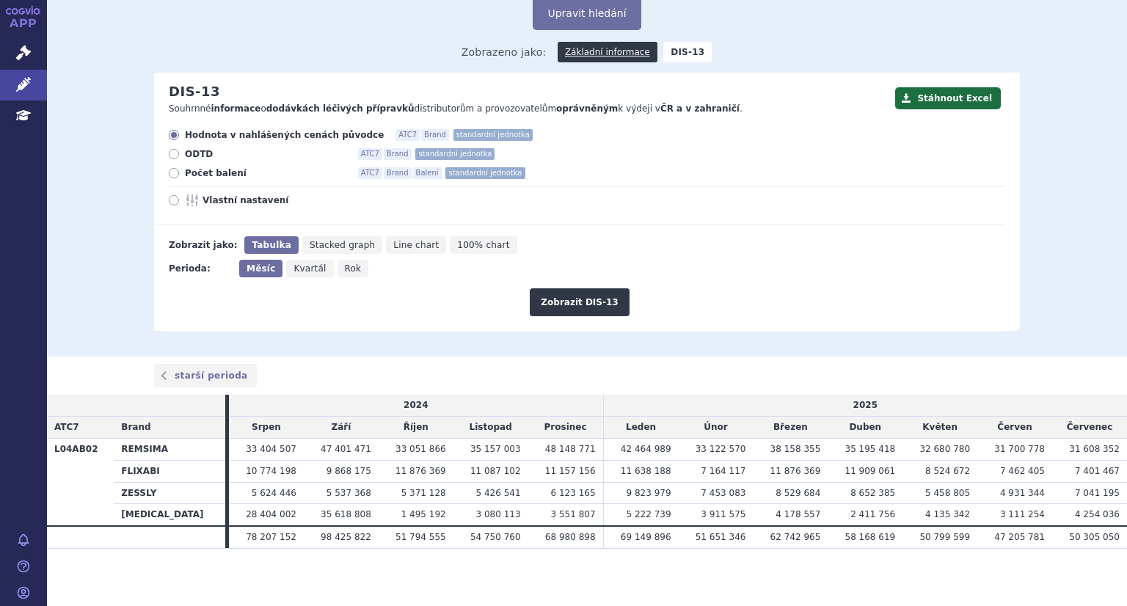
scroll to position [87, 0]
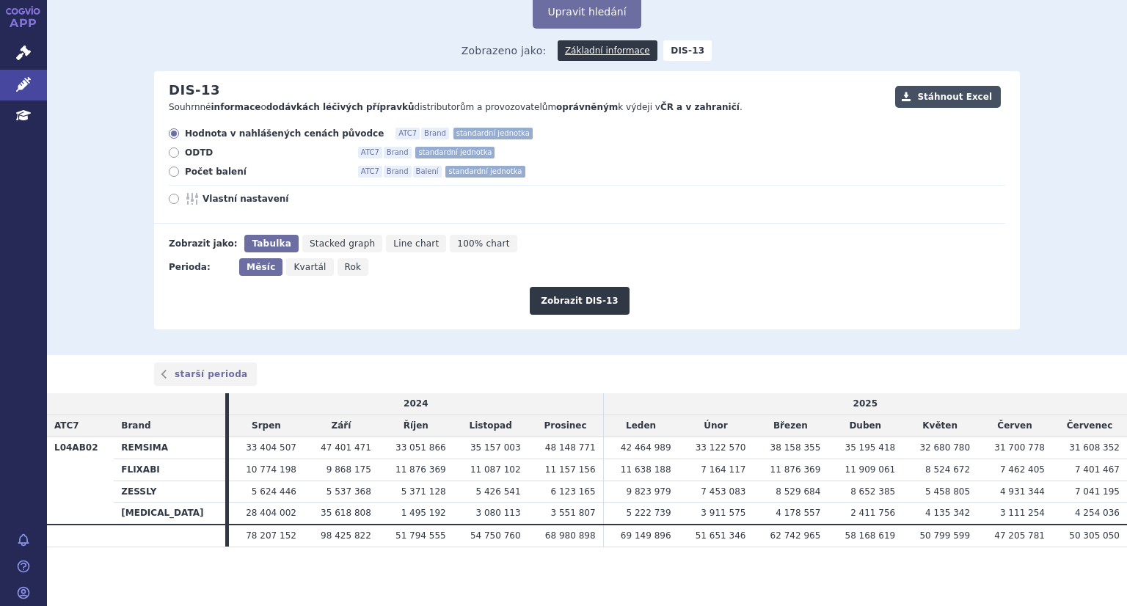
click at [959, 98] on button "Stáhnout Excel" at bounding box center [948, 97] width 106 height 22
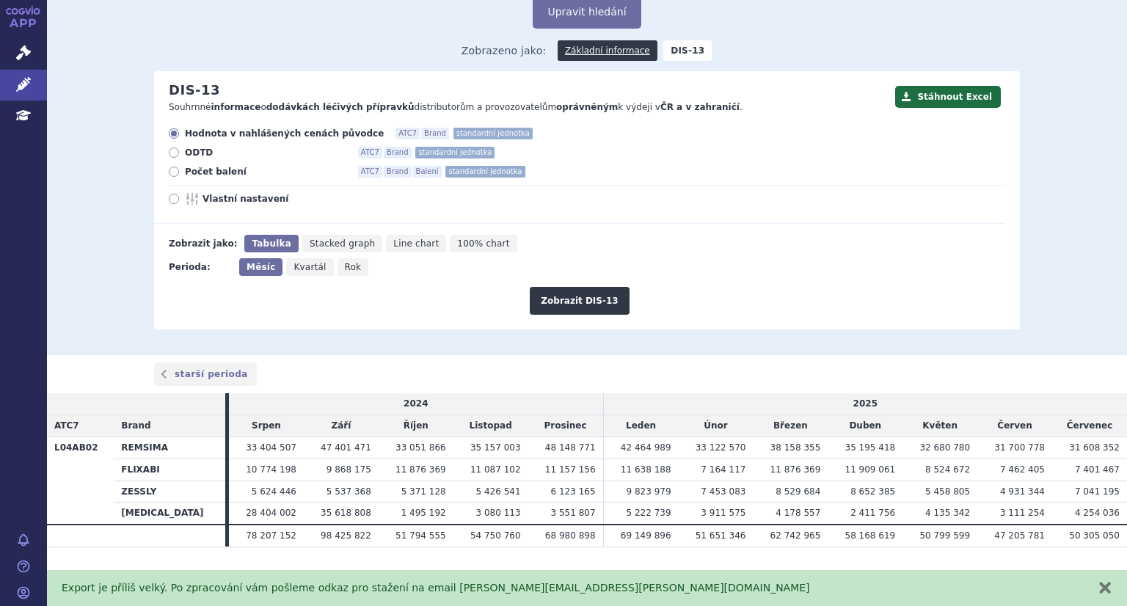
click at [169, 154] on icon at bounding box center [174, 152] width 10 height 10
click at [170, 154] on input "ODTD ATC7 Brand standardní jednotka" at bounding box center [175, 155] width 10 height 10
radio input "true"
click at [558, 306] on button "Zobrazit DIS-13" at bounding box center [579, 301] width 99 height 28
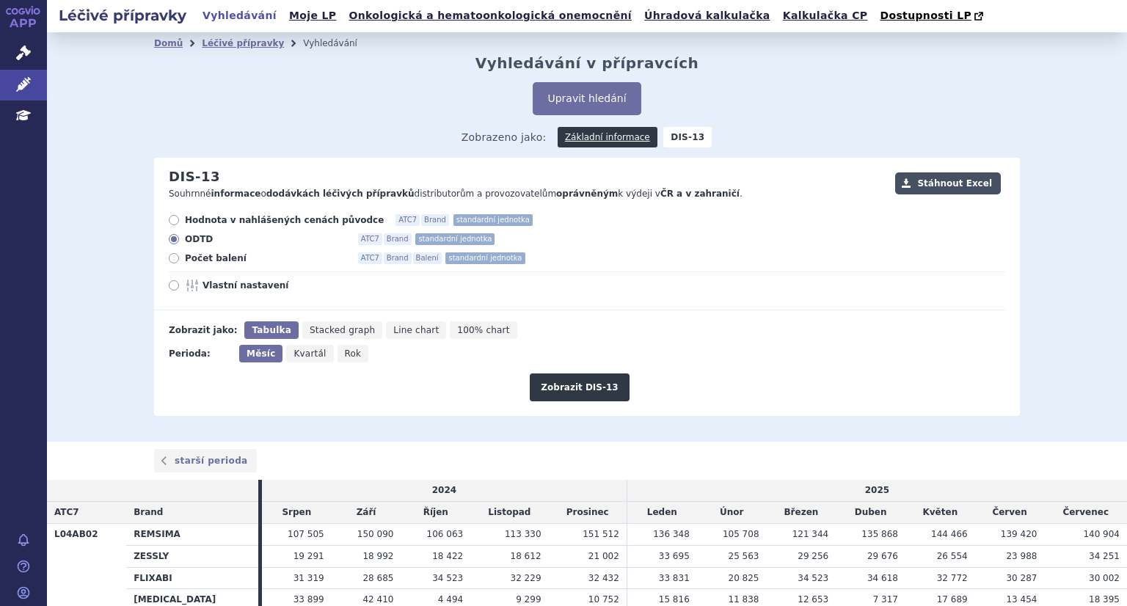
click at [960, 190] on button "Stáhnout Excel" at bounding box center [948, 183] width 106 height 22
